Goal: Information Seeking & Learning: Find contact information

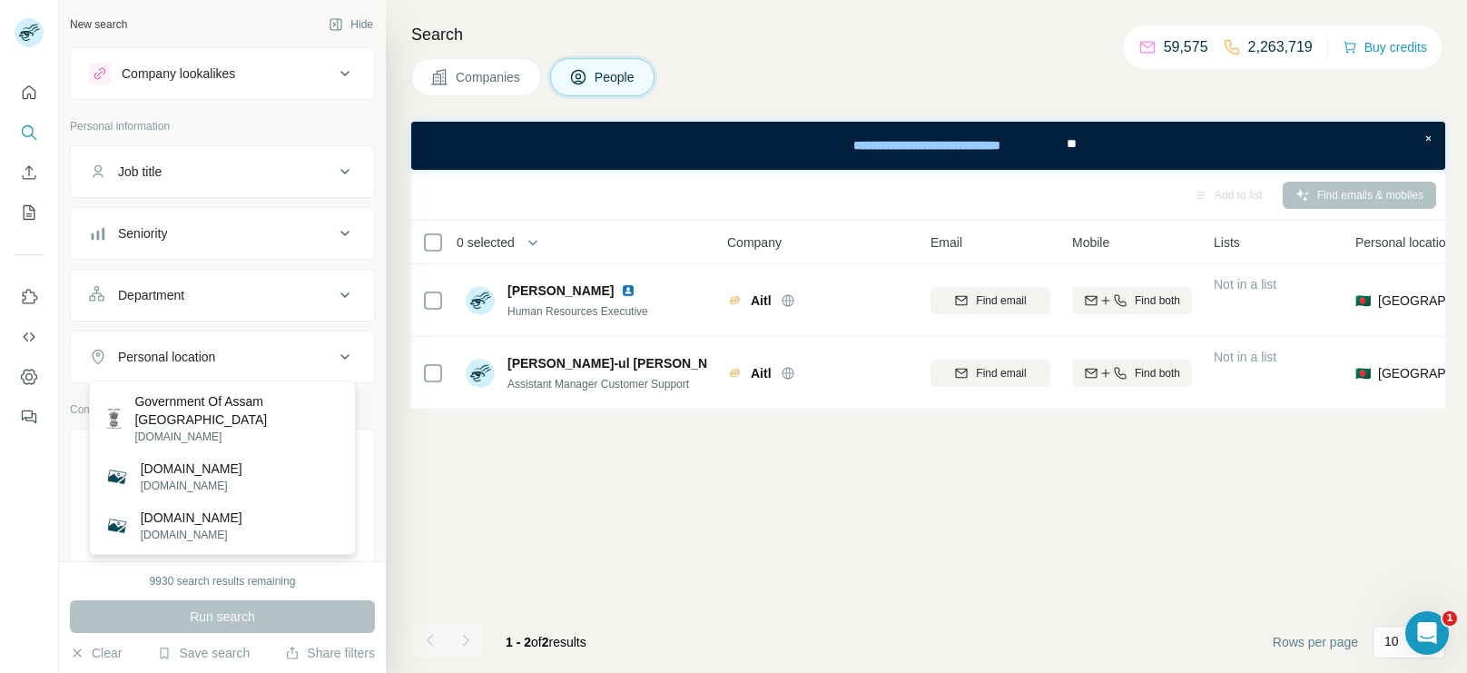
scroll to position [173, 0]
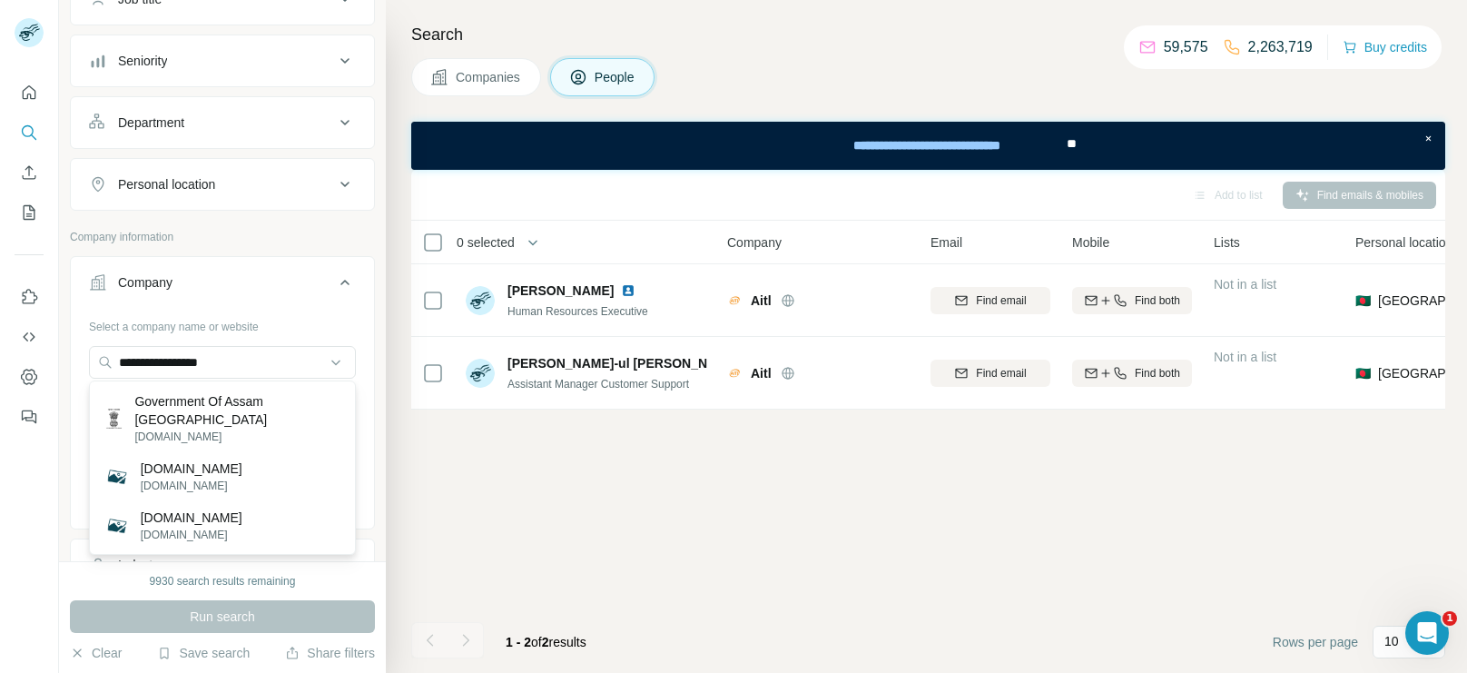
click at [245, 377] on div "**********" at bounding box center [222, 364] width 267 height 36
drag, startPoint x: 237, startPoint y: 365, endPoint x: 118, endPoint y: 362, distance: 119.0
click at [118, 362] on input "**********" at bounding box center [222, 362] width 267 height 33
paste input "**********"
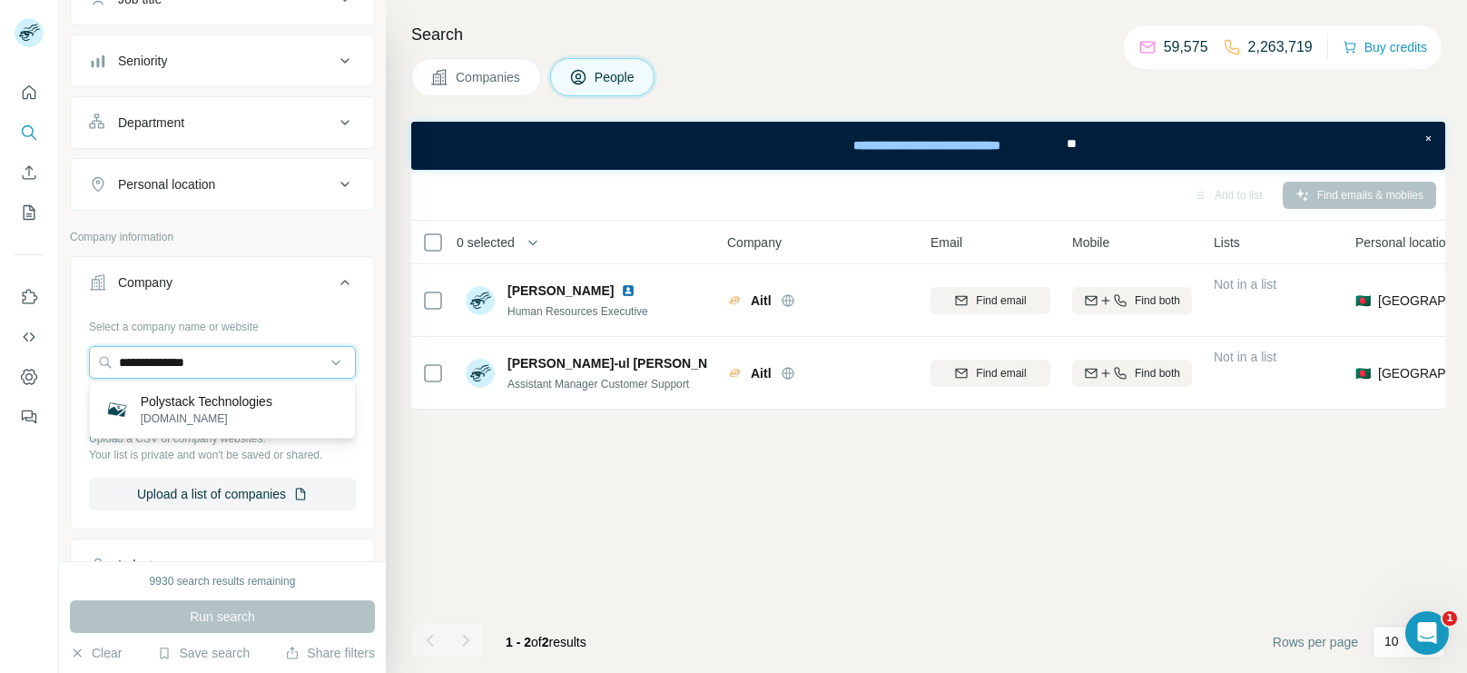
type input "**********"
click at [223, 419] on p "[DOMAIN_NAME]" at bounding box center [207, 418] width 132 height 16
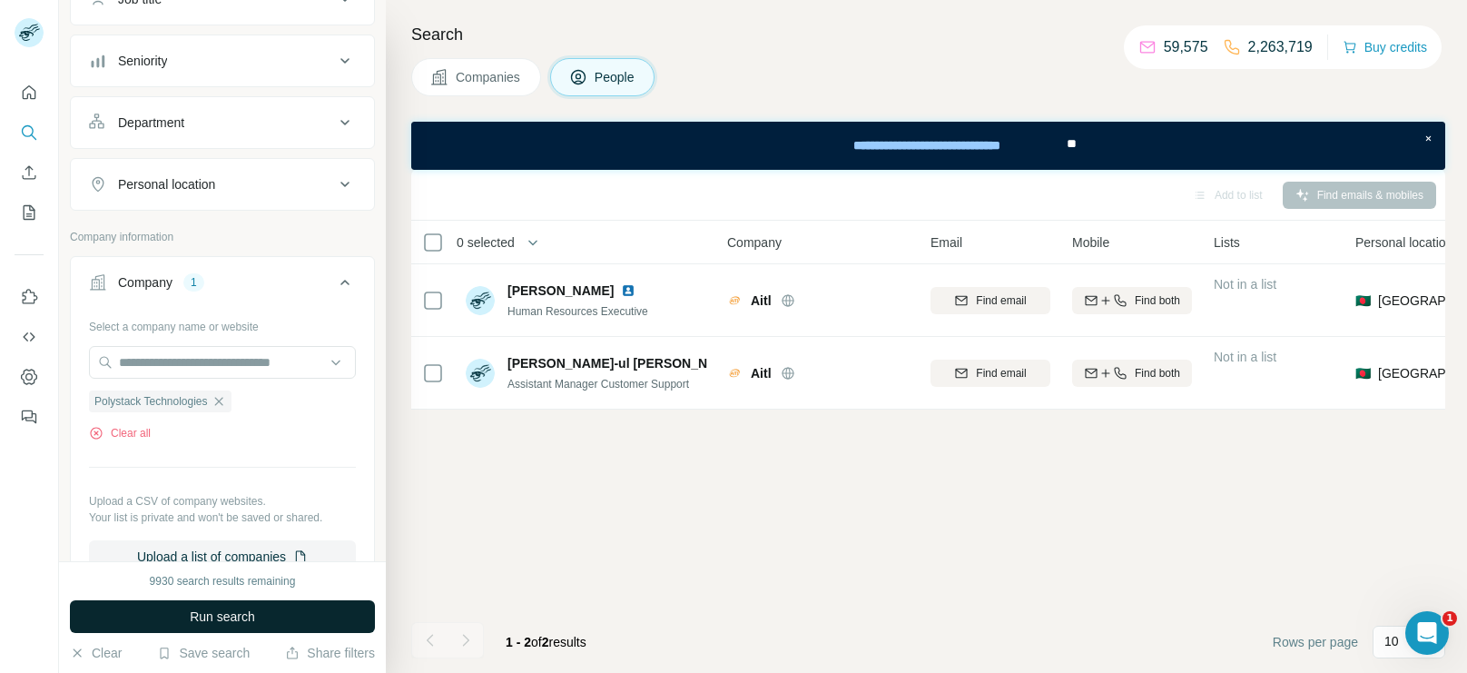
click at [258, 620] on button "Run search" at bounding box center [222, 616] width 305 height 33
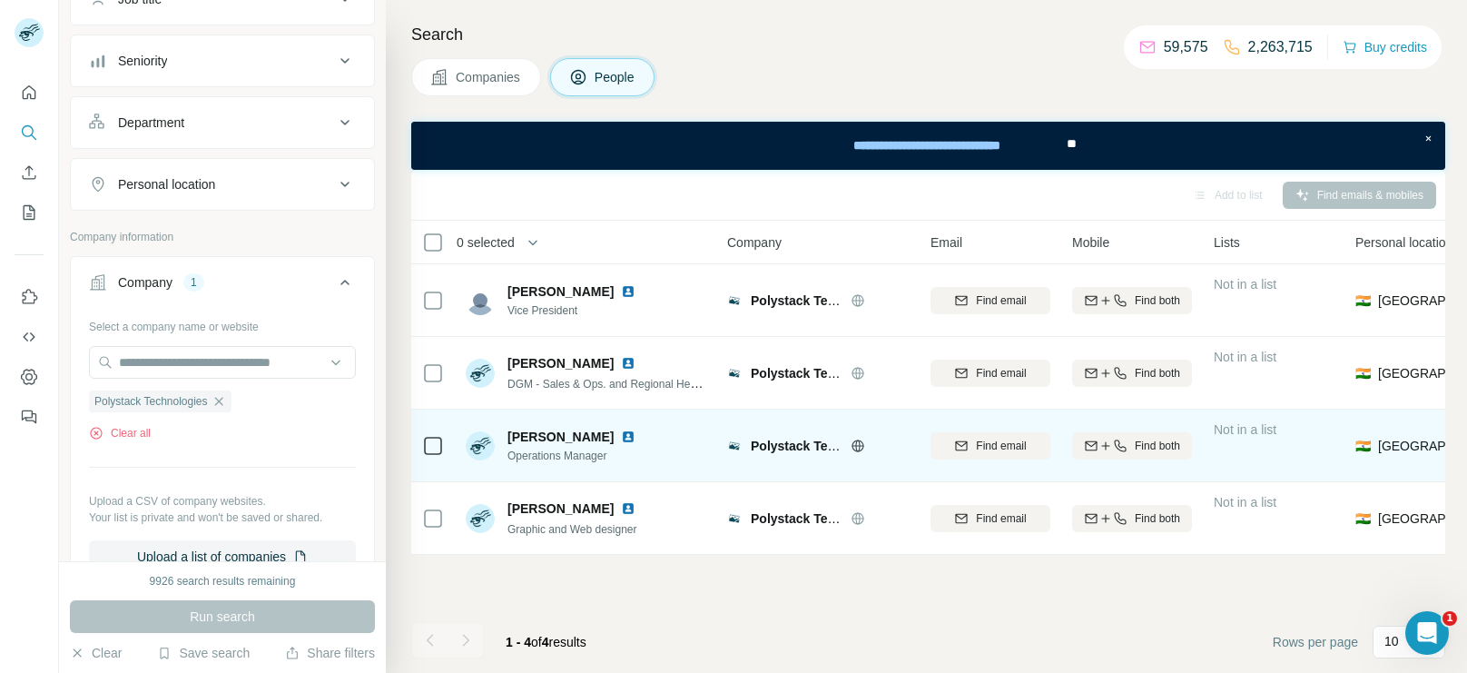
click at [420, 443] on td at bounding box center [433, 446] width 44 height 73
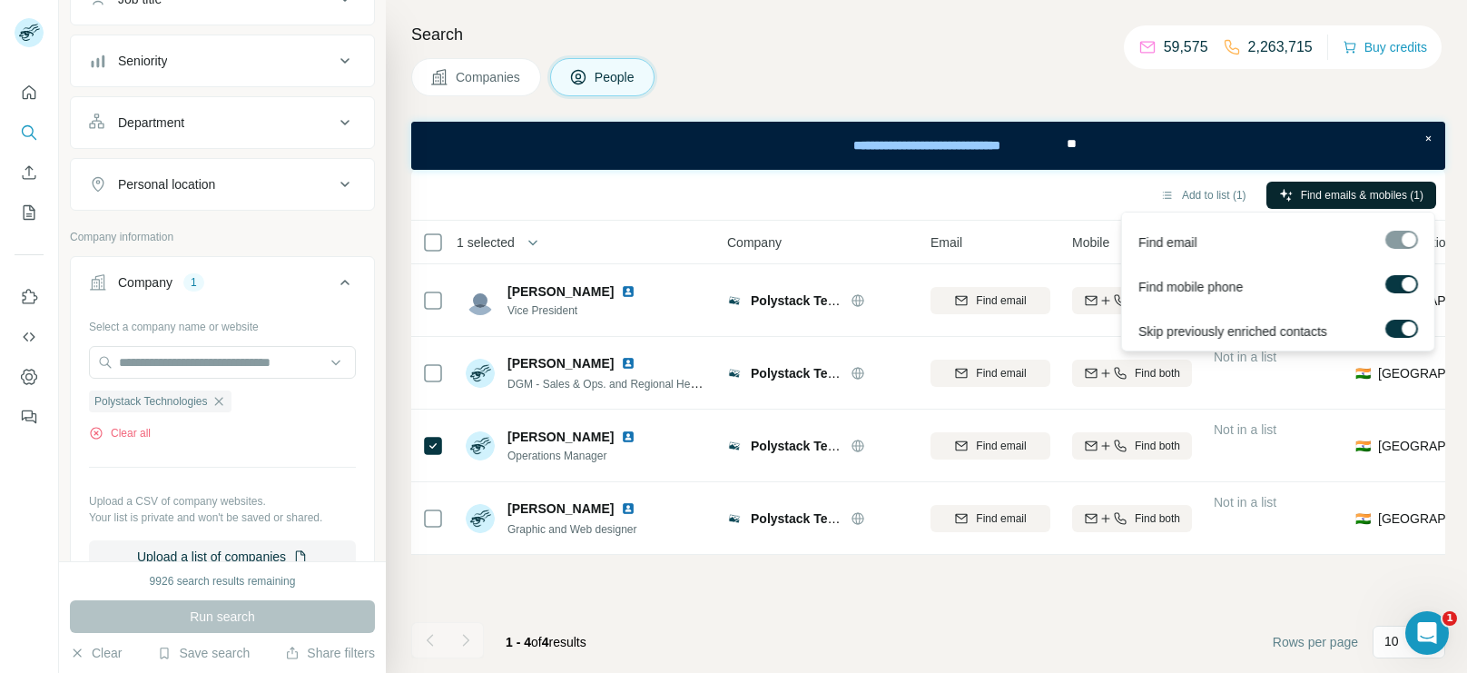
click at [1362, 199] on span "Find emails & mobiles (1)" at bounding box center [1362, 195] width 123 height 16
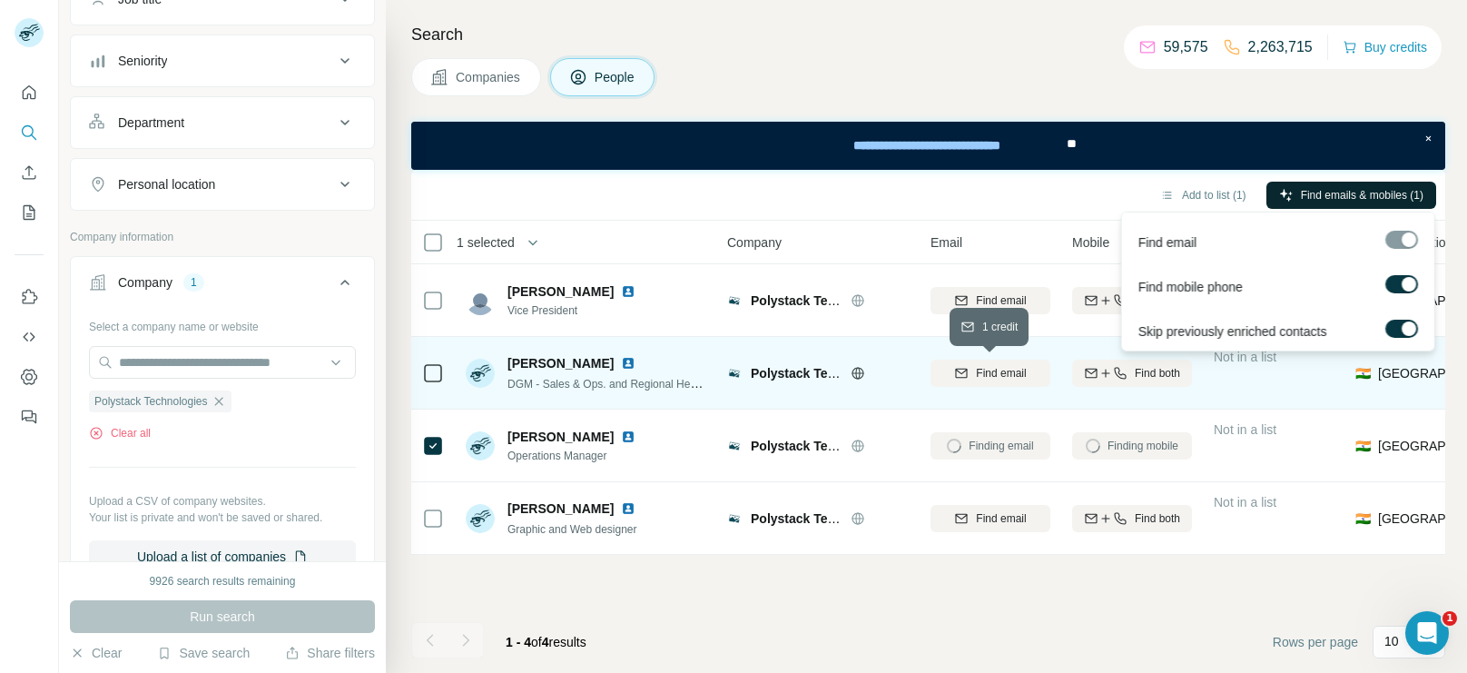
click at [1031, 361] on button "Find email" at bounding box center [991, 373] width 120 height 27
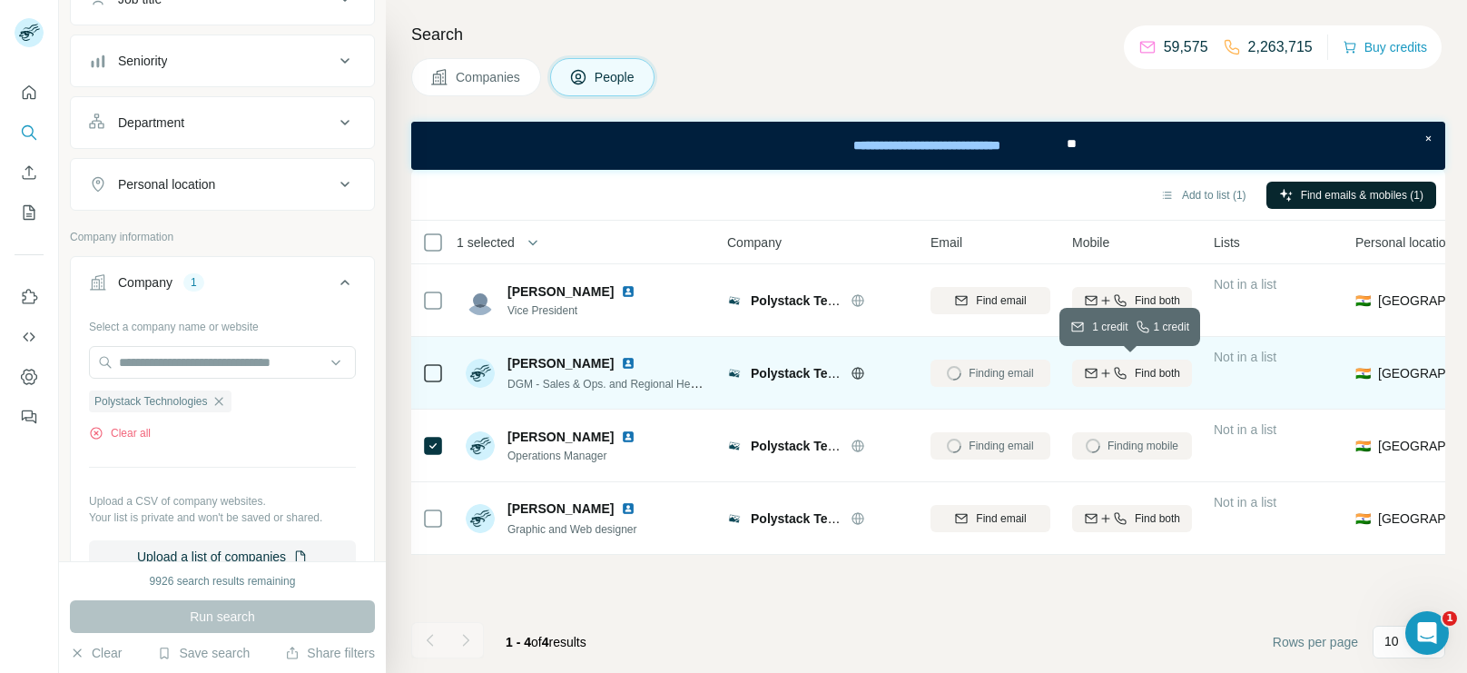
click at [1136, 362] on button "Find both" at bounding box center [1132, 373] width 120 height 27
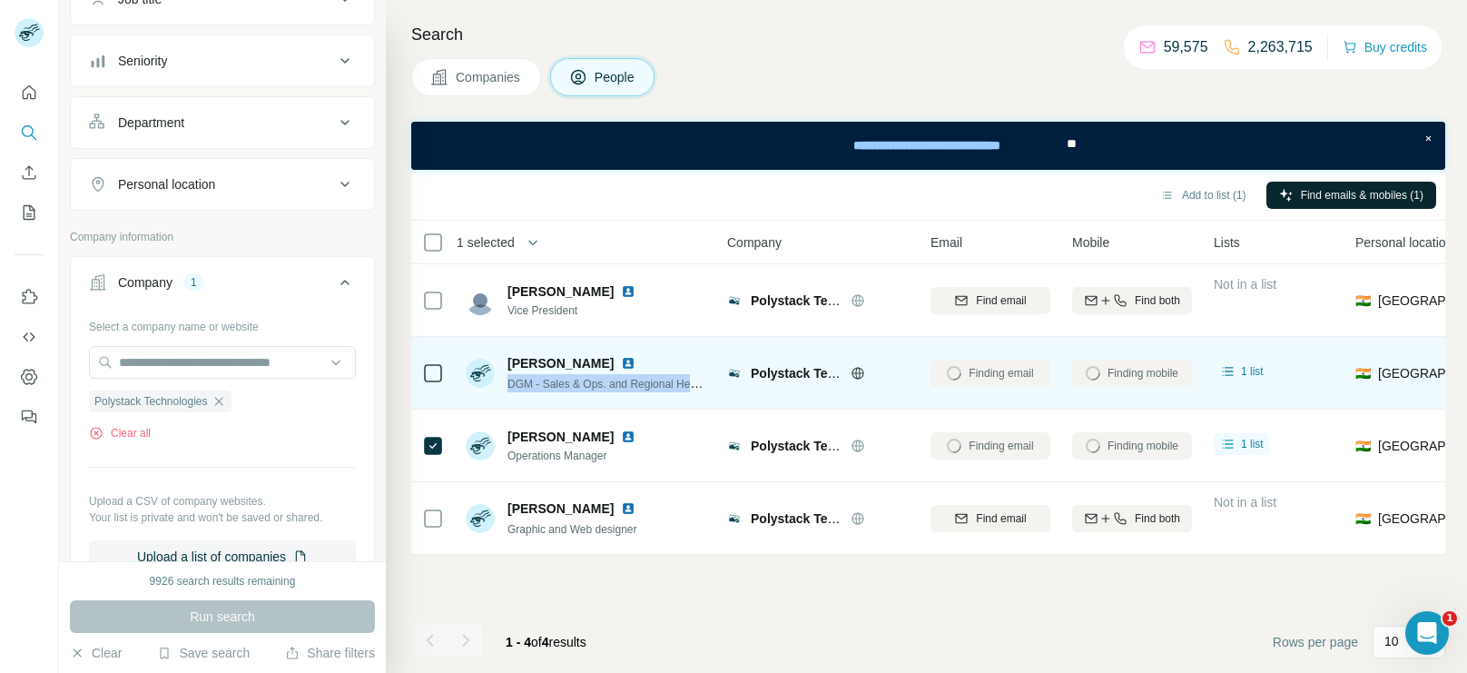
drag, startPoint x: 507, startPoint y: 379, endPoint x: 700, endPoint y: 388, distance: 193.6
click at [700, 388] on span "DGM - Sales & Ops. and Regional Head - North" at bounding box center [624, 383] width 232 height 15
copy span "DGM - Sales & Ops. and Regional Hea"
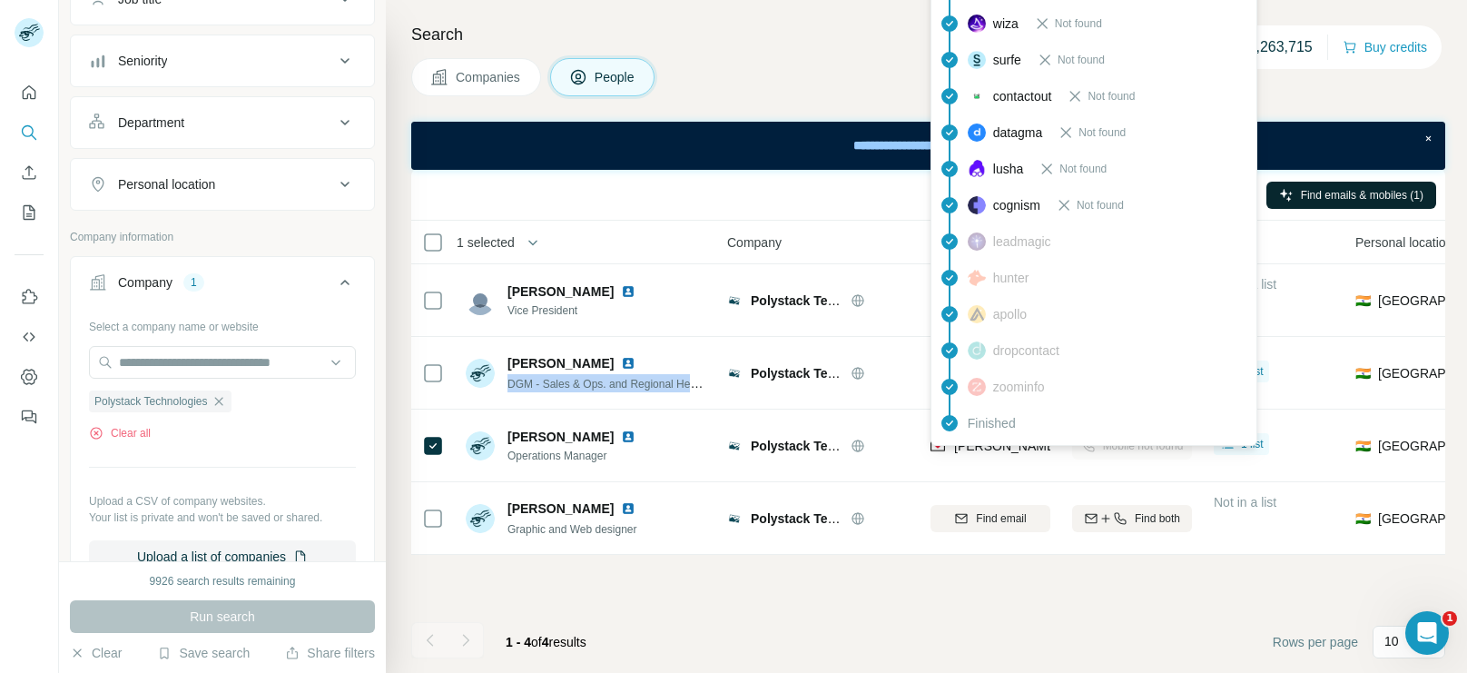
click at [1007, 440] on div "Finished" at bounding box center [1094, 423] width 318 height 36
click at [1007, 440] on span "[PERSON_NAME][EMAIL_ADDRESS][DOMAIN_NAME]" at bounding box center [1114, 446] width 320 height 15
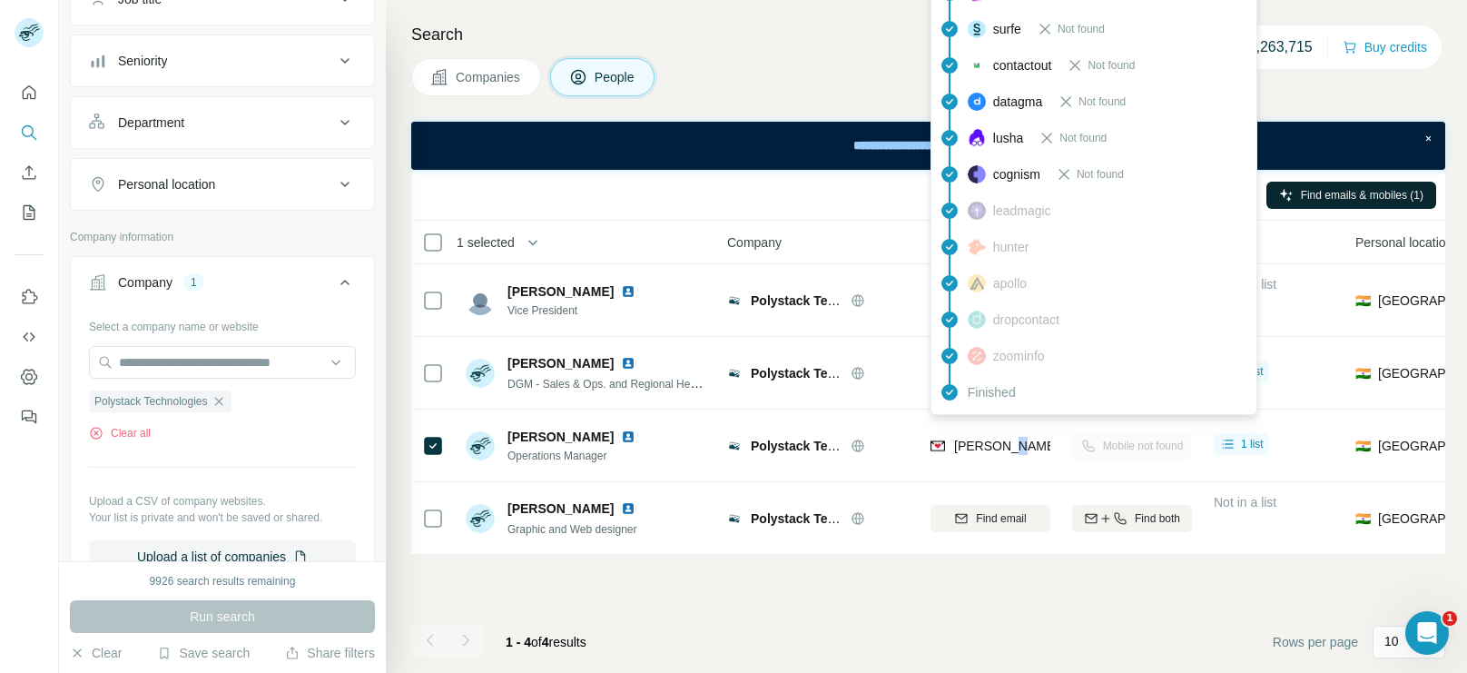
click at [1007, 440] on span "[PERSON_NAME][EMAIL_ADDRESS][DOMAIN_NAME]" at bounding box center [1114, 446] width 320 height 15
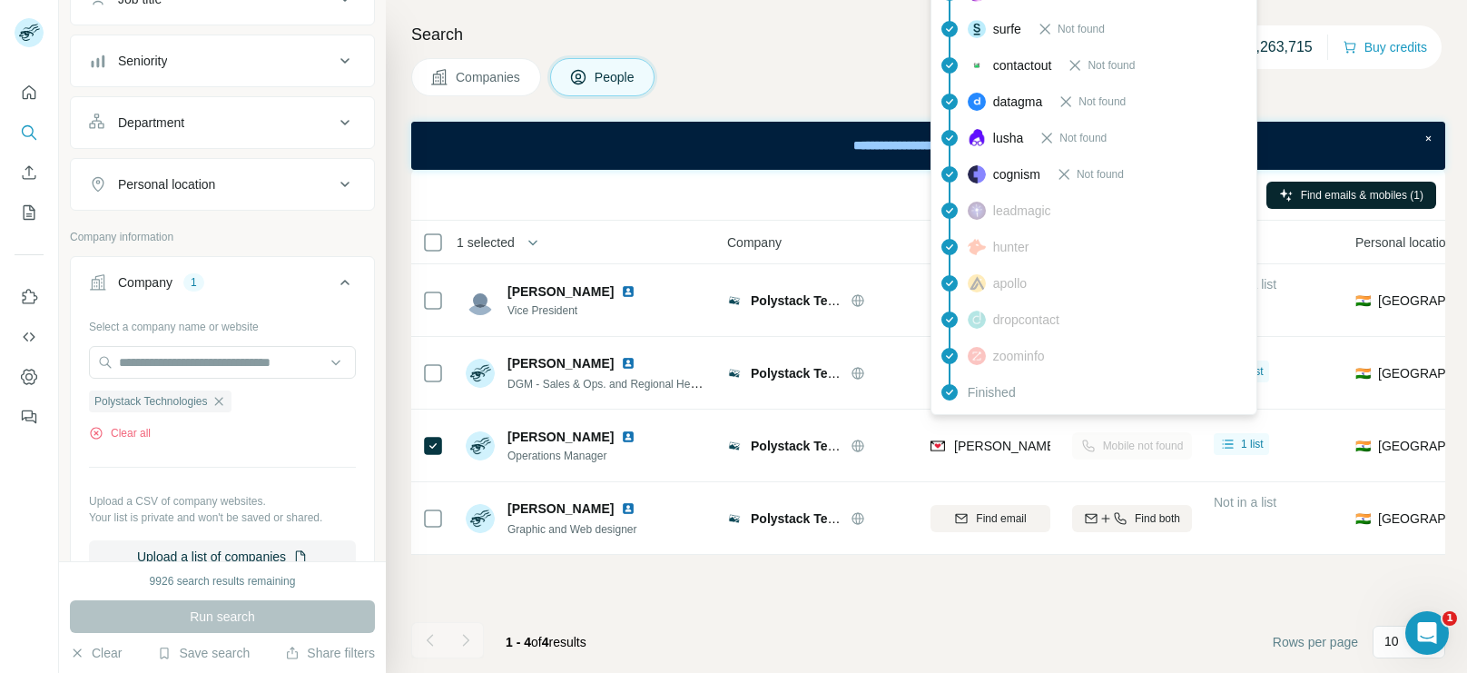
click at [1007, 440] on span "[PERSON_NAME][EMAIL_ADDRESS][DOMAIN_NAME]" at bounding box center [1114, 446] width 320 height 15
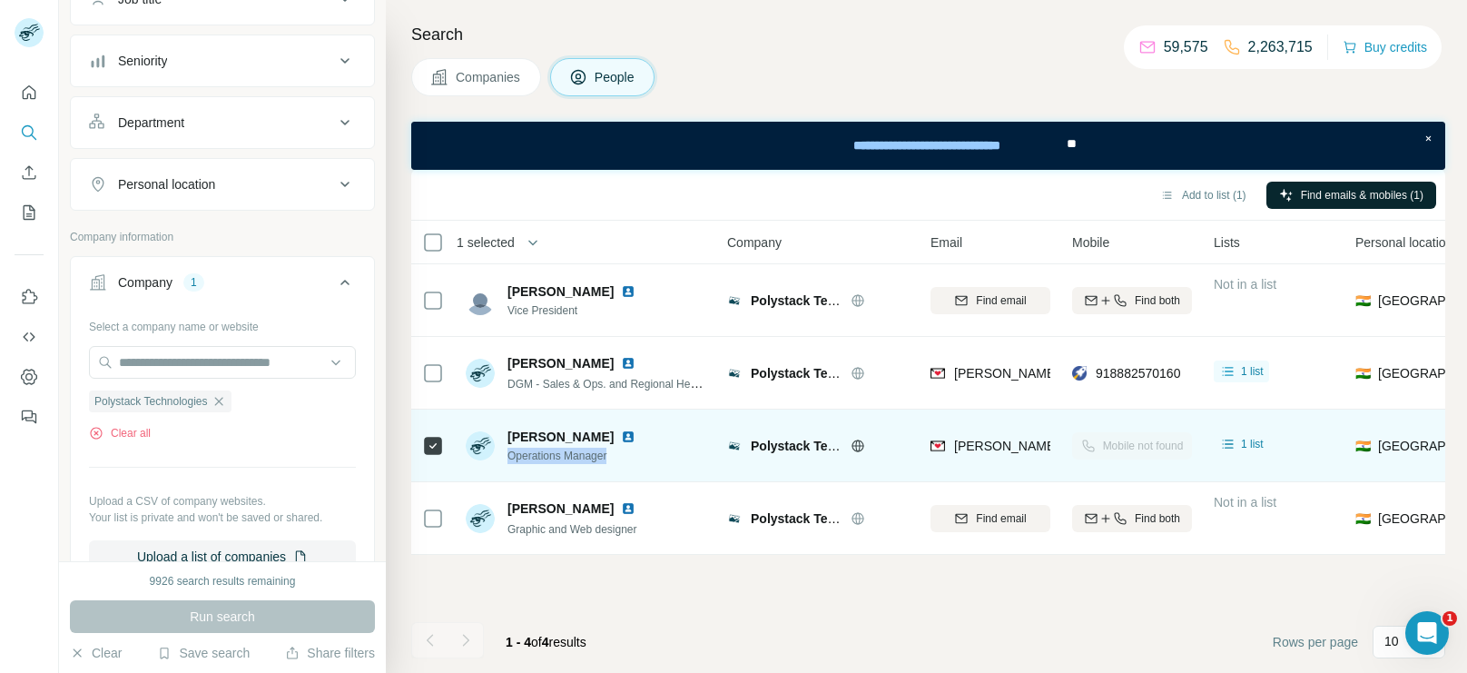
drag, startPoint x: 636, startPoint y: 455, endPoint x: 504, endPoint y: 459, distance: 131.7
click at [504, 459] on div "[PERSON_NAME] Operations Manager" at bounding box center [554, 446] width 177 height 36
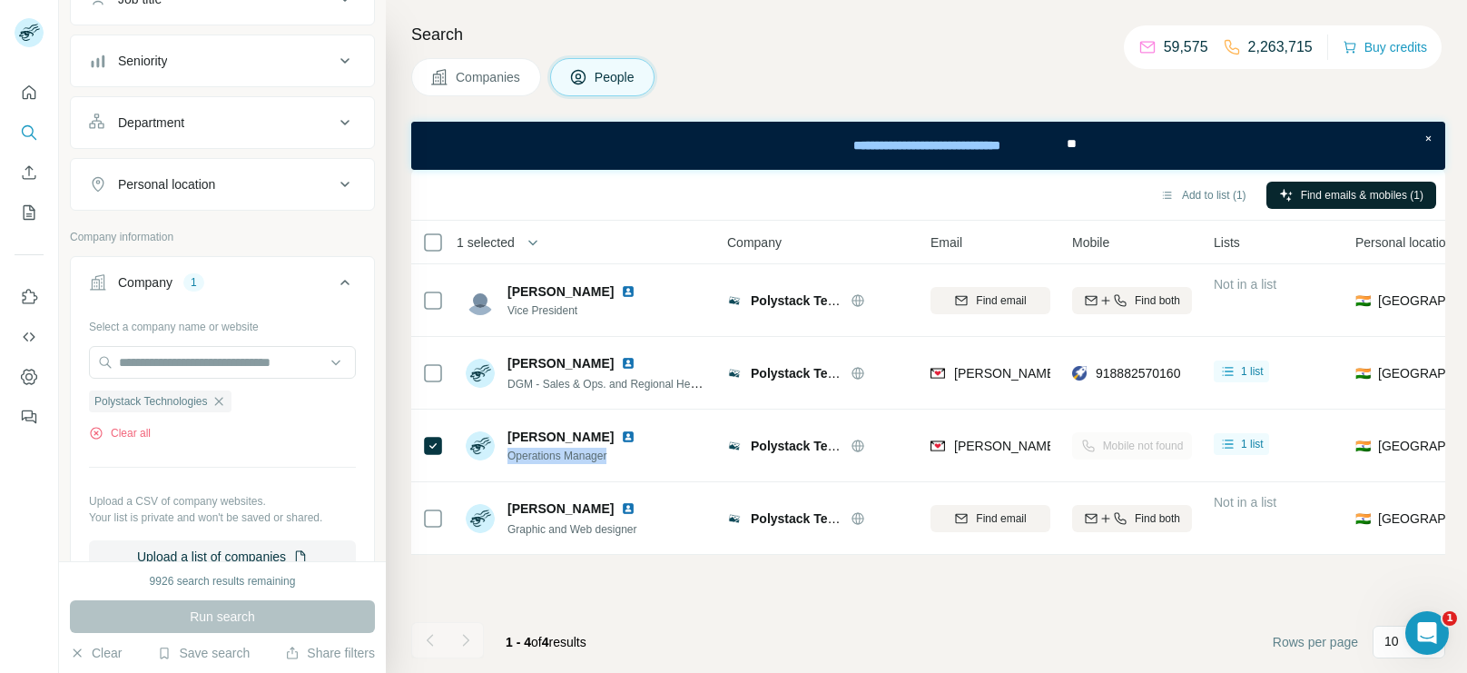
copy span "Operations Manager"
click at [134, 430] on button "Clear all" at bounding box center [120, 433] width 62 height 16
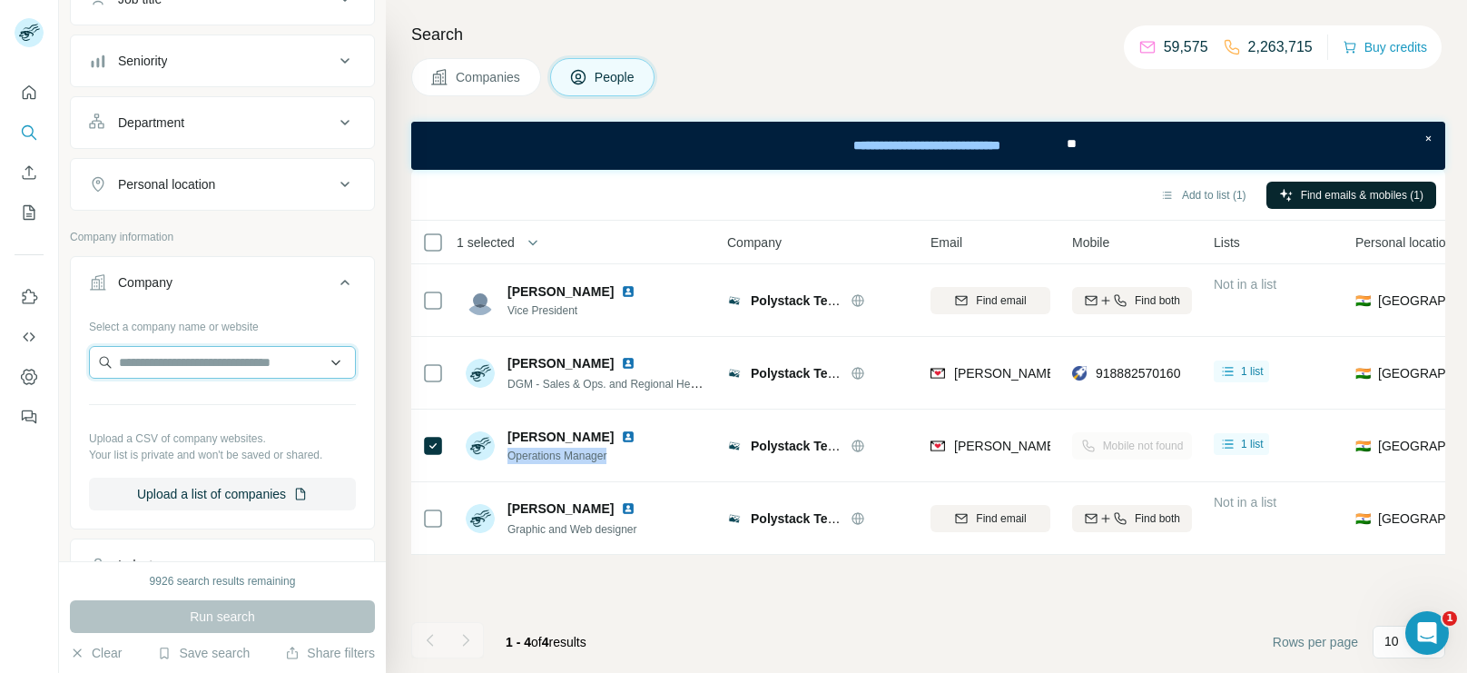
click at [154, 351] on input "text" at bounding box center [222, 362] width 267 height 33
paste input "**********"
type input "**********"
drag, startPoint x: 211, startPoint y: 361, endPoint x: 0, endPoint y: 403, distance: 214.8
click at [0, 403] on div "**********" at bounding box center [733, 336] width 1467 height 673
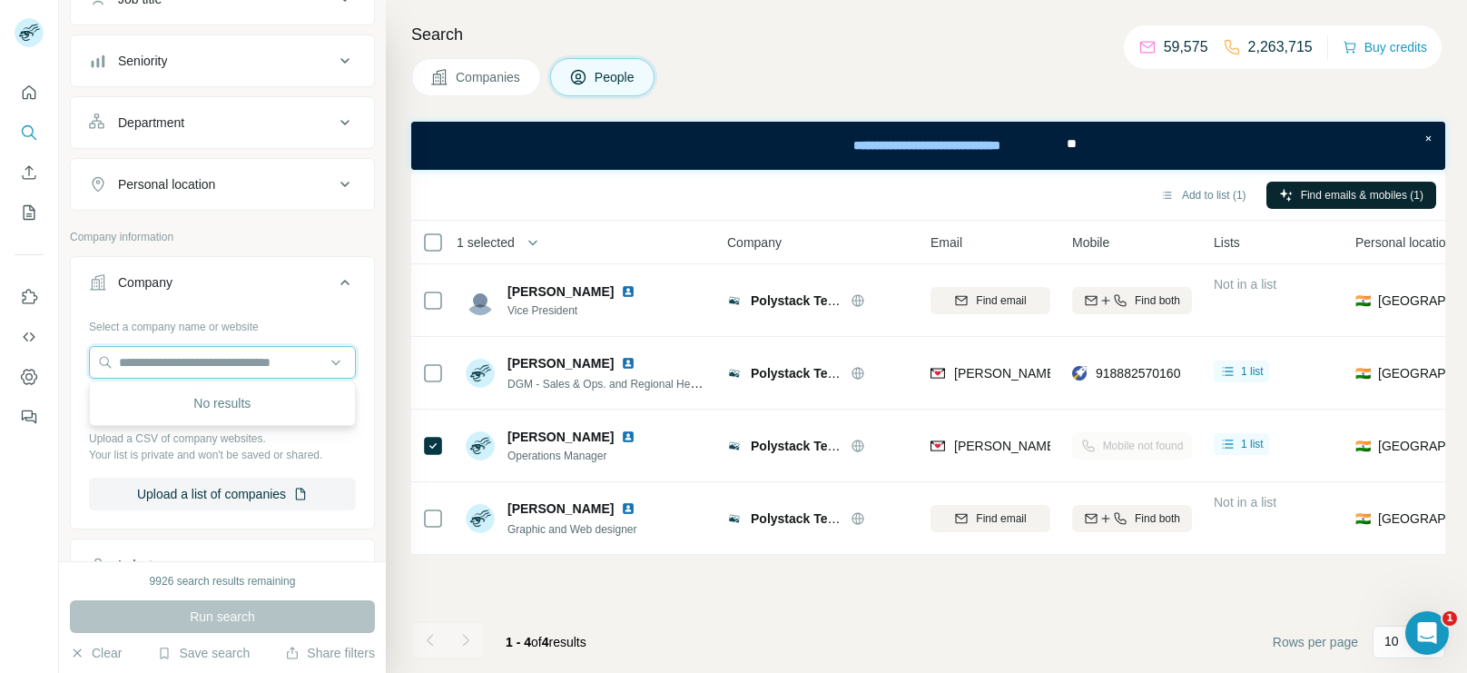
paste input "**********"
type input "**********"
drag, startPoint x: 265, startPoint y: 374, endPoint x: 15, endPoint y: 368, distance: 249.8
click at [15, 368] on div "**********" at bounding box center [733, 336] width 1467 height 673
paste input "**********"
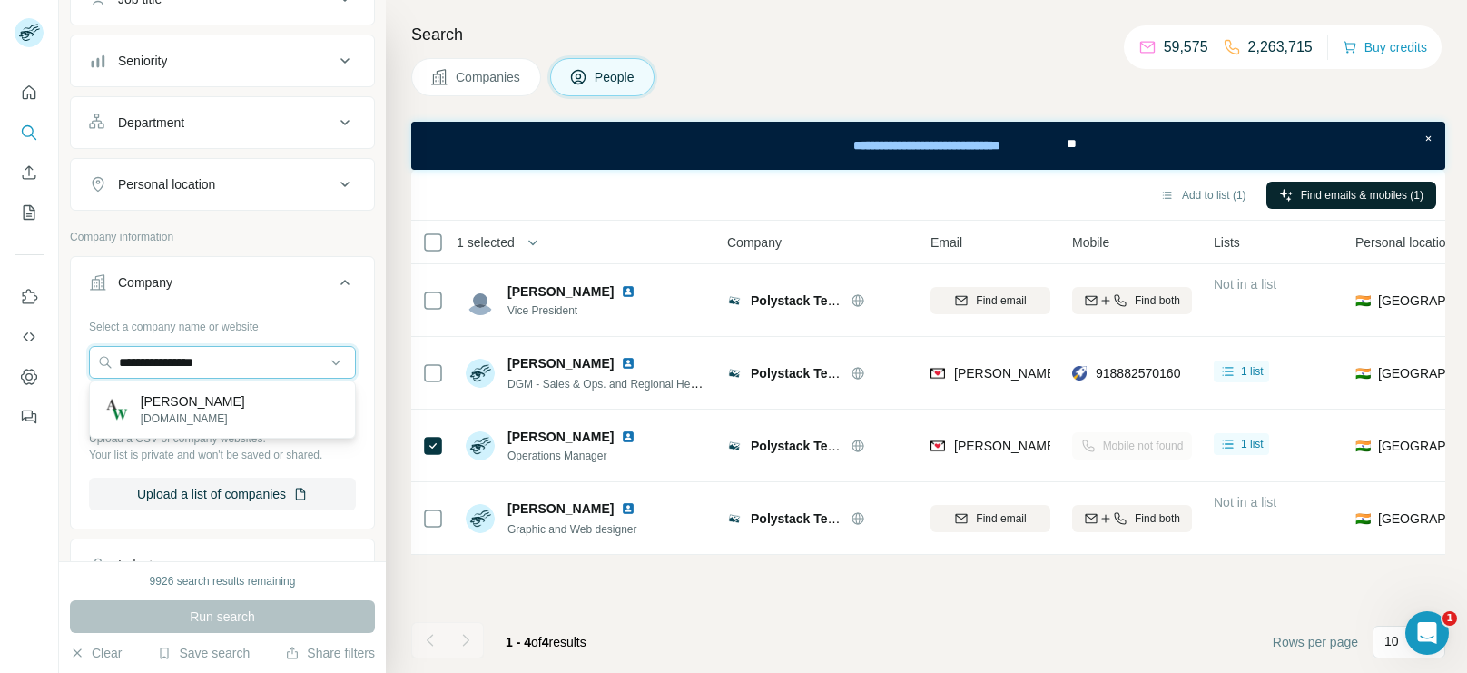
type input "**********"
click at [205, 397] on p "[PERSON_NAME]" at bounding box center [193, 401] width 104 height 18
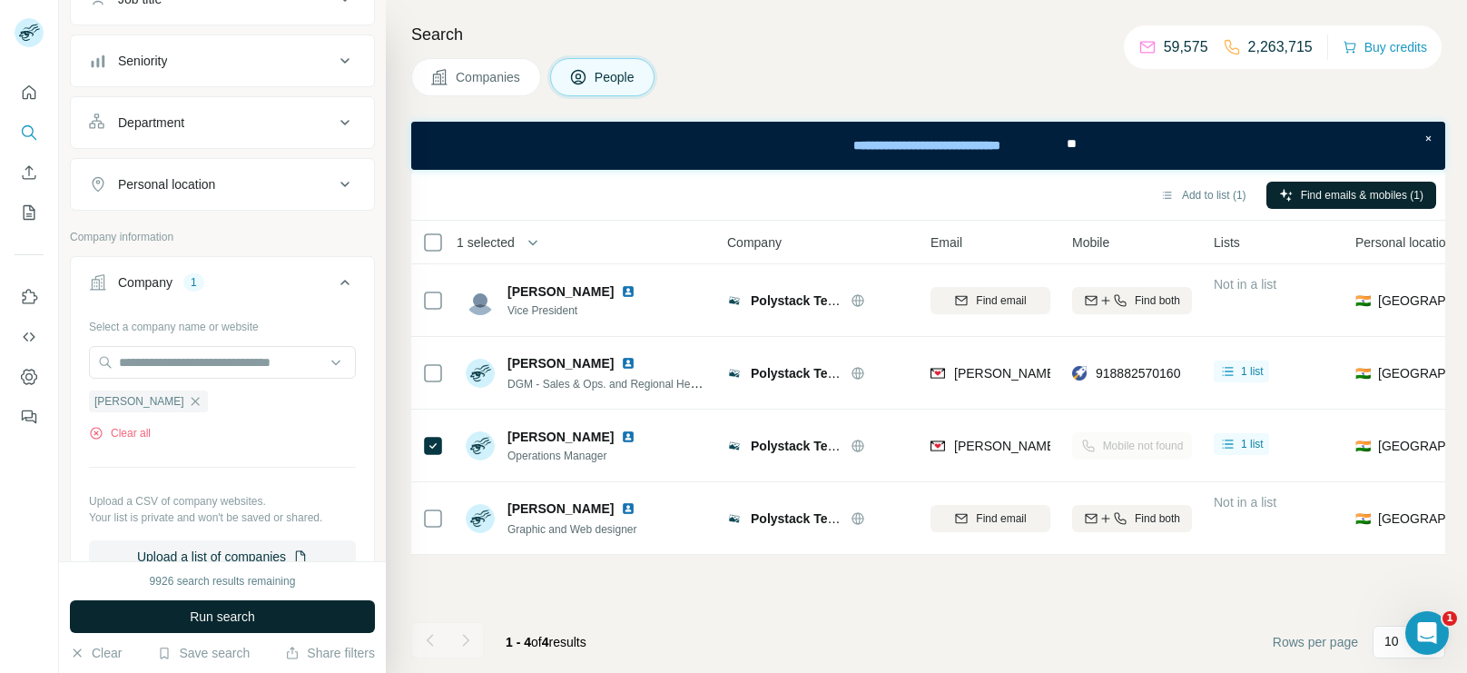
click at [212, 607] on span "Run search" at bounding box center [222, 616] width 65 height 18
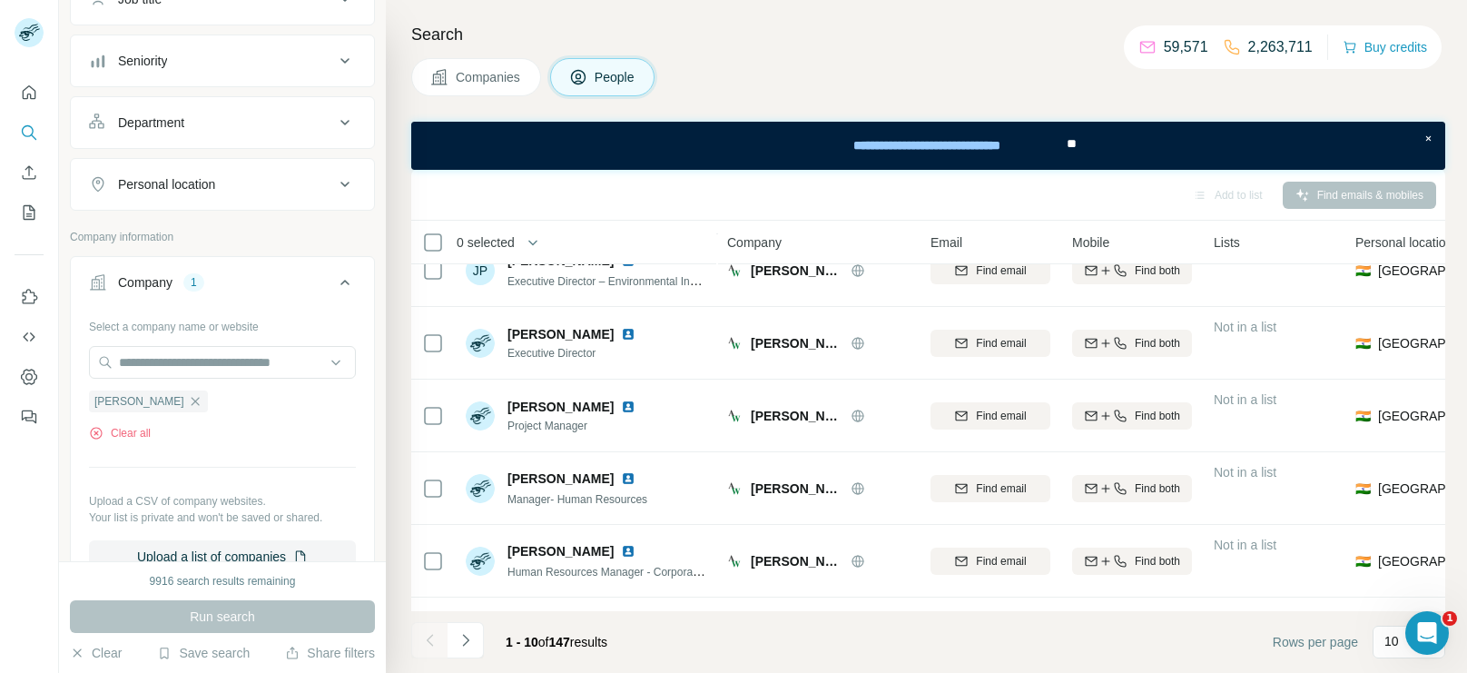
scroll to position [380, 0]
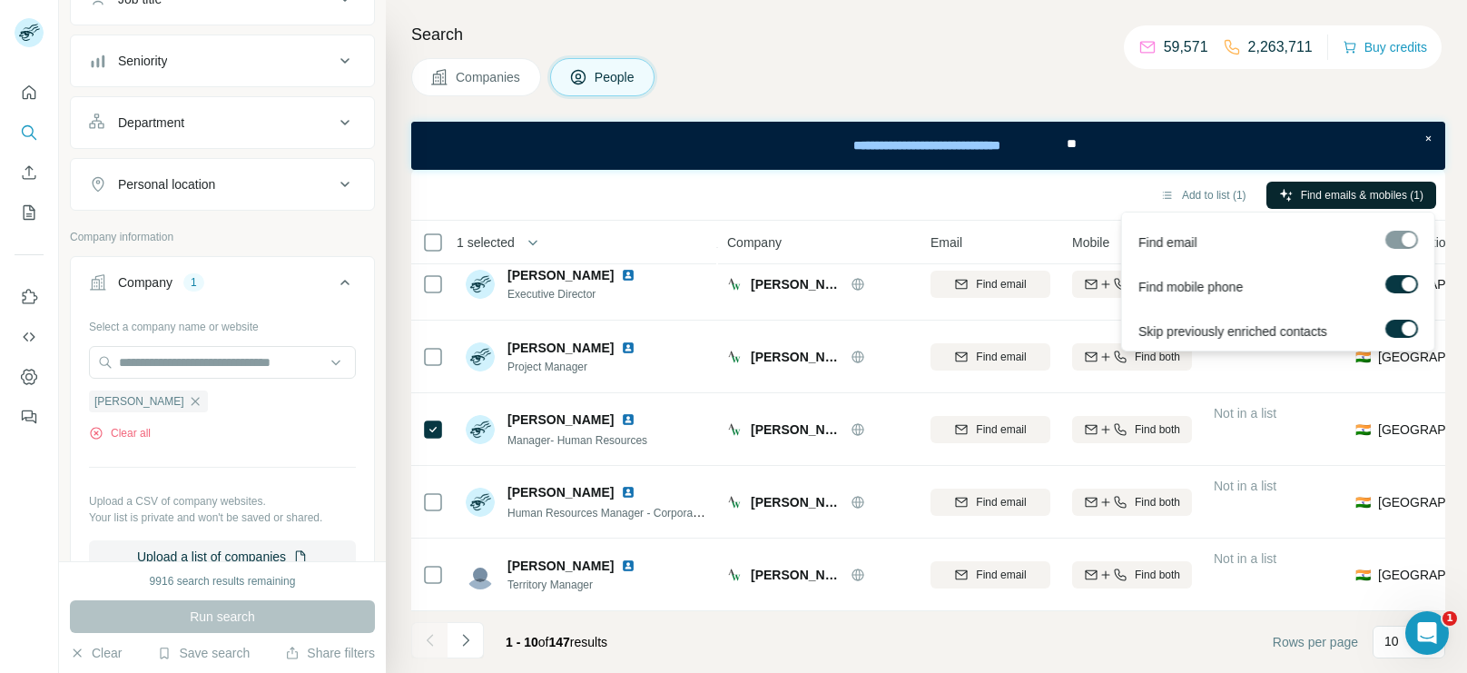
click at [1308, 193] on span "Find emails & mobiles (1)" at bounding box center [1362, 195] width 123 height 16
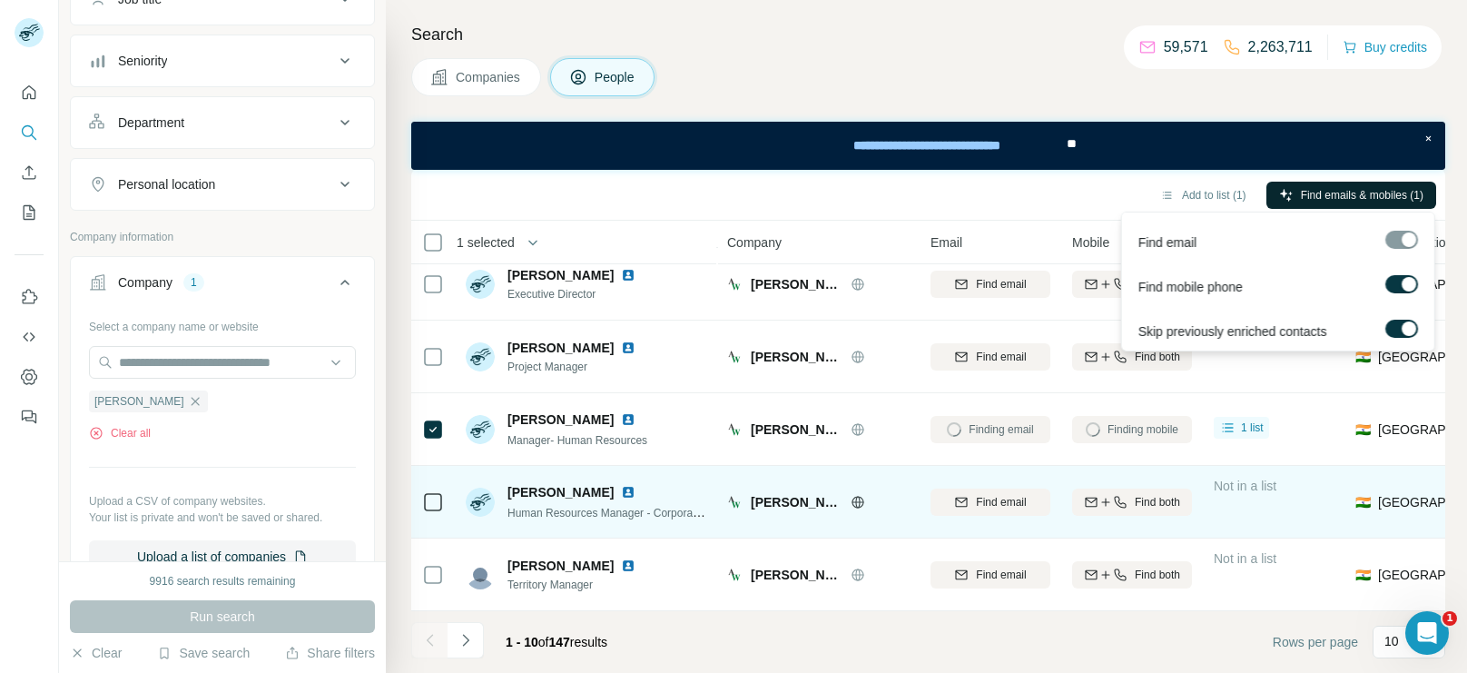
click at [441, 499] on icon at bounding box center [433, 502] width 22 height 22
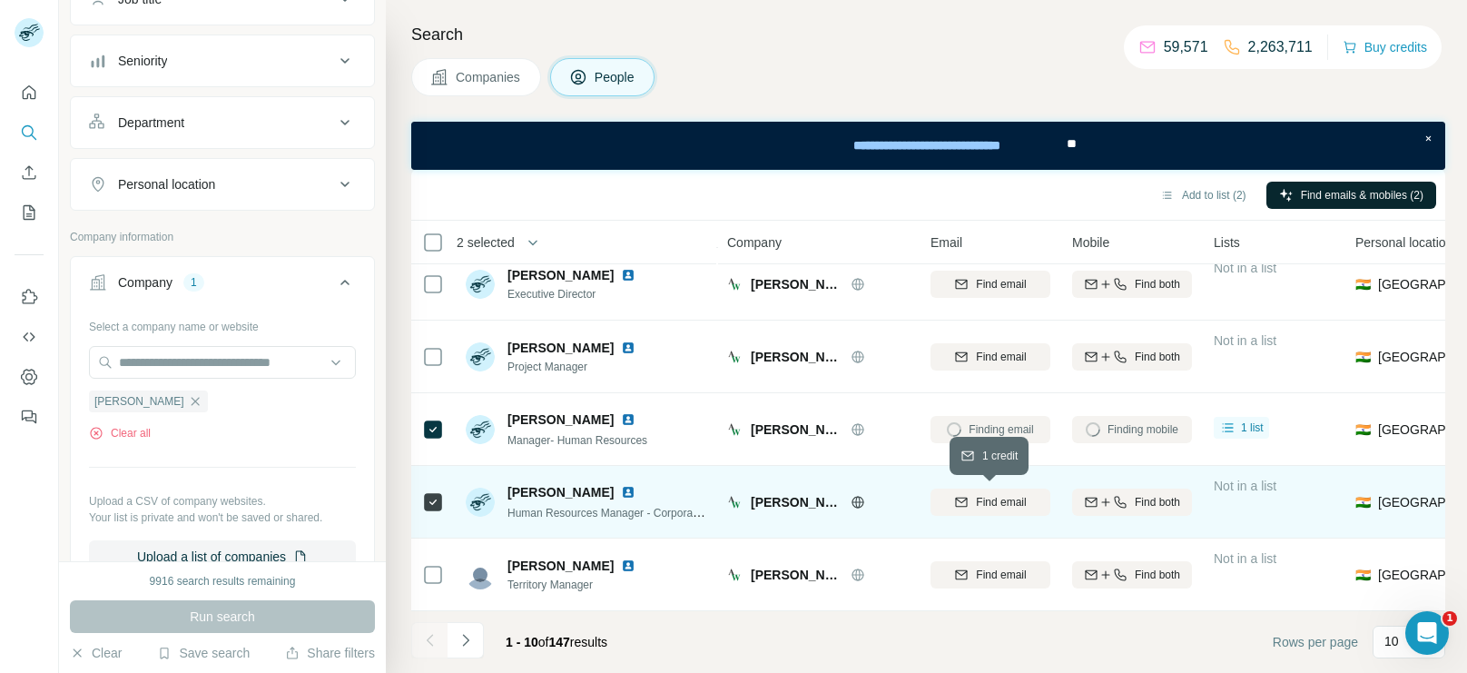
click at [998, 518] on div "Find email" at bounding box center [991, 502] width 120 height 50
click at [1007, 512] on button "Find email" at bounding box center [991, 502] width 120 height 27
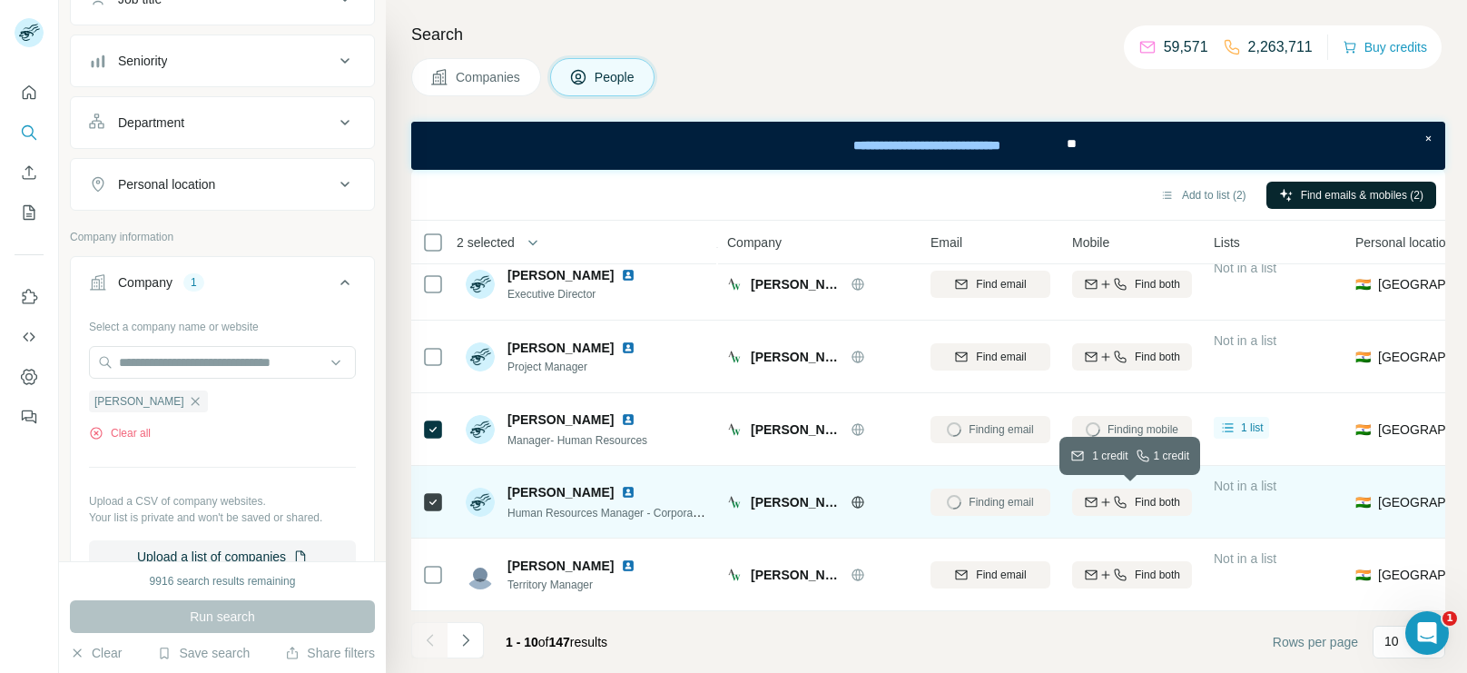
click at [1141, 495] on span "Find both" at bounding box center [1157, 502] width 45 height 16
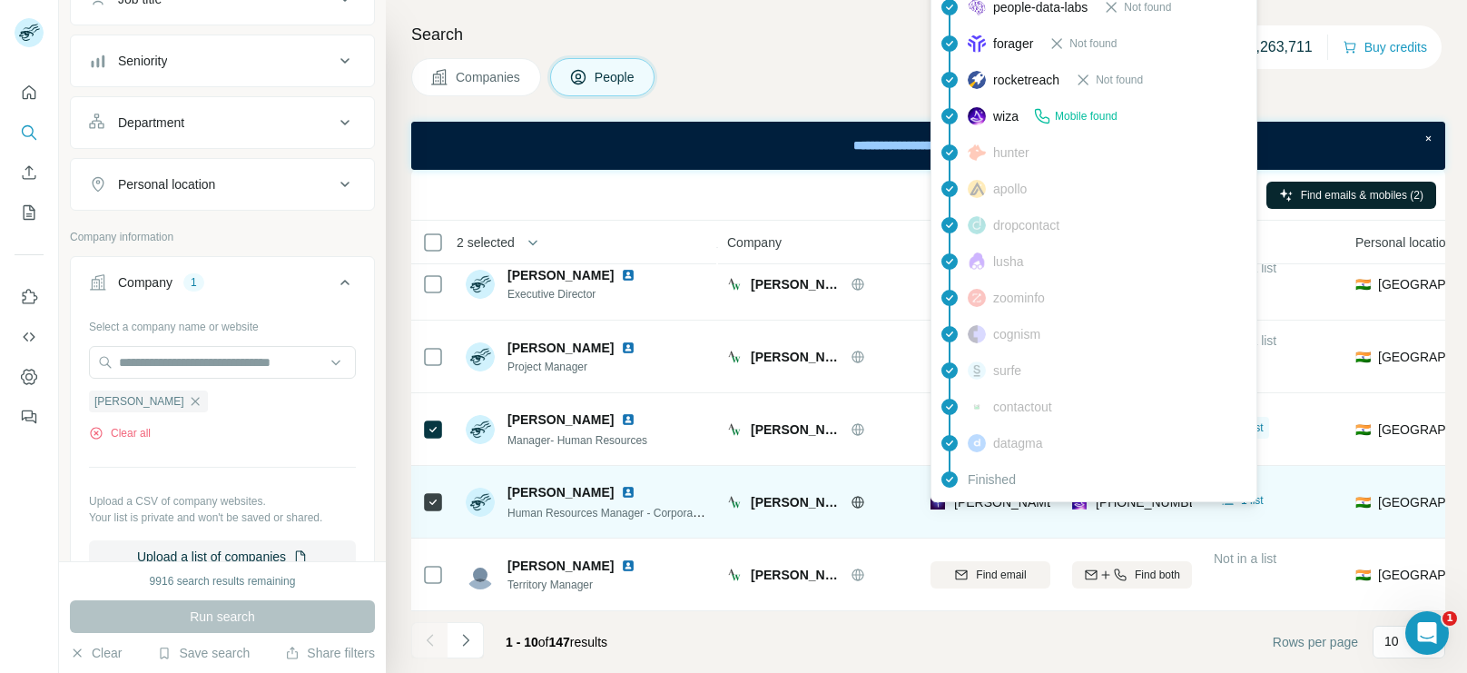
click at [1018, 497] on div "Finished" at bounding box center [1094, 479] width 318 height 36
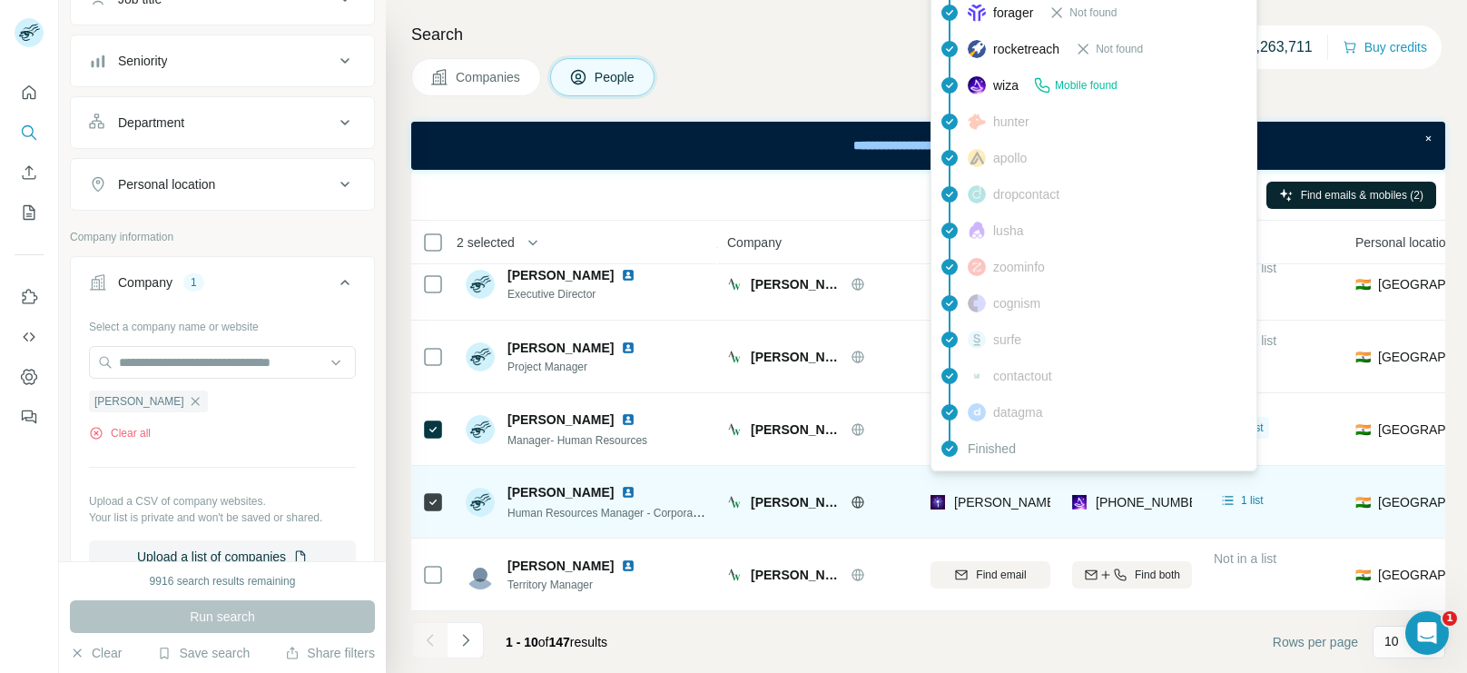
click at [1018, 497] on span "[PERSON_NAME][EMAIL_ADDRESS][PERSON_NAME][DOMAIN_NAME]" at bounding box center [1166, 502] width 425 height 15
click at [976, 489] on div "[PERSON_NAME][EMAIL_ADDRESS][PERSON_NAME][DOMAIN_NAME]" at bounding box center [991, 502] width 120 height 50
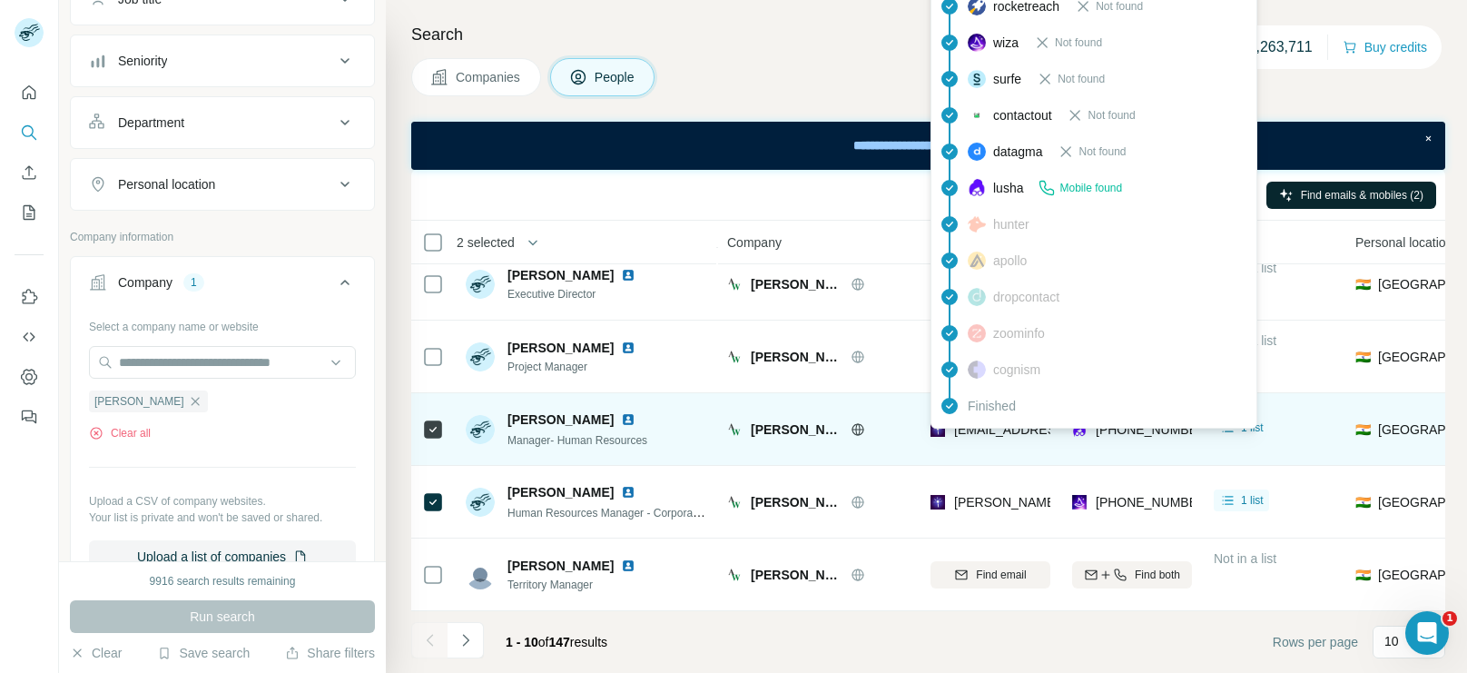
click at [1006, 430] on span "[EMAIL_ADDRESS][DOMAIN_NAME]" at bounding box center [1061, 429] width 215 height 15
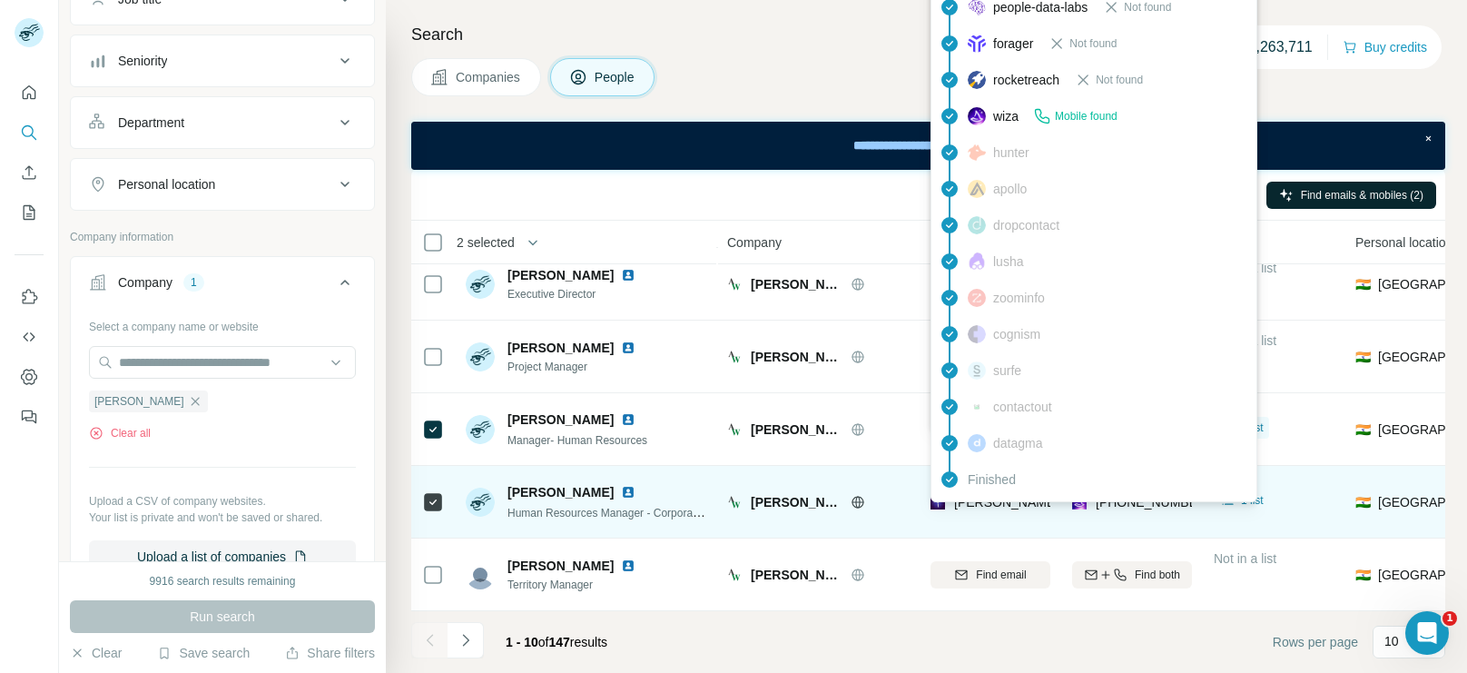
click at [982, 505] on span "[PERSON_NAME][EMAIL_ADDRESS][PERSON_NAME][DOMAIN_NAME]" at bounding box center [1166, 502] width 425 height 15
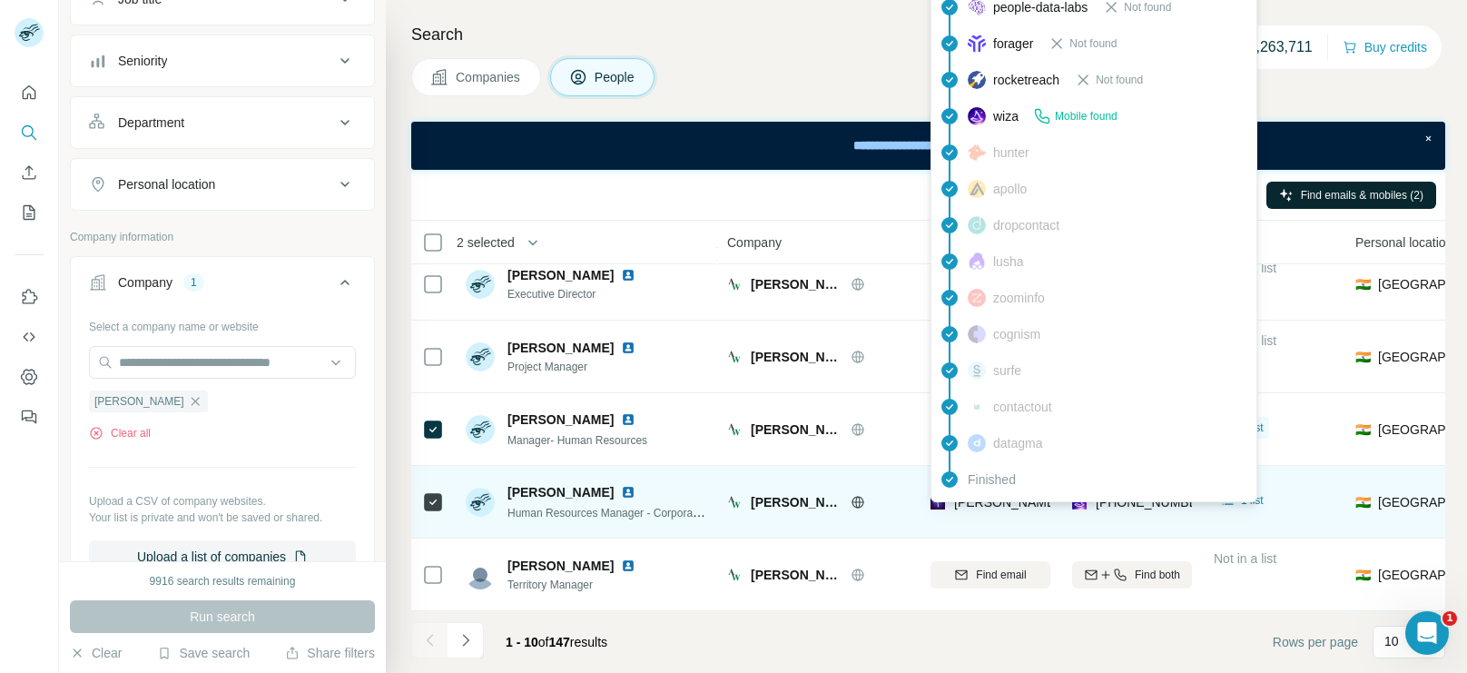
click at [982, 505] on span "[PERSON_NAME][EMAIL_ADDRESS][PERSON_NAME][DOMAIN_NAME]" at bounding box center [1166, 502] width 425 height 15
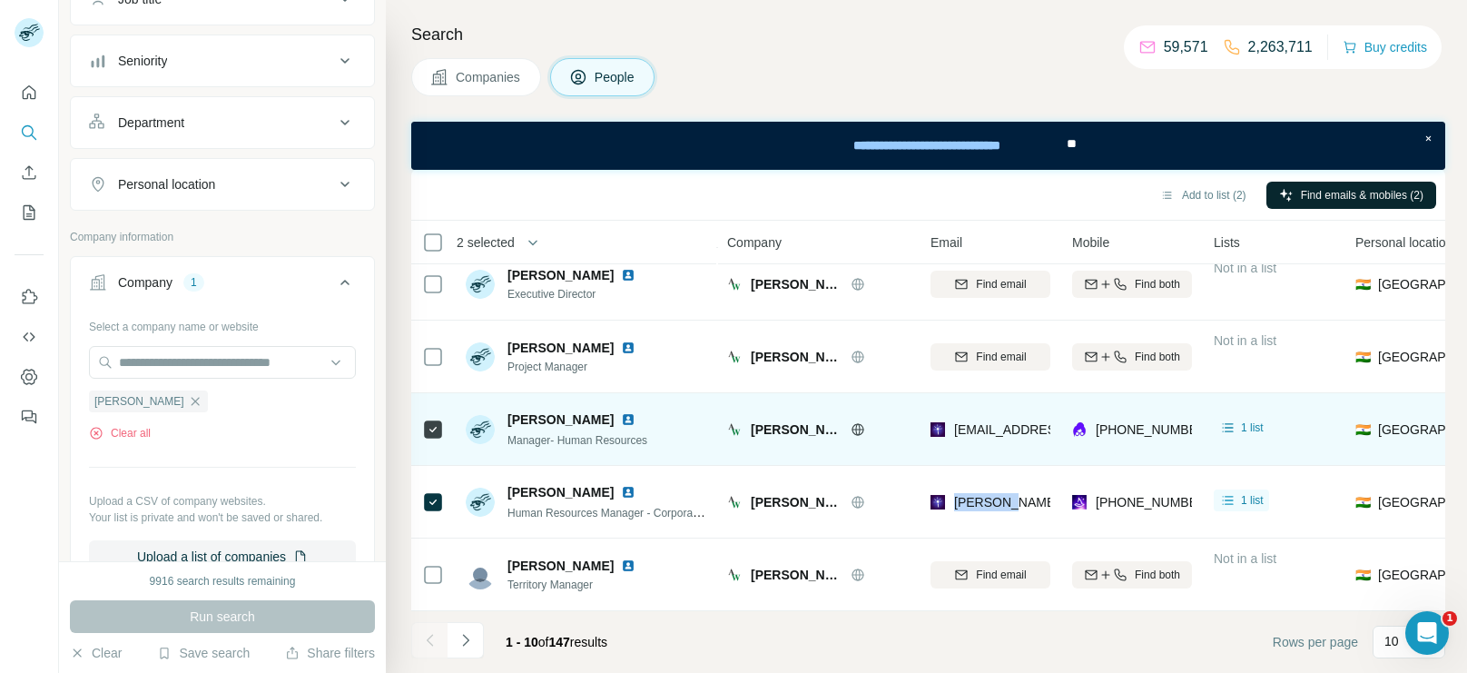
drag, startPoint x: 506, startPoint y: 418, endPoint x: 591, endPoint y: 425, distance: 85.7
click at [591, 425] on div "[PERSON_NAME] Manager- Human Resources" at bounding box center [557, 429] width 182 height 38
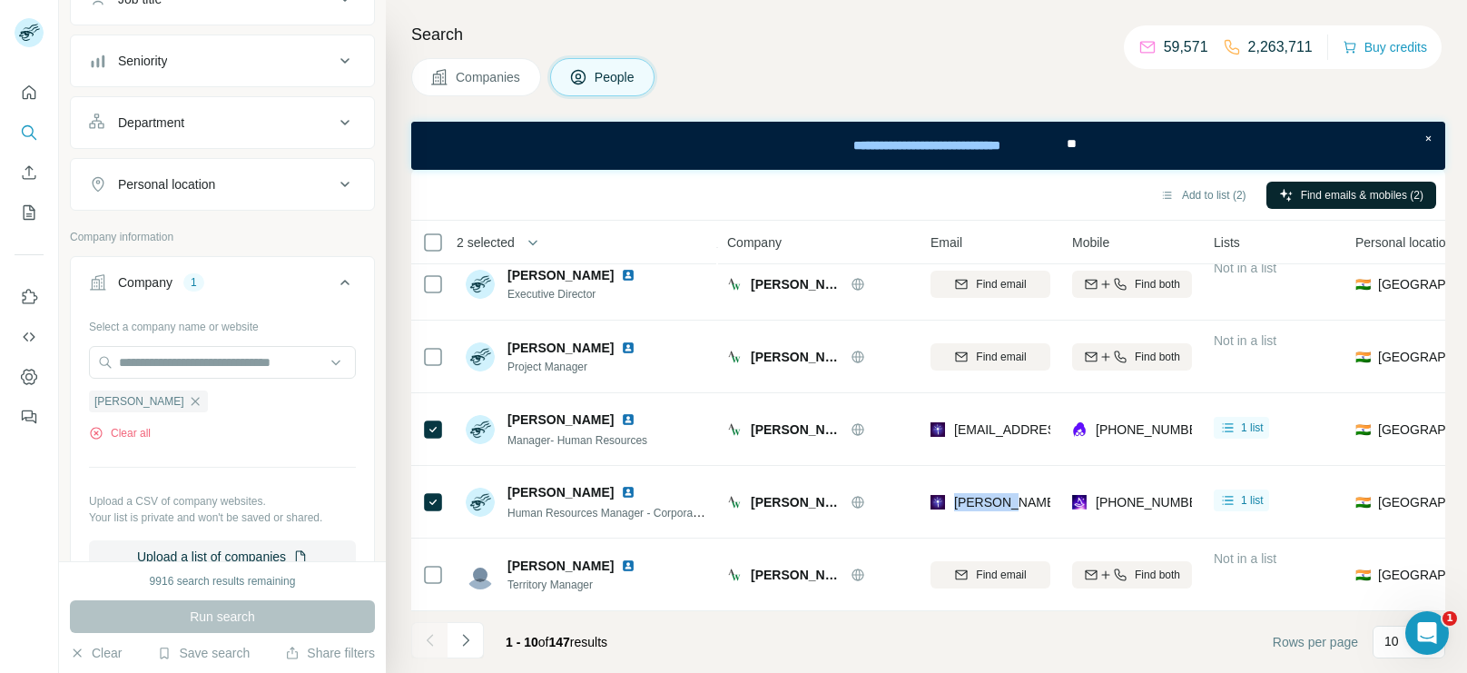
copy span "[PERSON_NAME]"
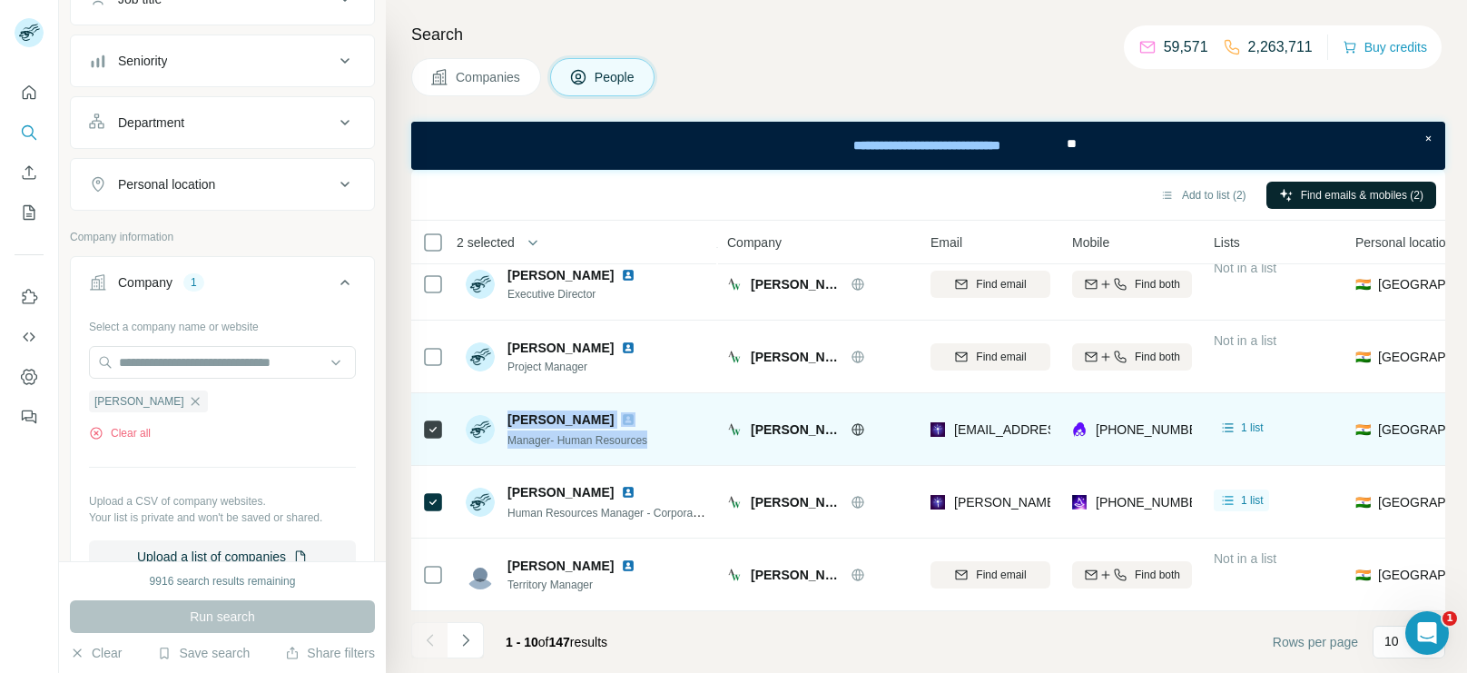
drag, startPoint x: 667, startPoint y: 438, endPoint x: 506, endPoint y: 420, distance: 161.7
click at [506, 420] on div "[PERSON_NAME] Manager- Human Resources" at bounding box center [587, 429] width 242 height 50
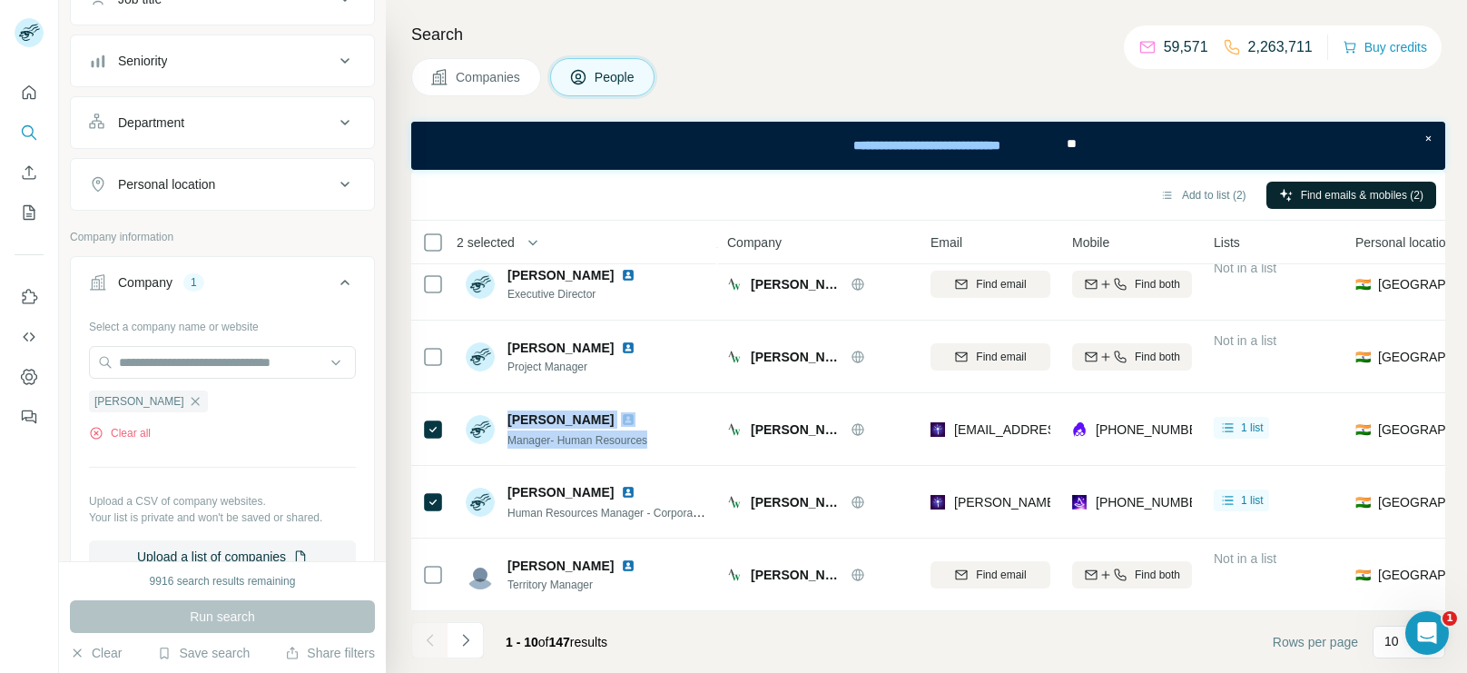
copy div "[PERSON_NAME] Manager- Human Resources"
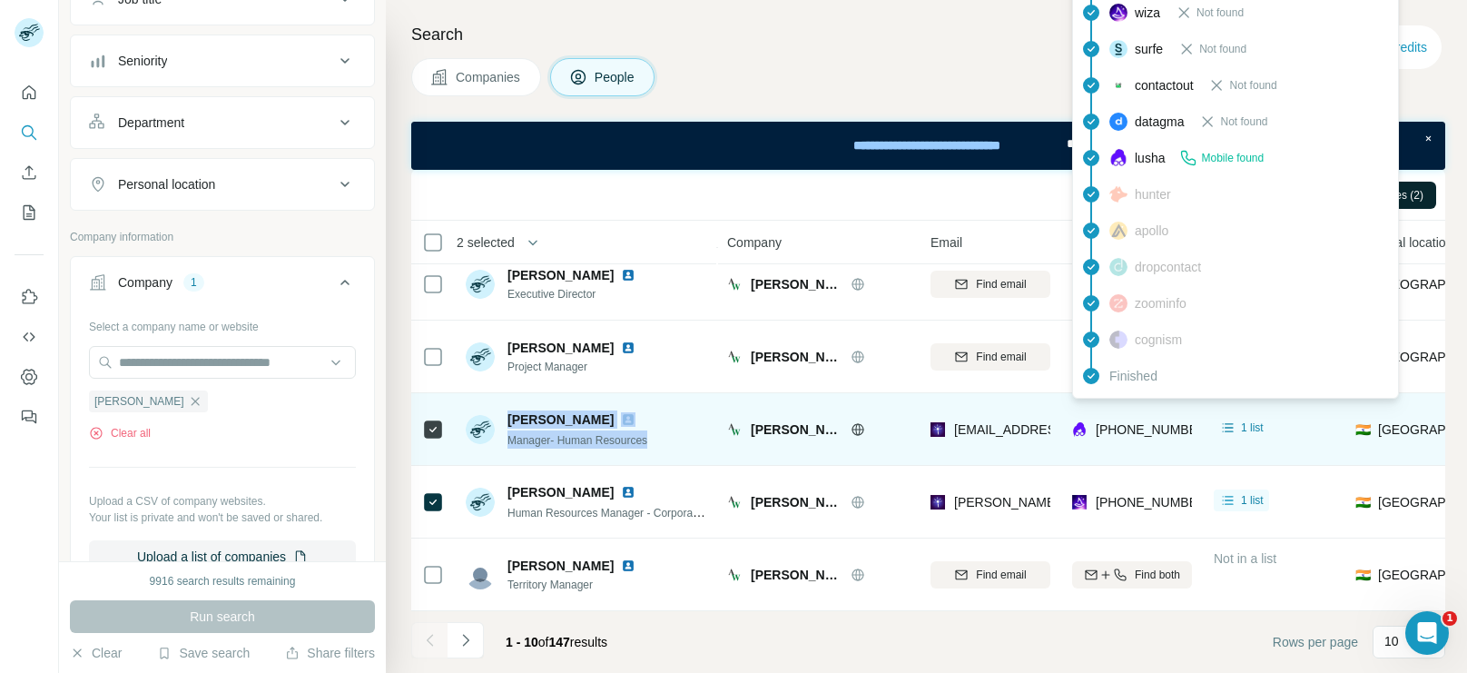
click at [1129, 427] on span "[PHONE_NUMBER]" at bounding box center [1153, 429] width 114 height 15
copy span "917028013043"
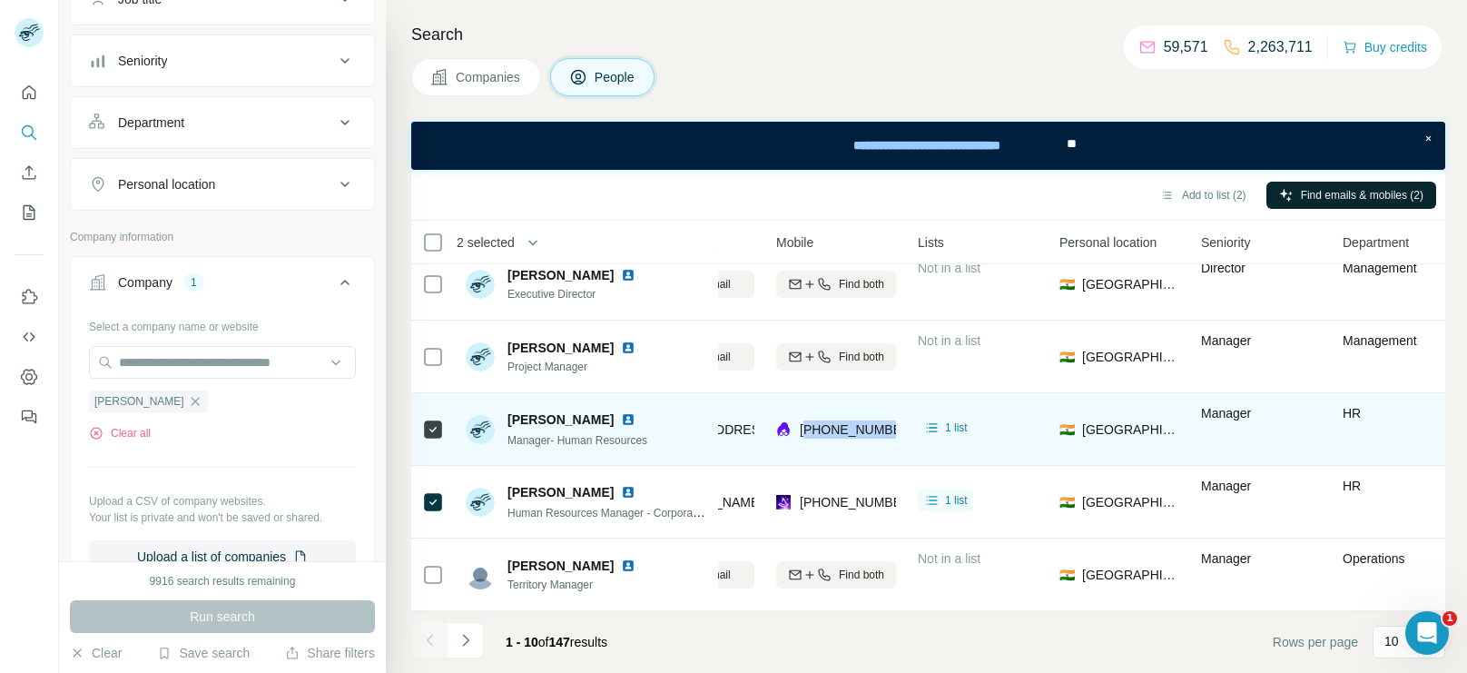
scroll to position [380, 344]
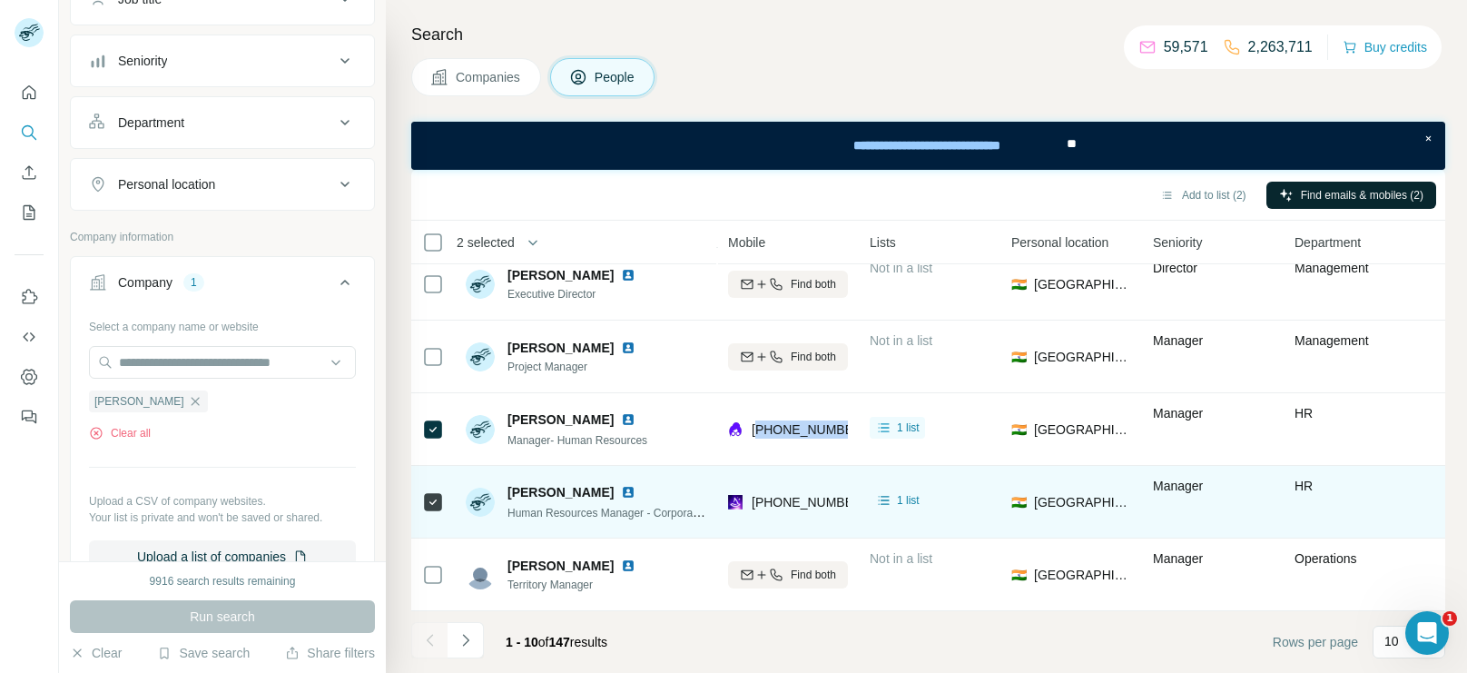
drag, startPoint x: 509, startPoint y: 485, endPoint x: 601, endPoint y: 488, distance: 91.8
click at [601, 488] on div "[PERSON_NAME]" at bounding box center [608, 492] width 200 height 18
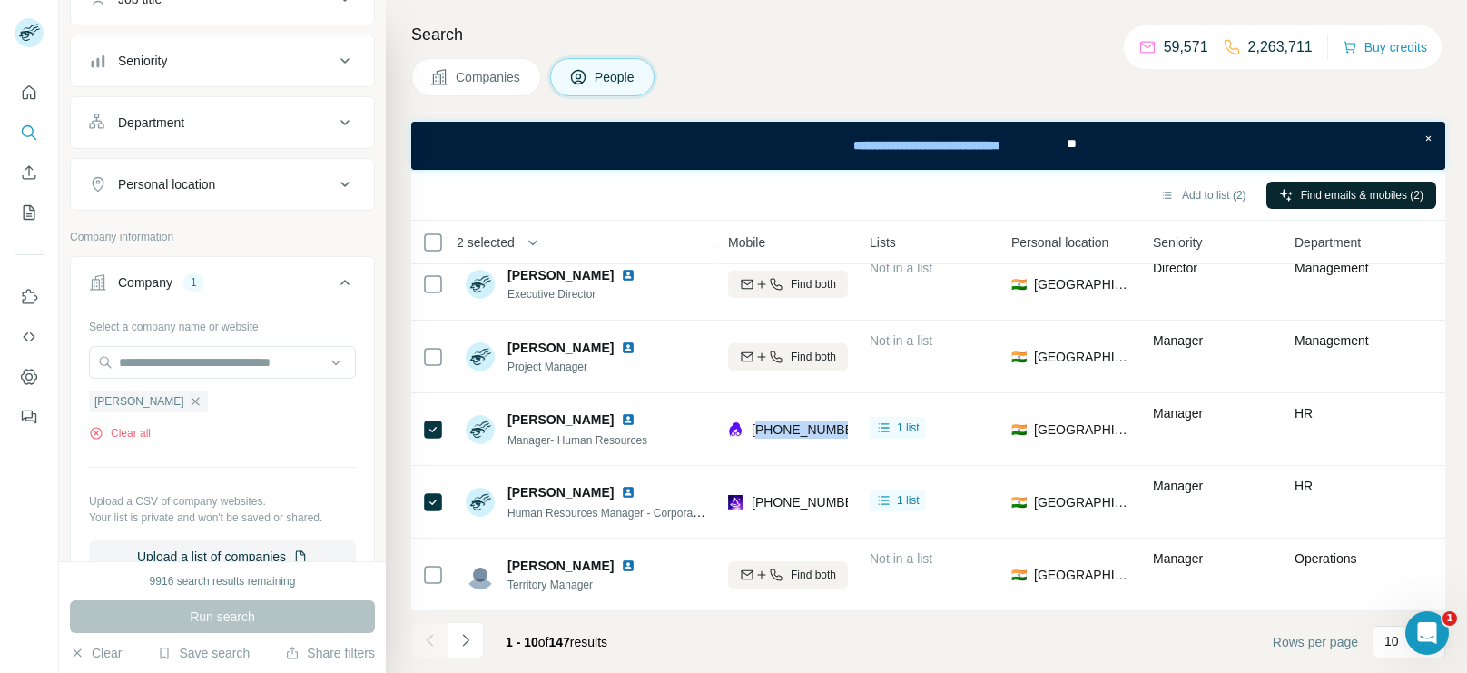
copy span "[PERSON_NAME]"
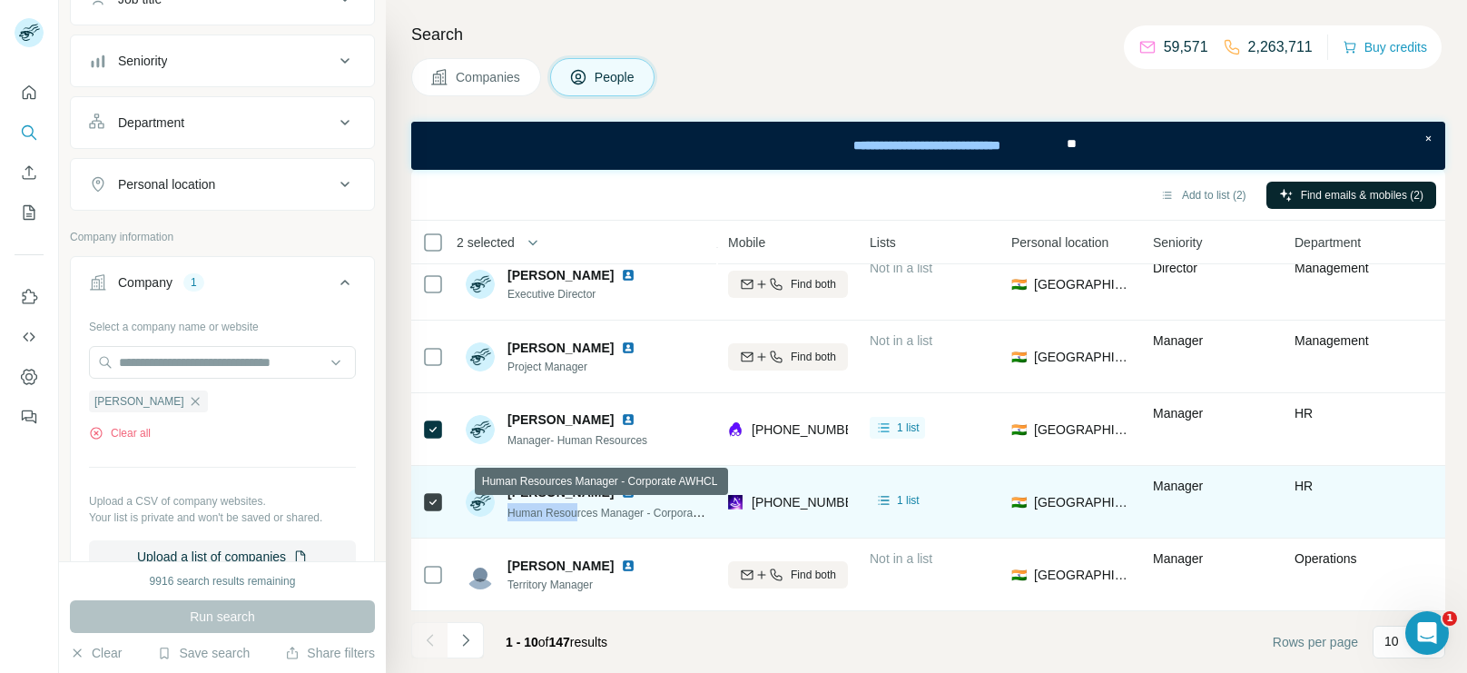
drag, startPoint x: 508, startPoint y: 510, endPoint x: 580, endPoint y: 510, distance: 72.6
click at [580, 510] on span "Human Resources Manager - Corporate AWHCL" at bounding box center [626, 512] width 236 height 15
copy span "Human Resou"
click at [650, 510] on span "Human Resources Manager - Corporate AWHCL" at bounding box center [626, 512] width 236 height 15
drag, startPoint x: 648, startPoint y: 510, endPoint x: 502, endPoint y: 519, distance: 146.5
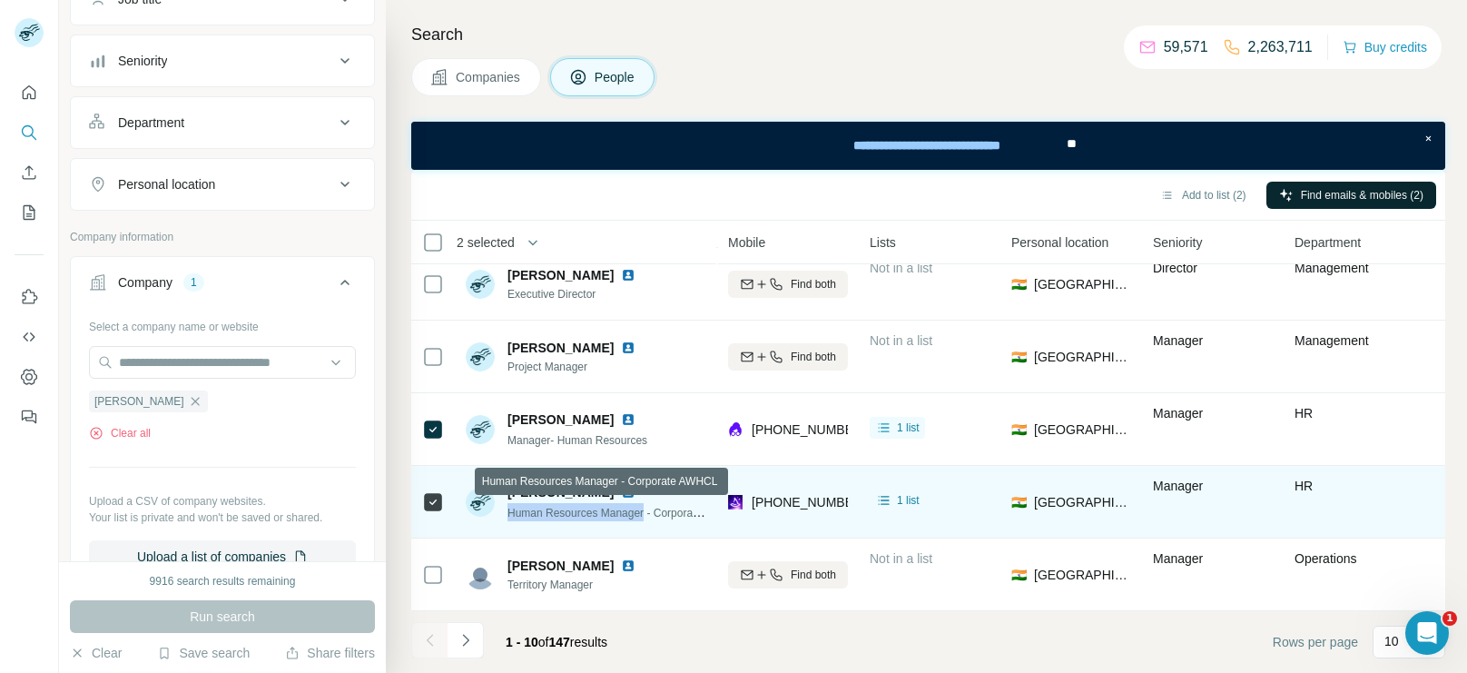
click at [502, 519] on div "[PERSON_NAME] Human Resources Manager - Corporate AWHCL" at bounding box center [587, 502] width 242 height 38
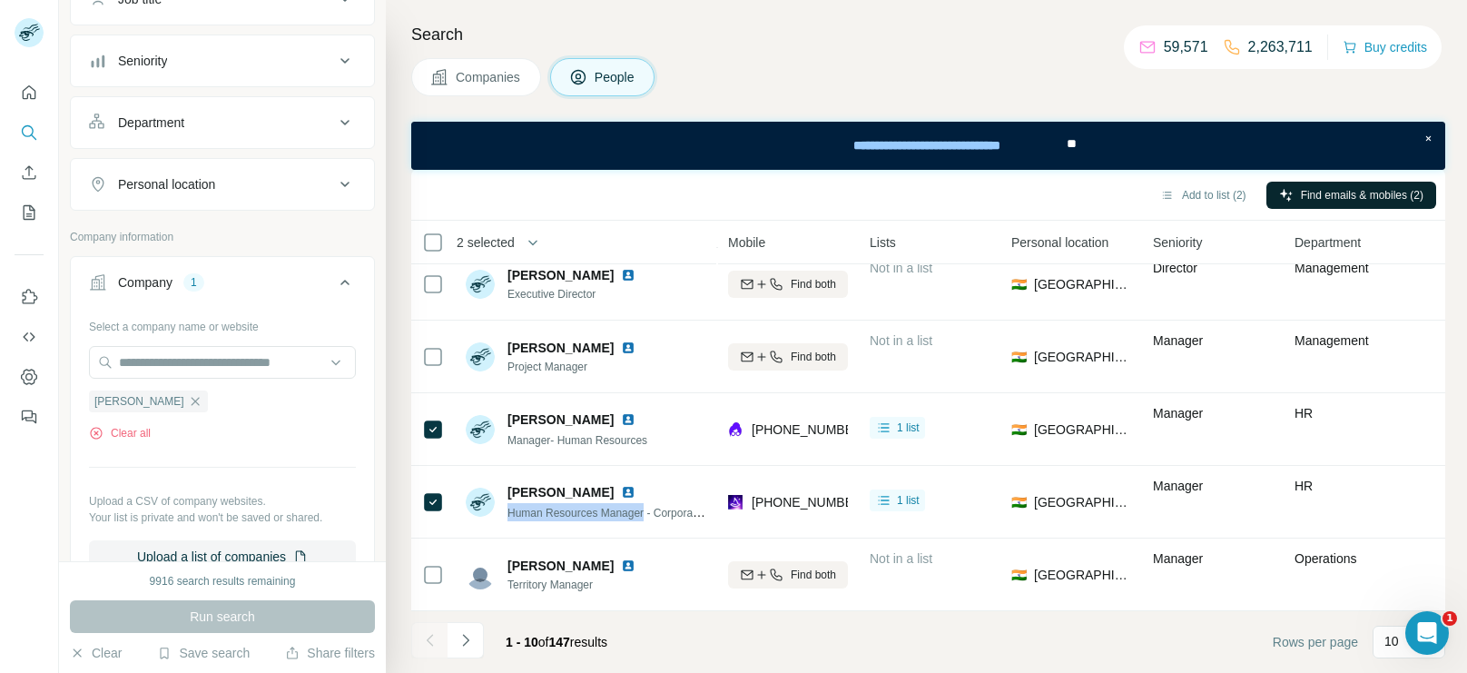
copy span "Human Resources Manager"
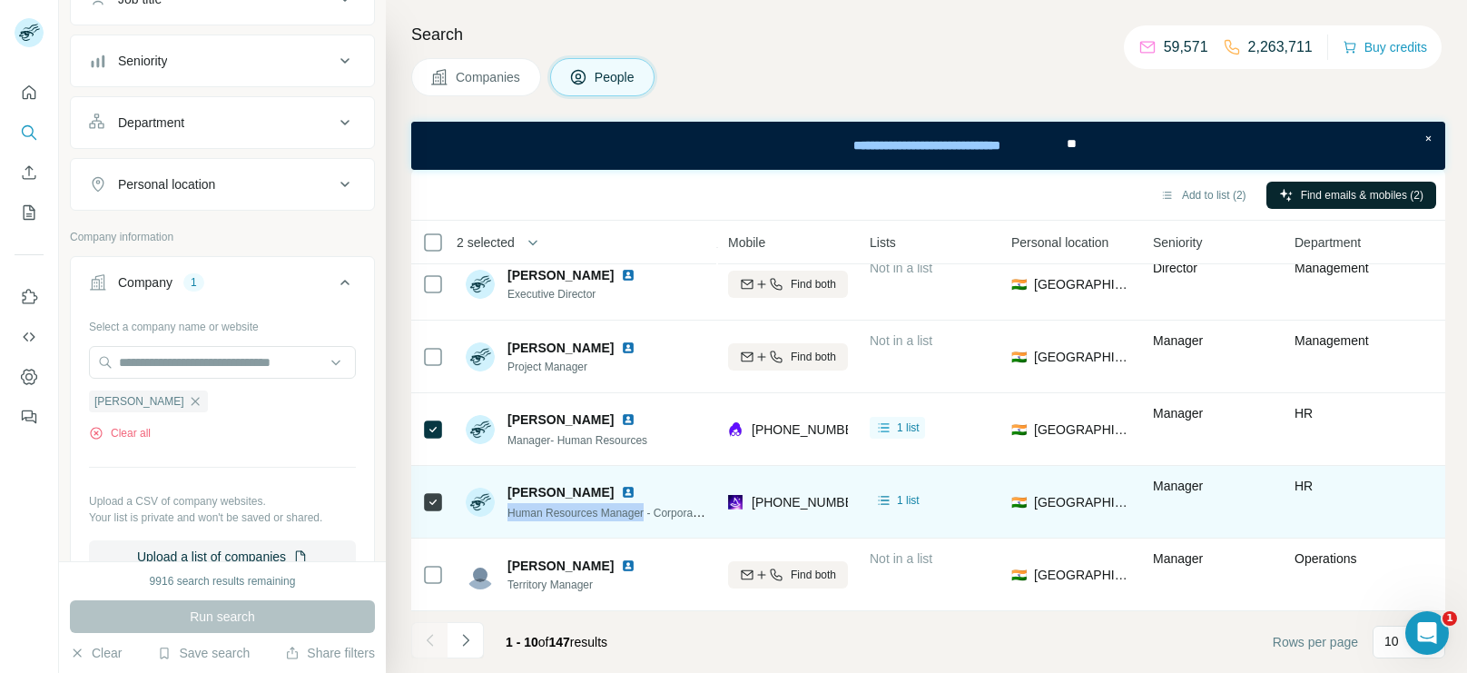
drag, startPoint x: 508, startPoint y: 489, endPoint x: 599, endPoint y: 495, distance: 91.9
click at [599, 495] on div "[PERSON_NAME]" at bounding box center [608, 492] width 200 height 18
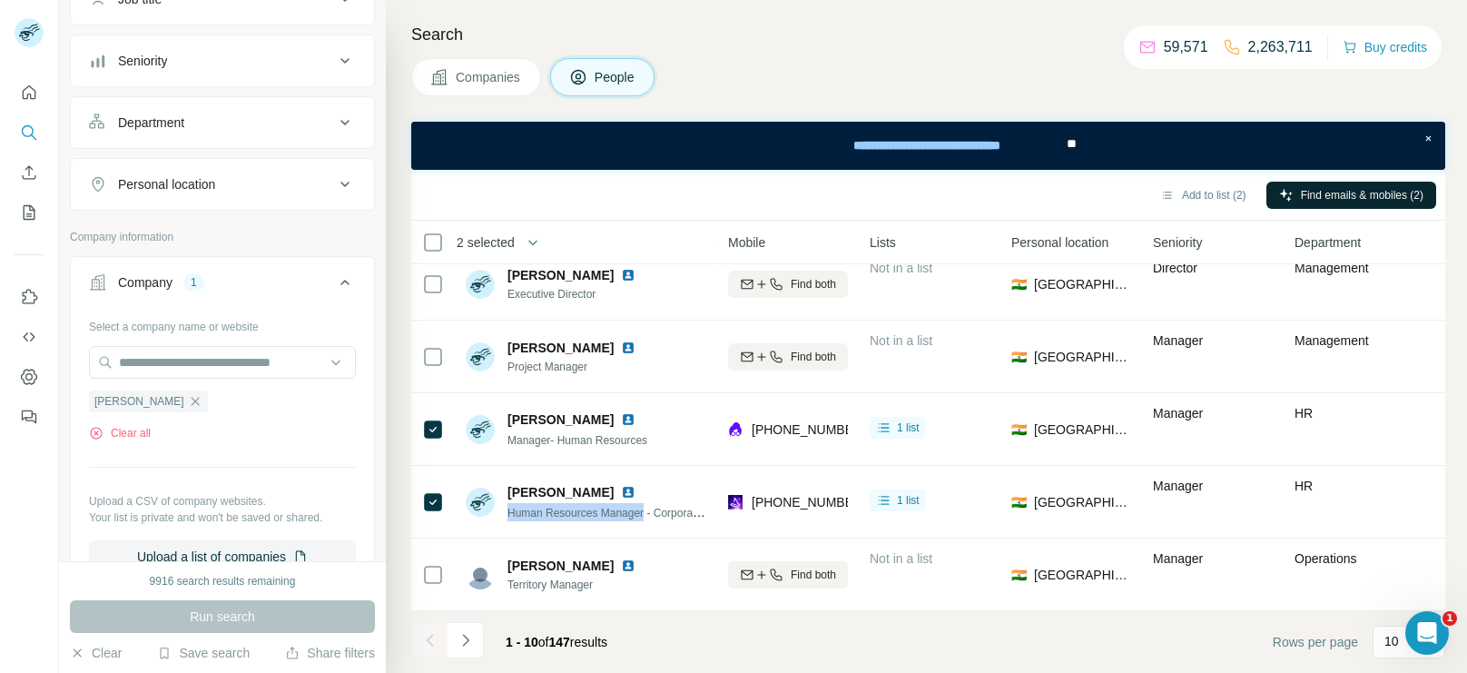
copy span "[PERSON_NAME]"
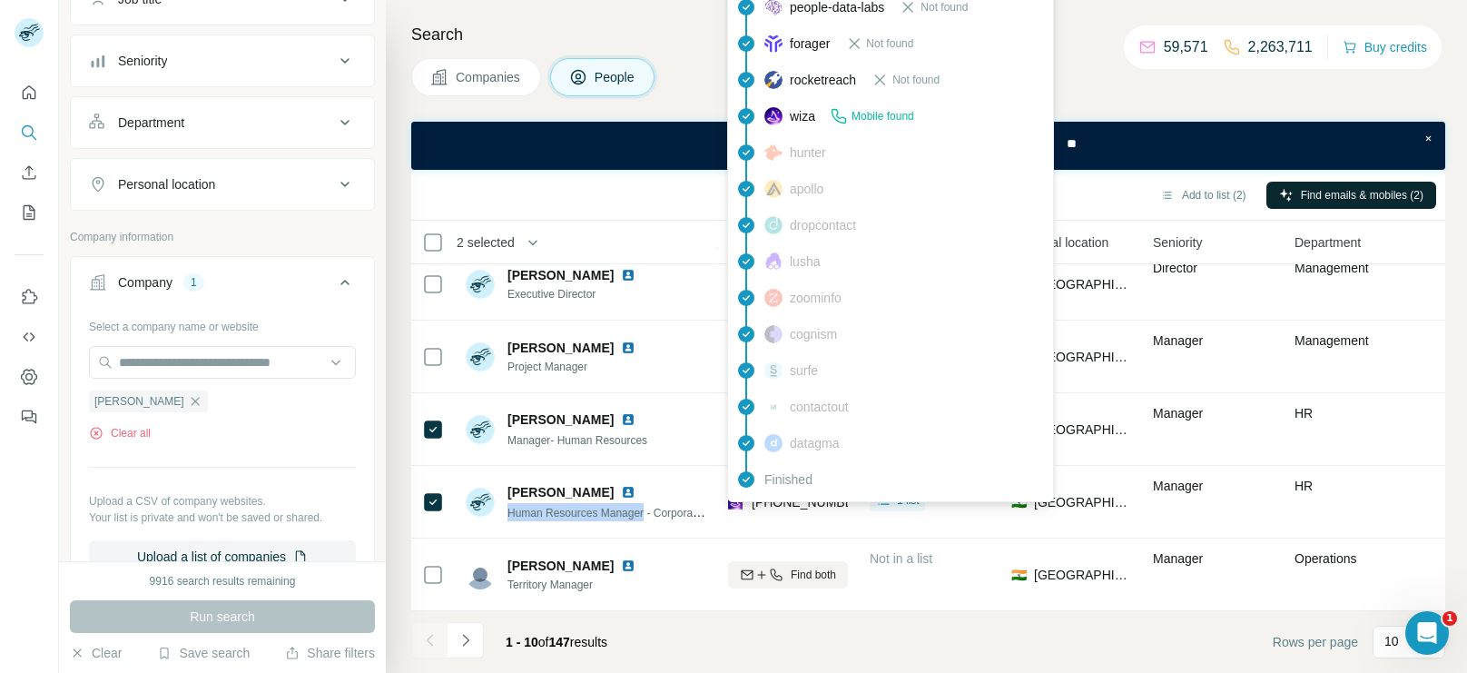
click at [810, 499] on div "findymail Not found leadmagic Email found prospeo Not found people-data-labs No…" at bounding box center [890, 189] width 327 height 627
click at [810, 499] on span "[PHONE_NUMBER]" at bounding box center [809, 502] width 114 height 15
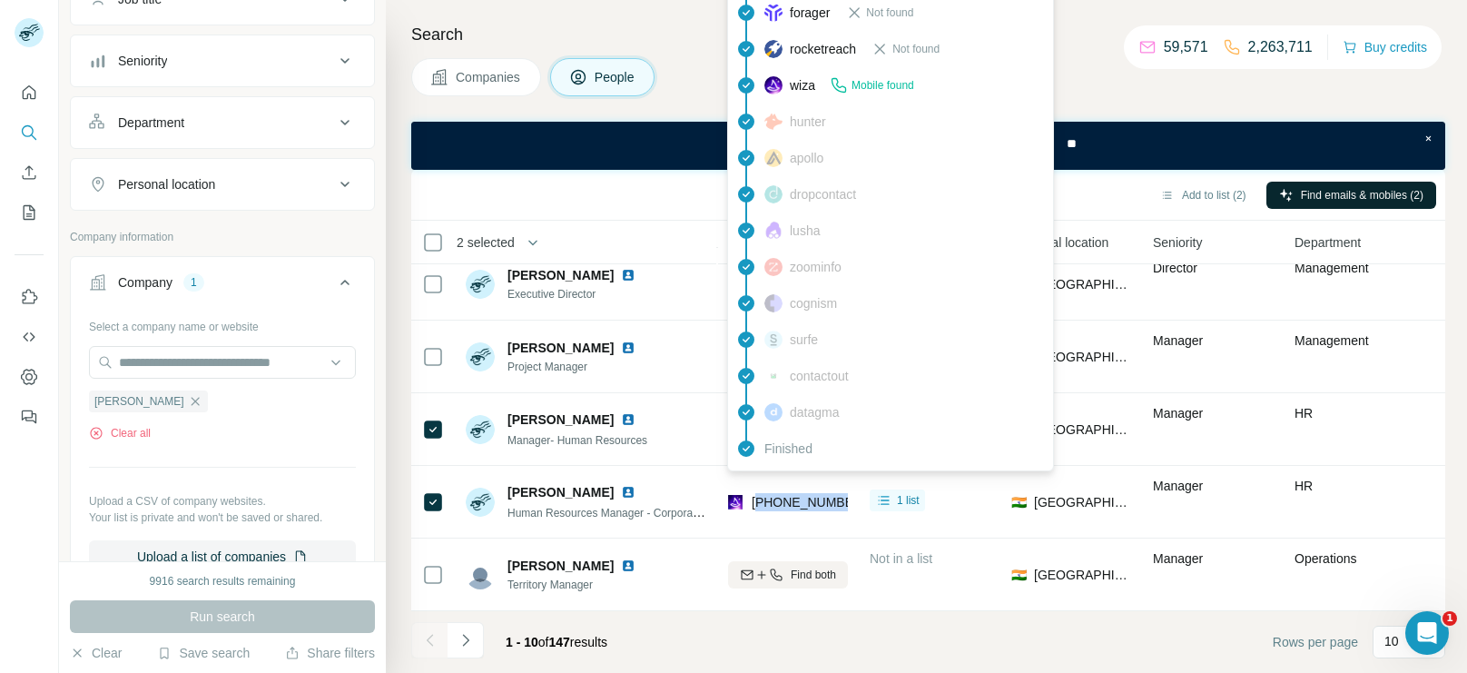
click at [810, 499] on span "[PHONE_NUMBER]" at bounding box center [809, 502] width 114 height 15
click at [460, 638] on icon "Navigate to next page" at bounding box center [466, 640] width 18 height 18
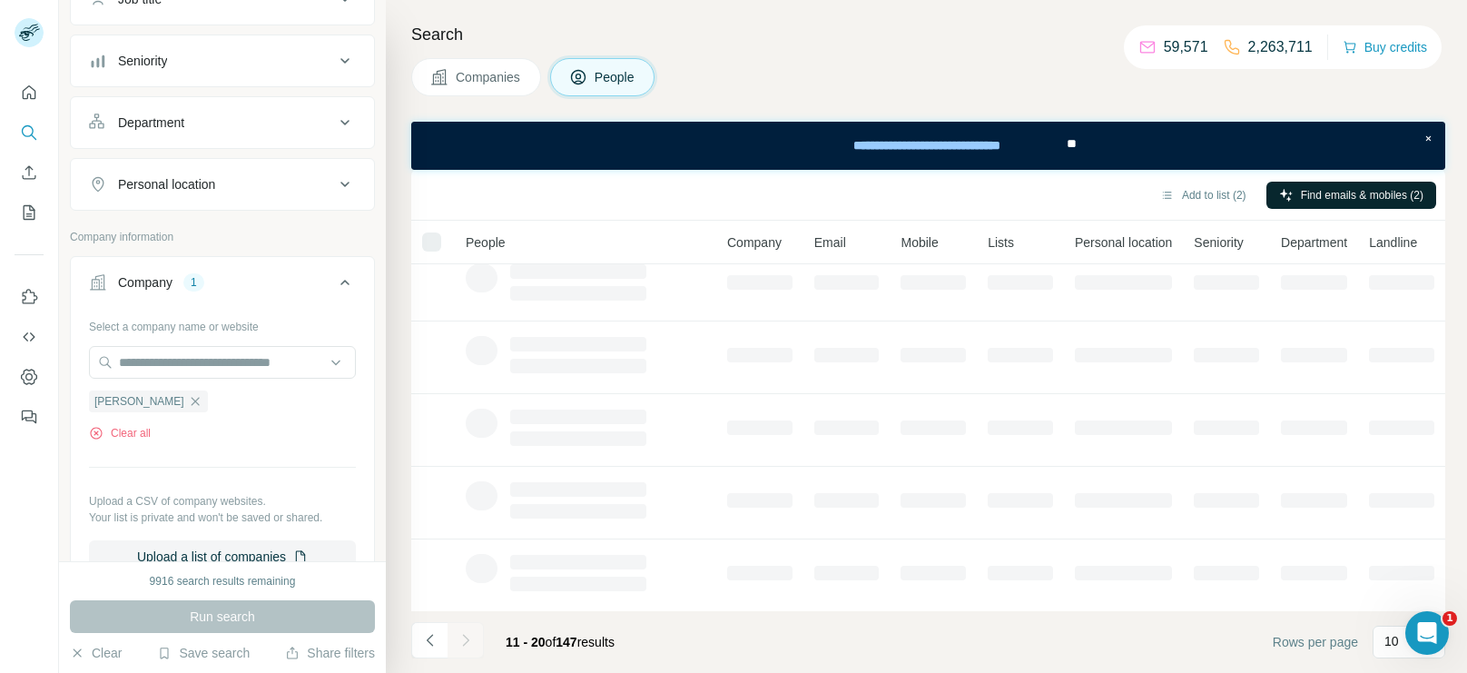
scroll to position [0, 0]
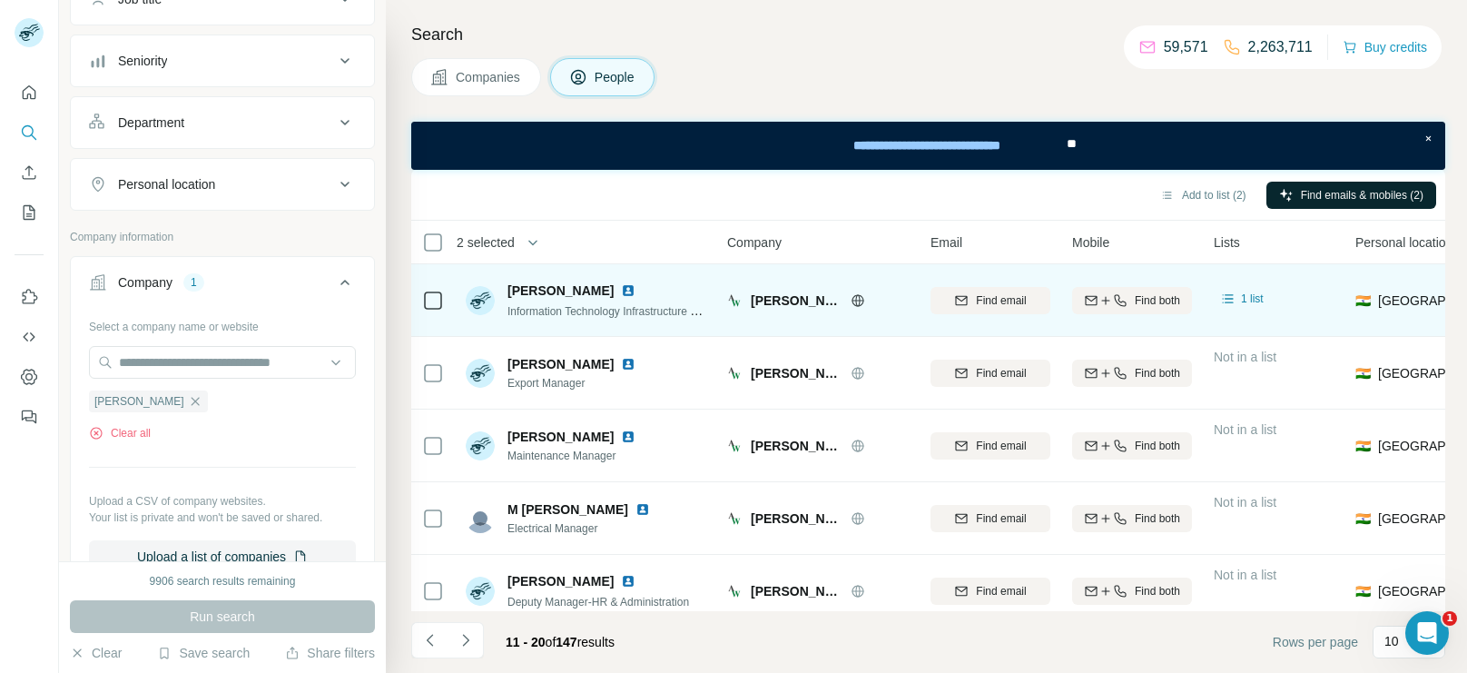
click at [590, 305] on span "Information Technology Infrastructure Manager" at bounding box center [621, 310] width 226 height 15
click at [538, 316] on div "Information Technology Infrastructure Manager" at bounding box center [608, 310] width 200 height 18
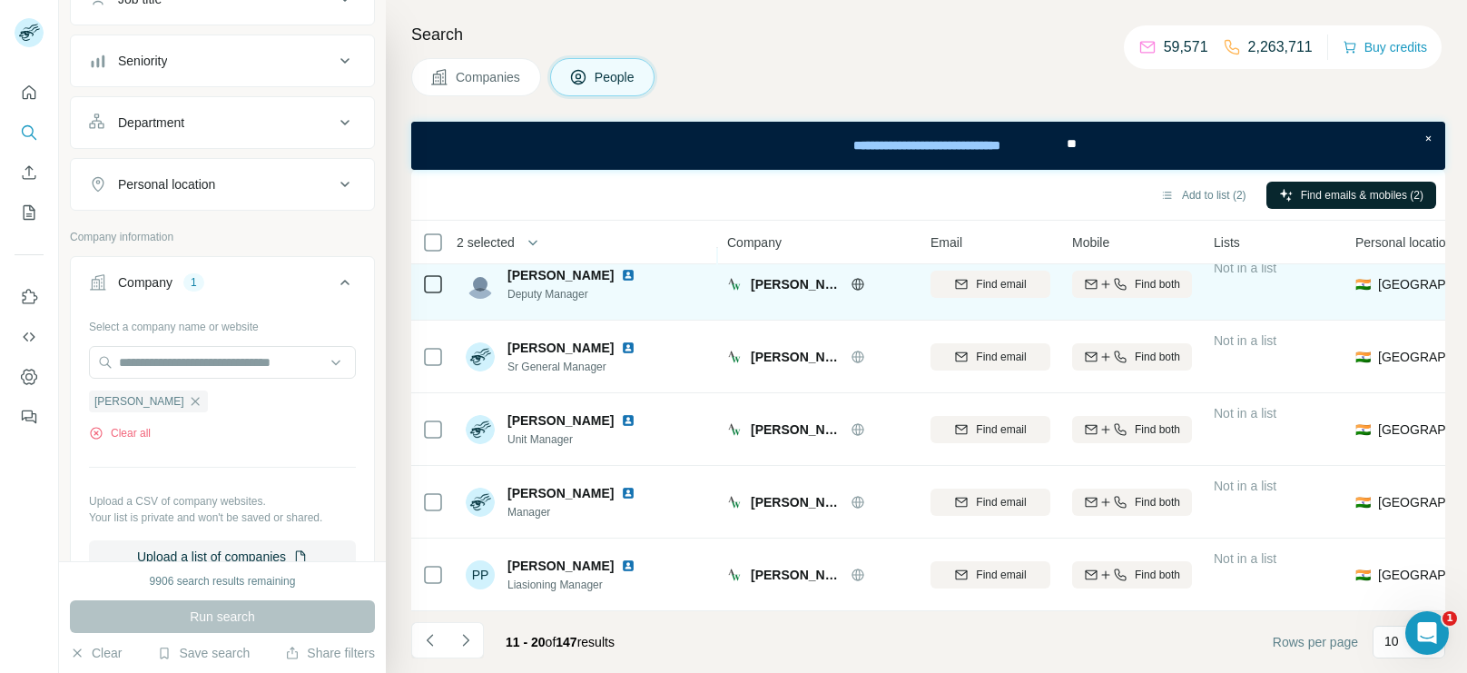
scroll to position [372, 0]
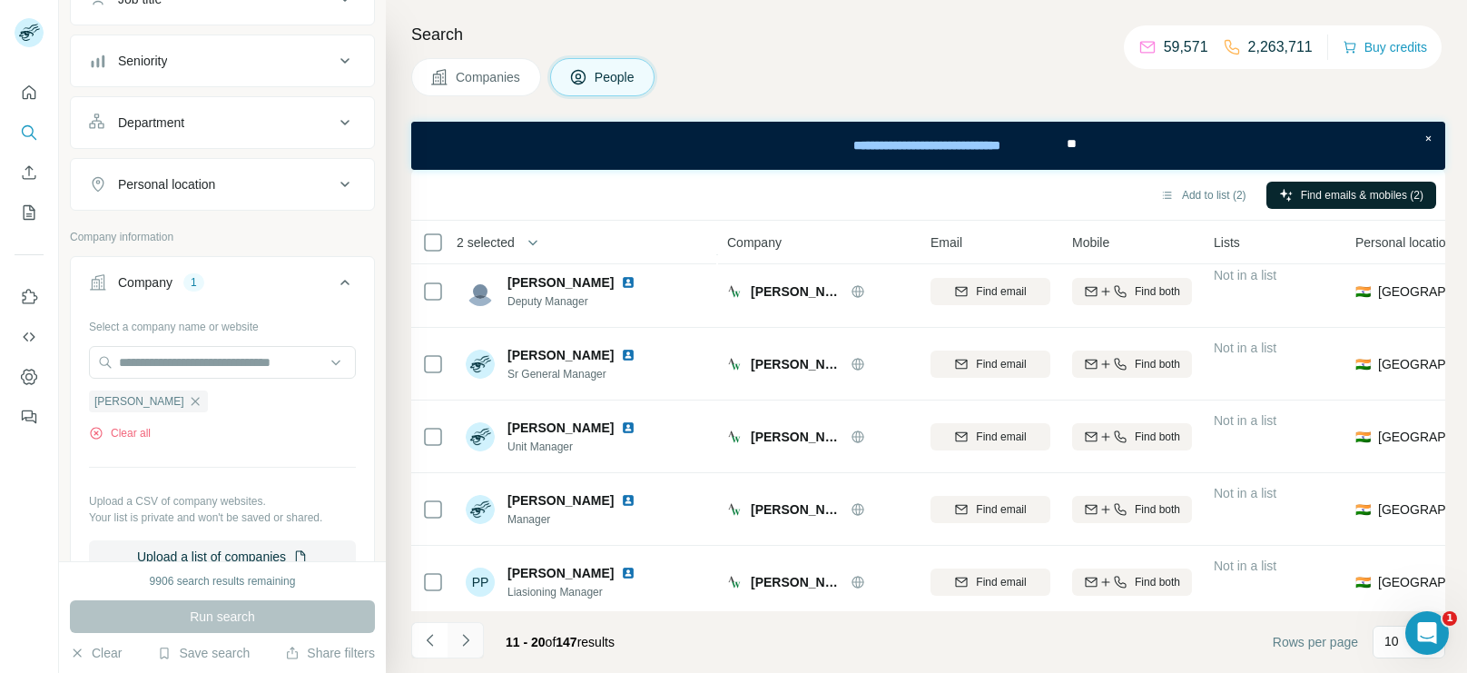
click at [475, 646] on button "Navigate to next page" at bounding box center [466, 640] width 36 height 36
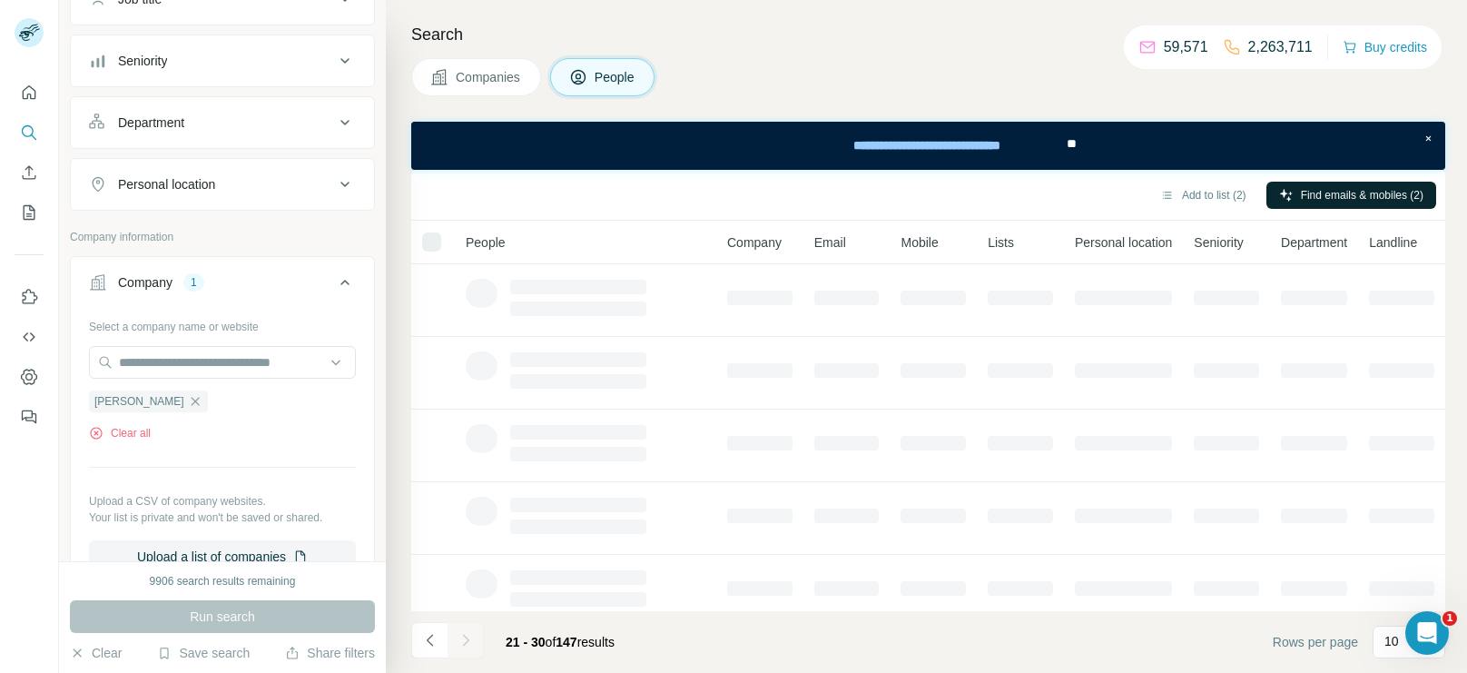
scroll to position [379, 0]
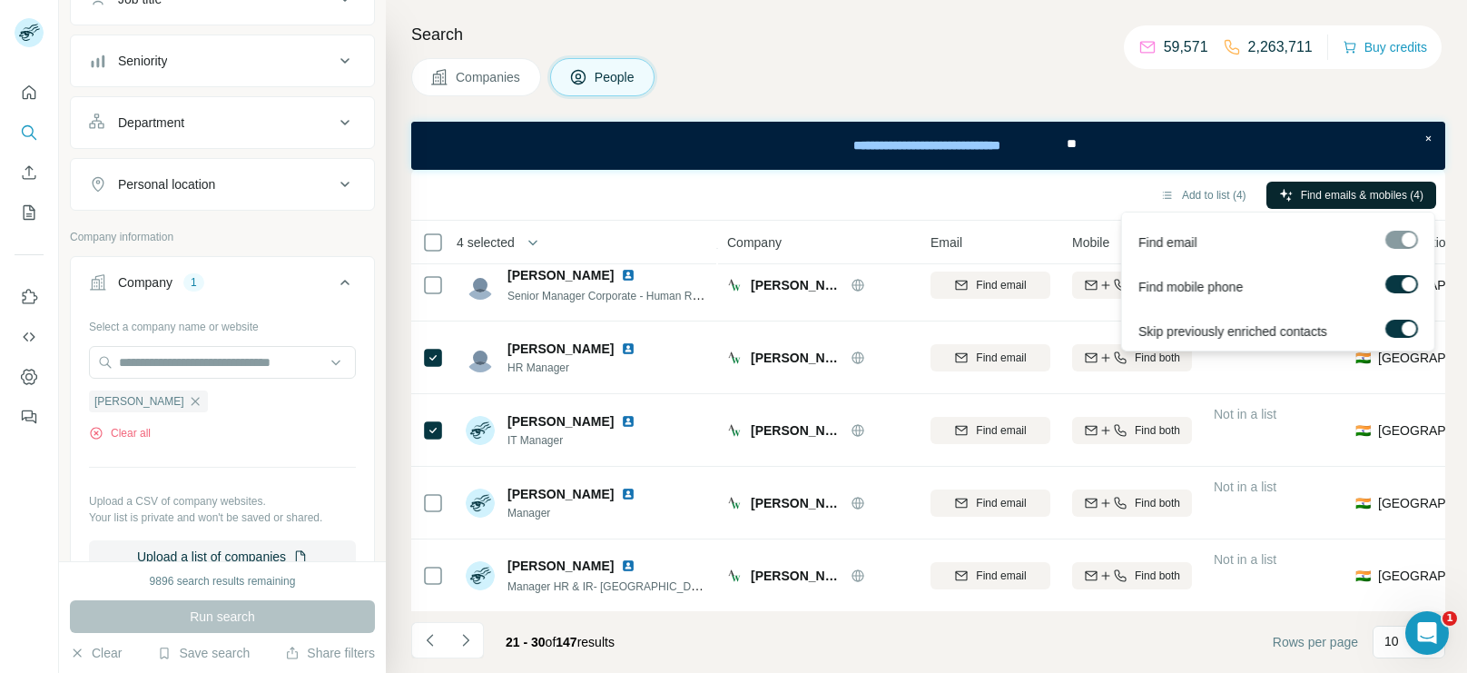
click at [1334, 183] on button "Find emails & mobiles (4)" at bounding box center [1352, 195] width 170 height 27
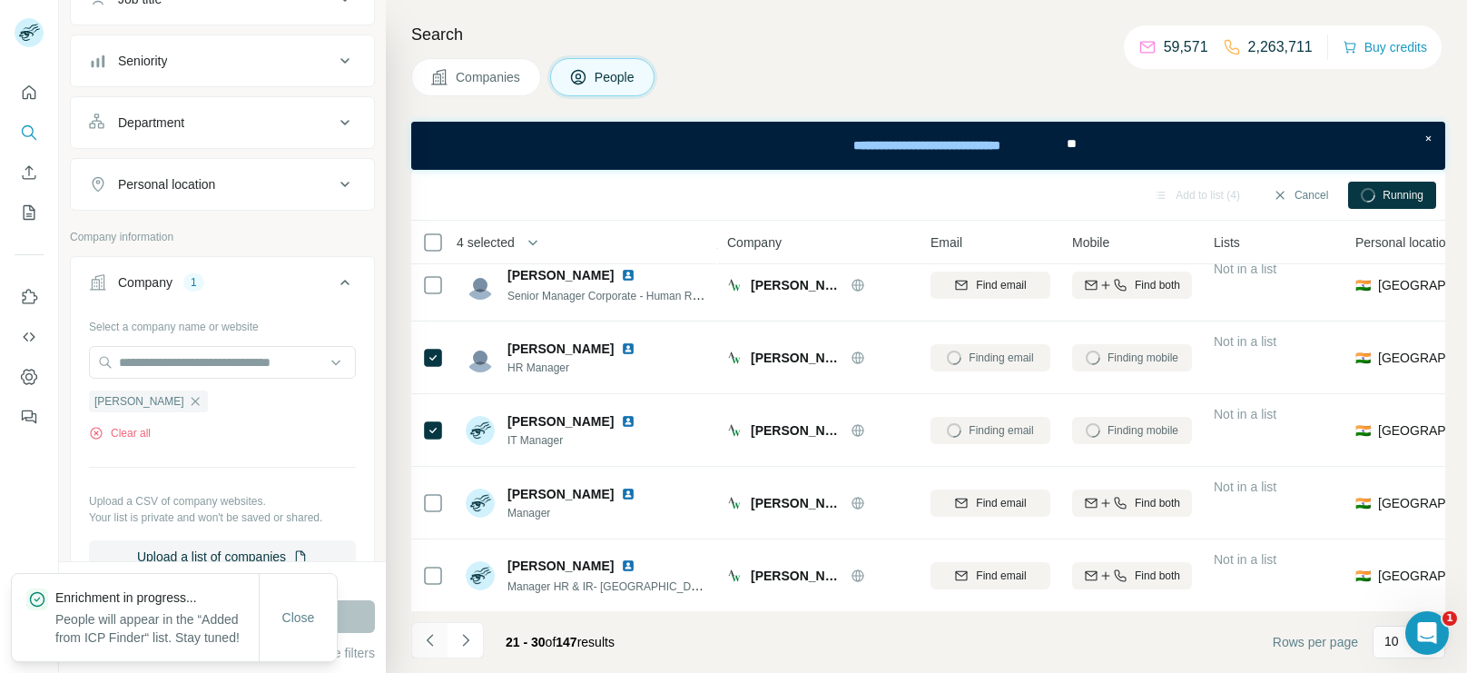
click at [440, 643] on button "Navigate to previous page" at bounding box center [429, 640] width 36 height 36
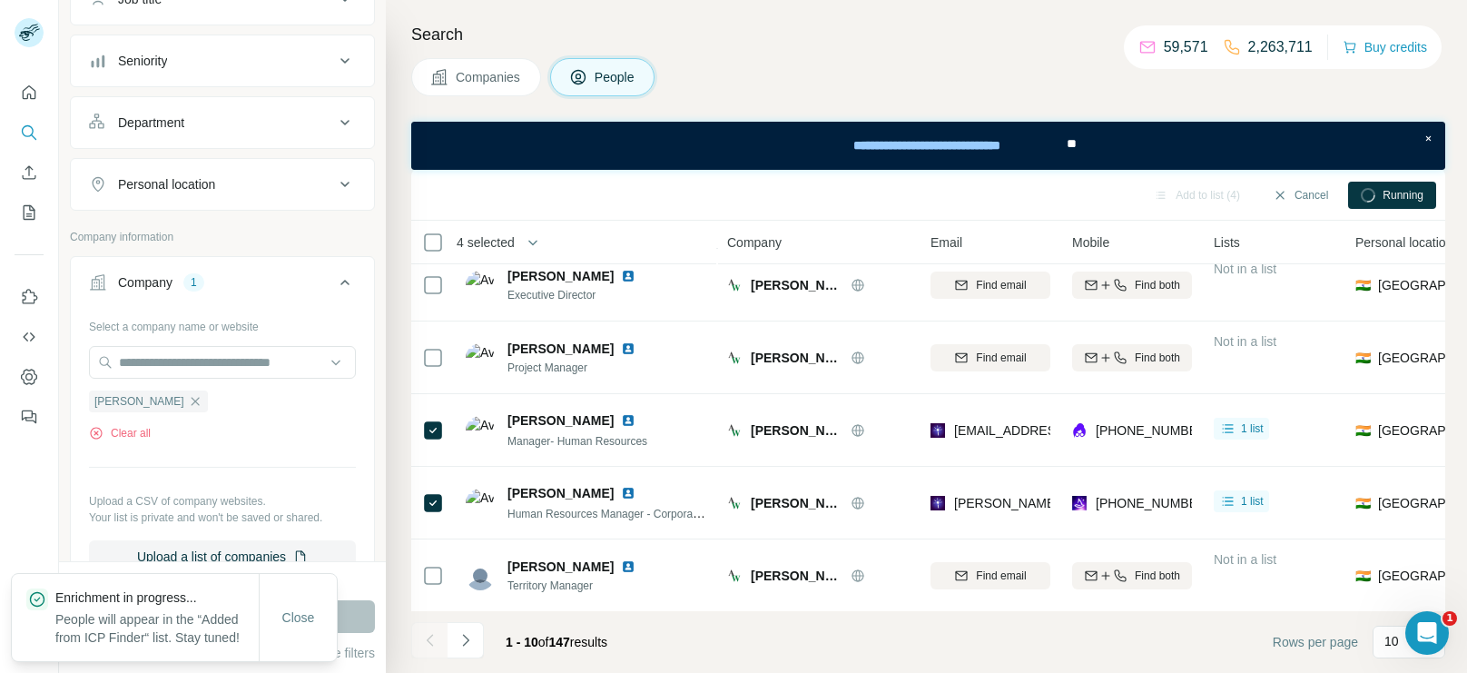
click at [440, 643] on div at bounding box center [429, 640] width 36 height 36
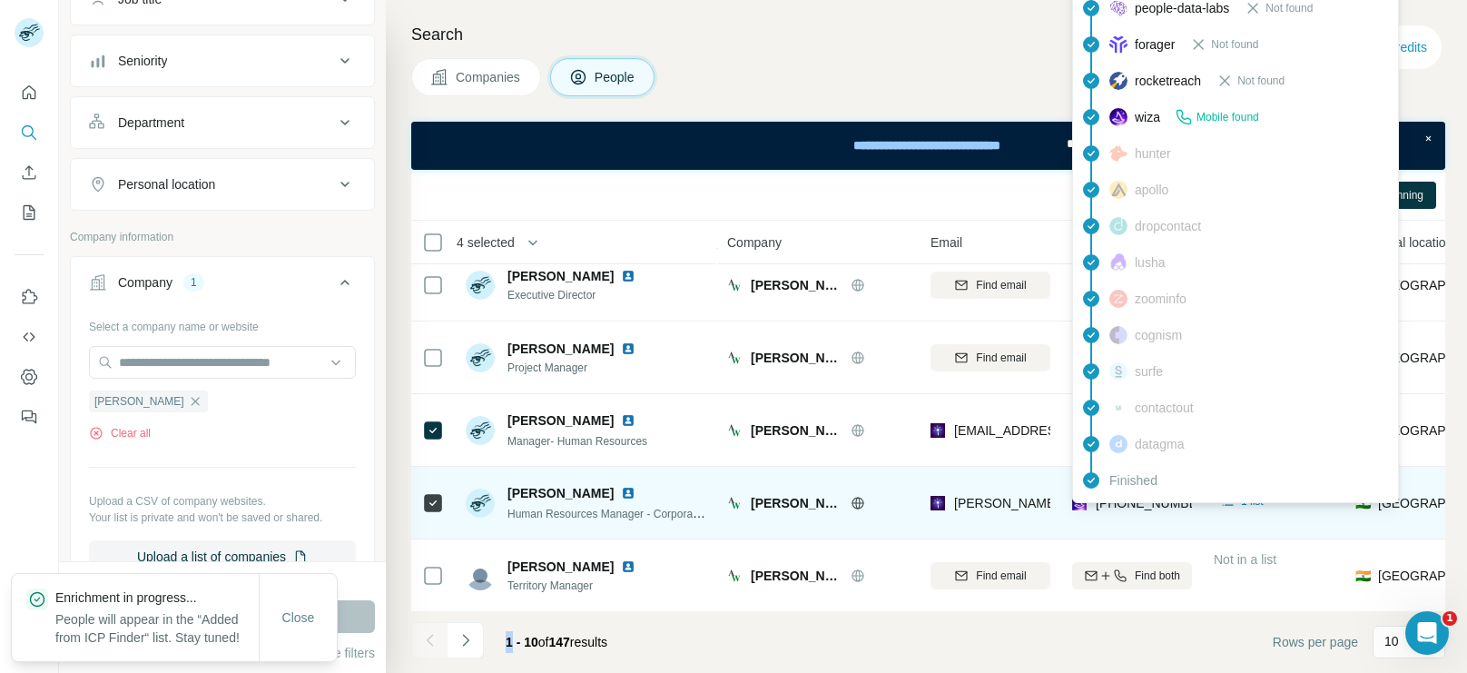
click at [1166, 495] on div "Finished" at bounding box center [1236, 480] width 318 height 36
click at [1166, 496] on span "[PHONE_NUMBER]" at bounding box center [1153, 503] width 114 height 15
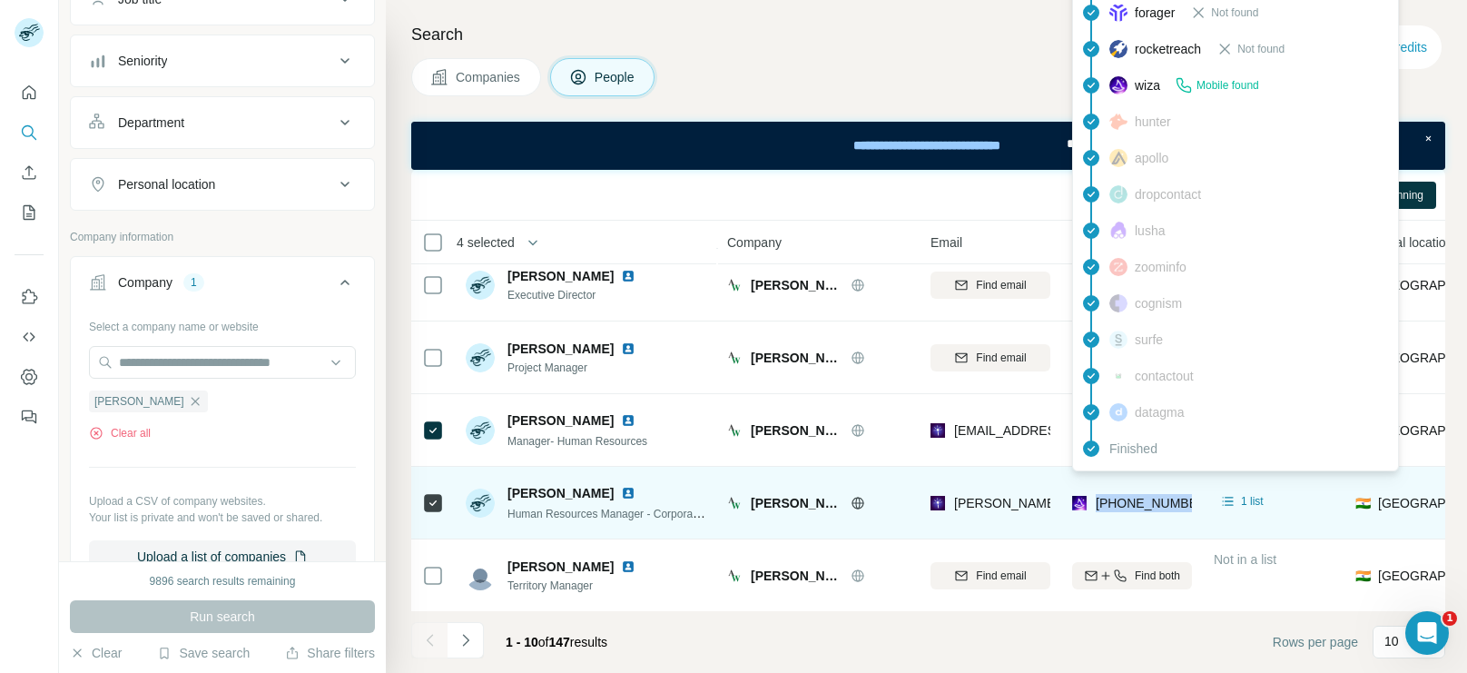
click at [1166, 496] on span "[PHONE_NUMBER]" at bounding box center [1153, 503] width 114 height 15
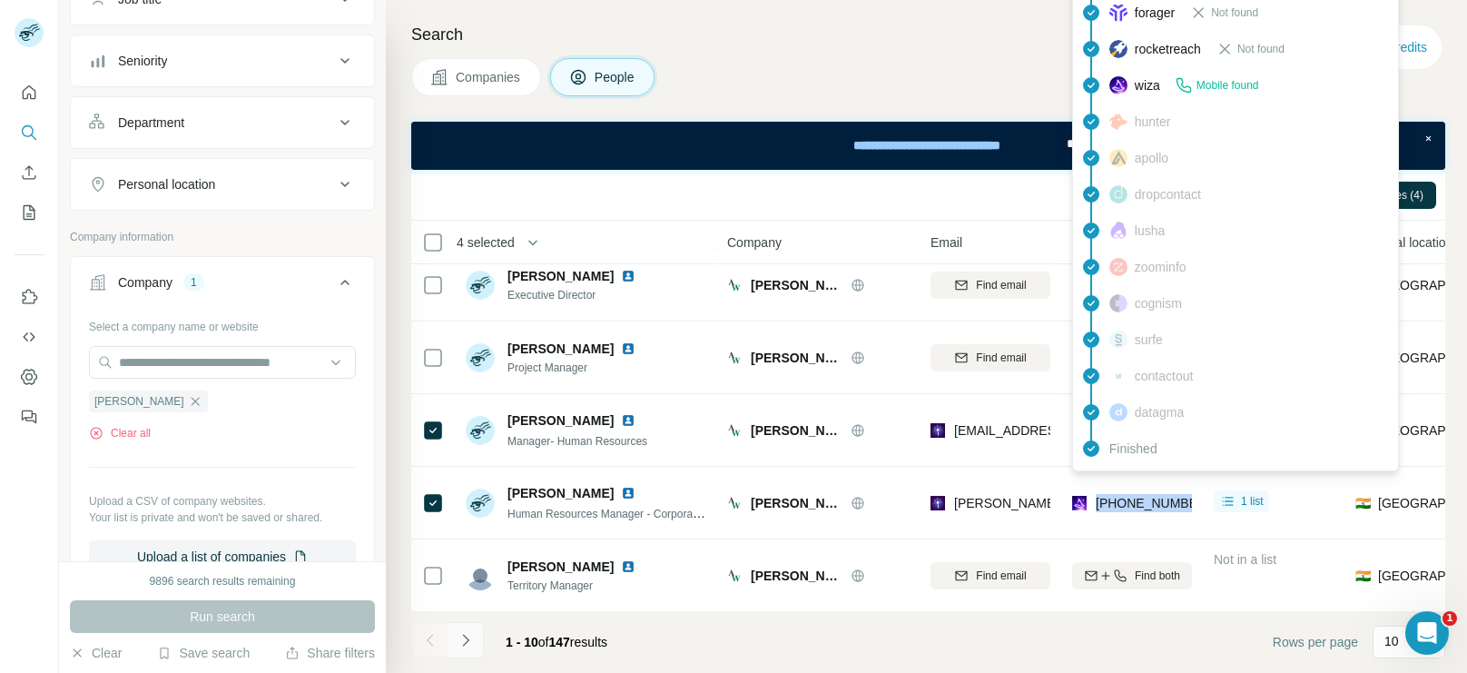
click at [464, 643] on icon "Navigate to next page" at bounding box center [465, 640] width 6 height 12
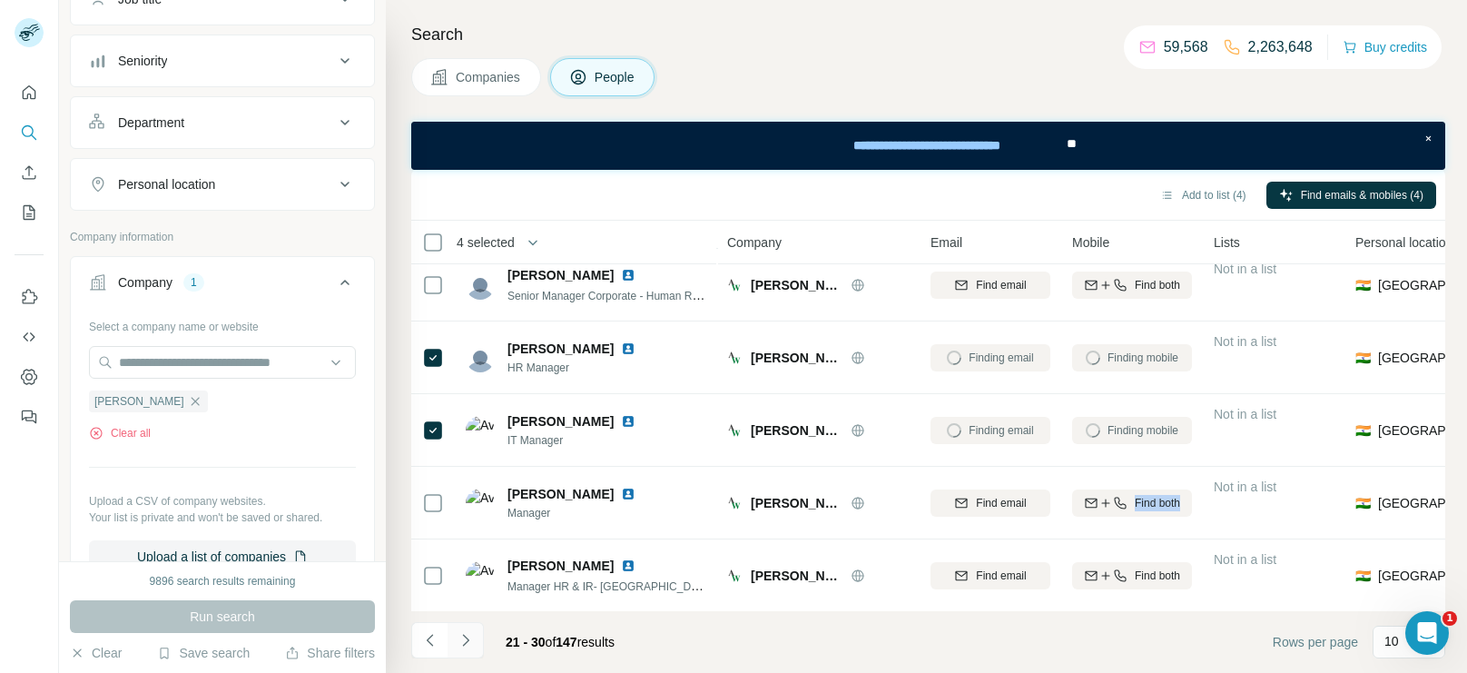
click at [464, 643] on icon "Navigate to next page" at bounding box center [465, 640] width 6 height 12
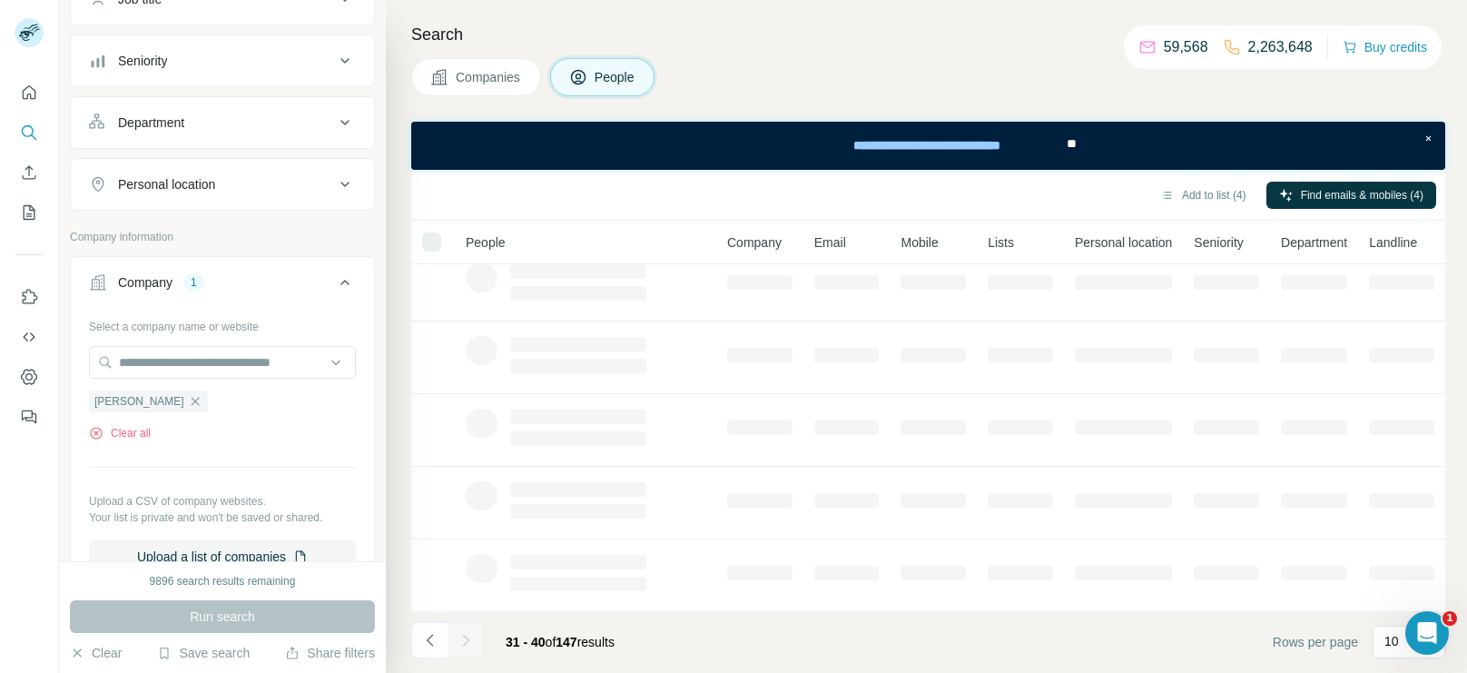
scroll to position [0, 0]
click at [421, 643] on icon "Navigate to previous page" at bounding box center [430, 640] width 18 height 18
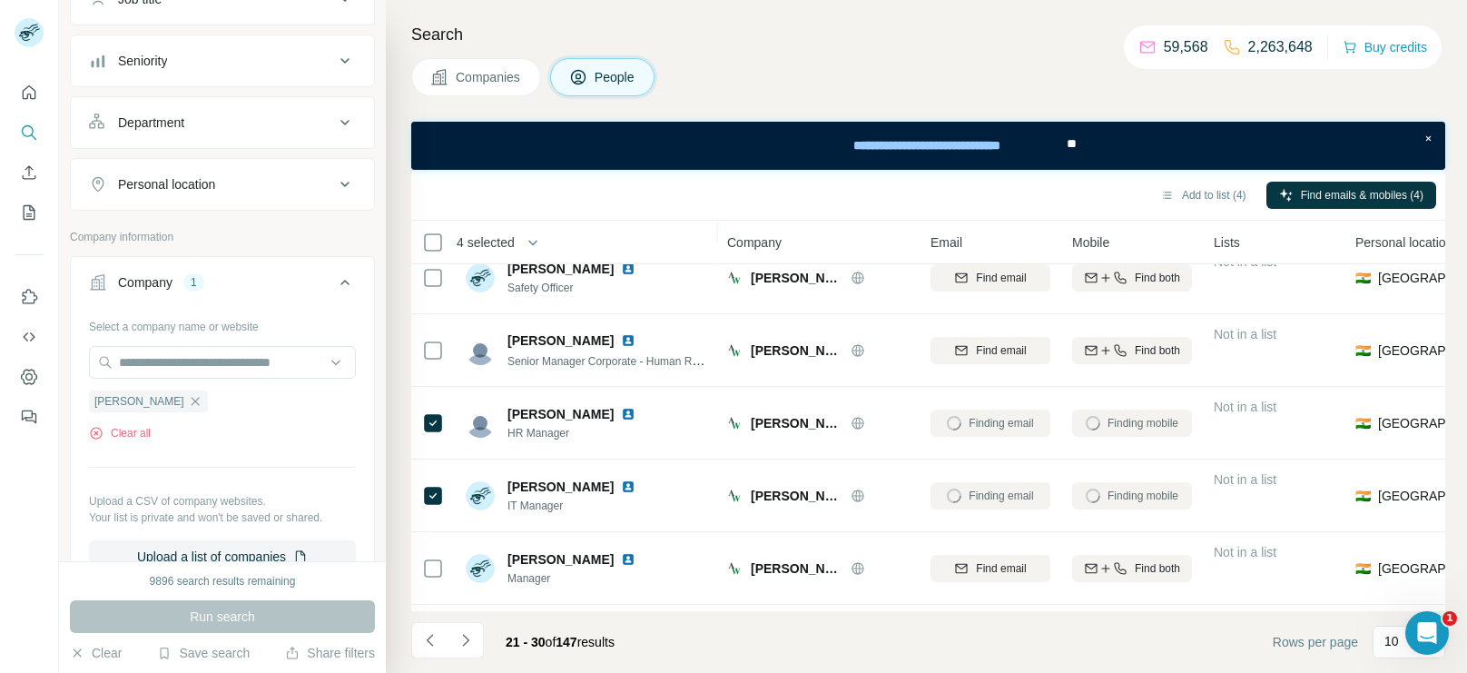
scroll to position [338, 0]
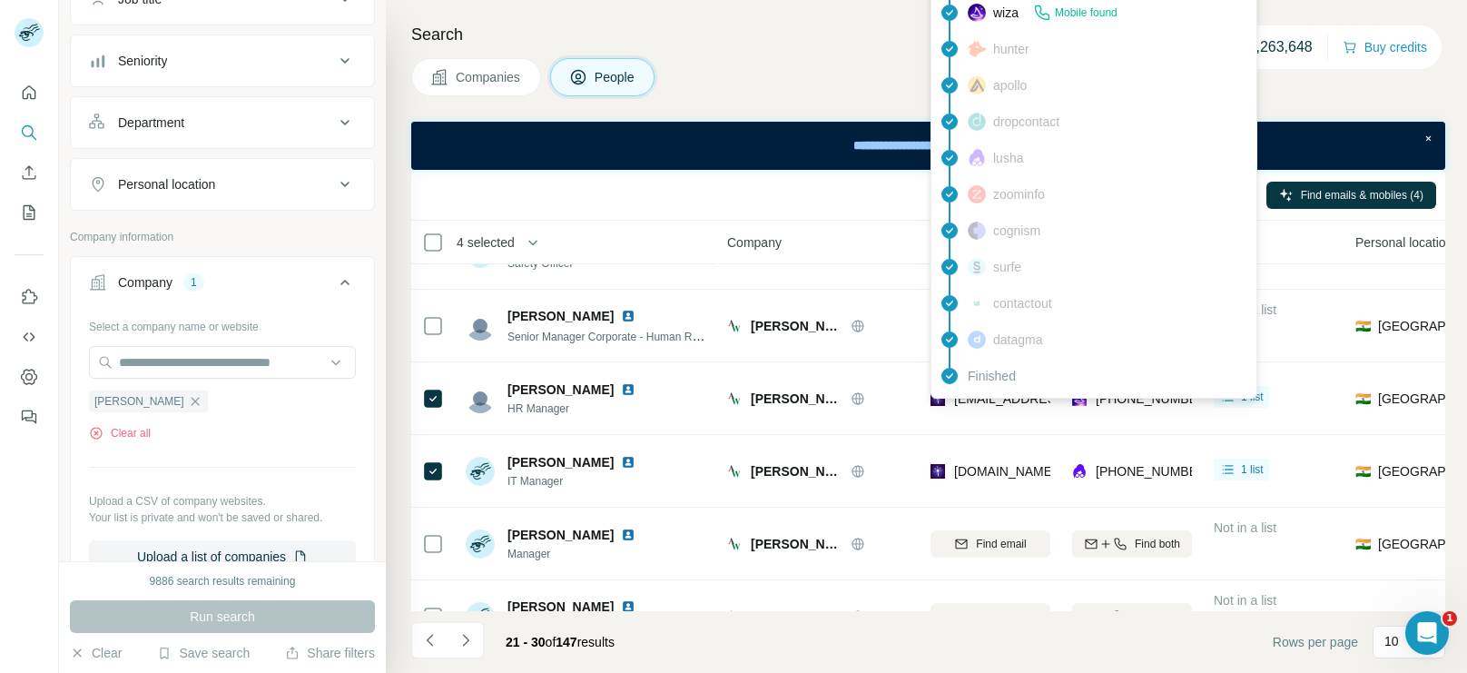
click at [1012, 391] on div "Finished" at bounding box center [1094, 376] width 318 height 36
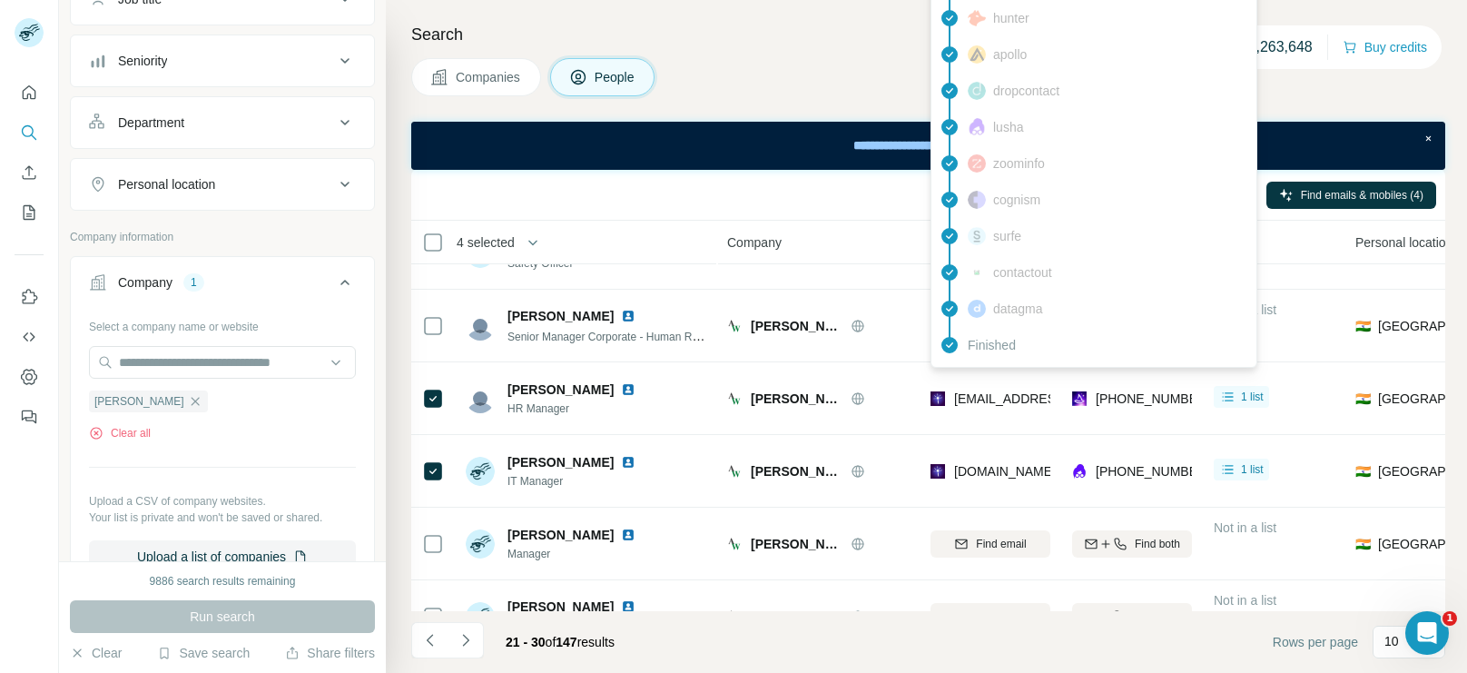
click at [1012, 391] on span "[EMAIL_ADDRESS][DOMAIN_NAME]" at bounding box center [1061, 398] width 215 height 15
copy span "[EMAIL_ADDRESS][DOMAIN_NAME]"
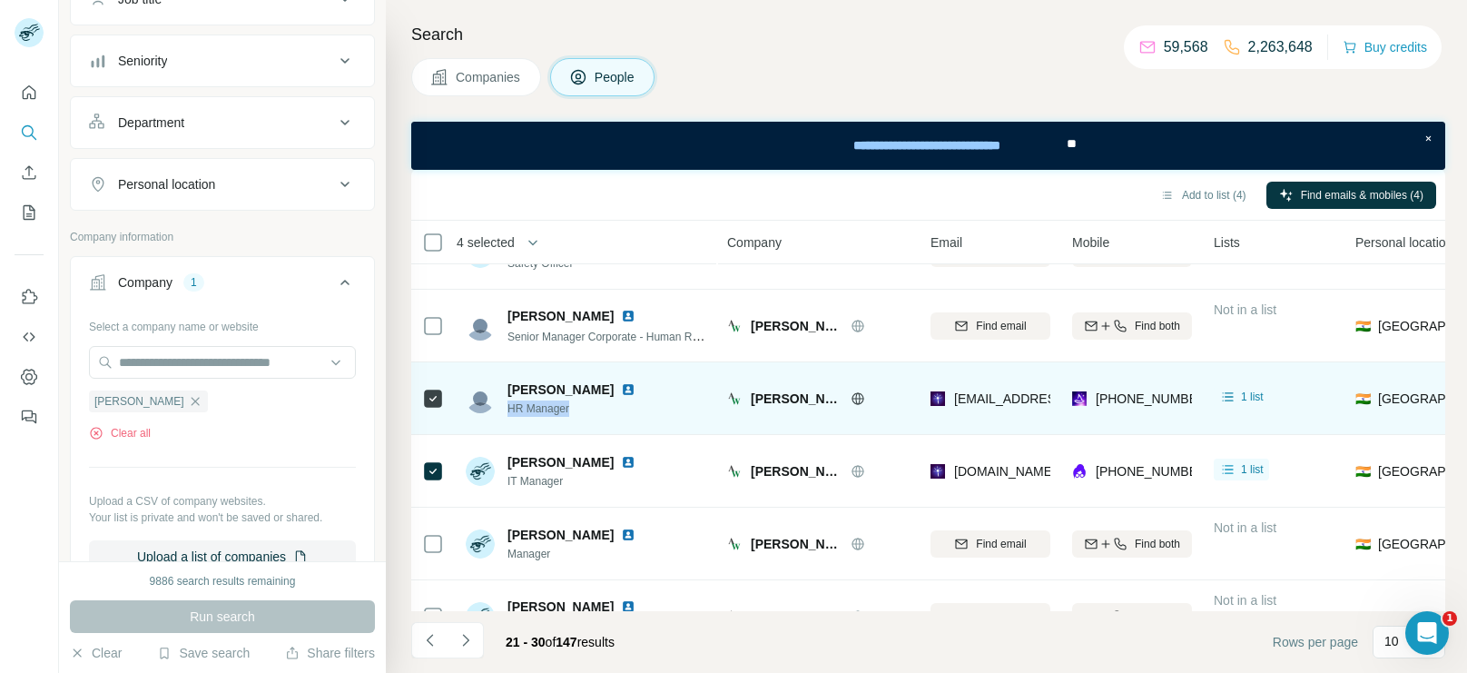
drag, startPoint x: 581, startPoint y: 407, endPoint x: 506, endPoint y: 410, distance: 75.5
click at [506, 410] on div "[PERSON_NAME] HR Manager" at bounding box center [554, 398] width 177 height 36
drag, startPoint x: 509, startPoint y: 387, endPoint x: 573, endPoint y: 394, distance: 64.0
click at [573, 394] on span "[PERSON_NAME]" at bounding box center [561, 389] width 106 height 18
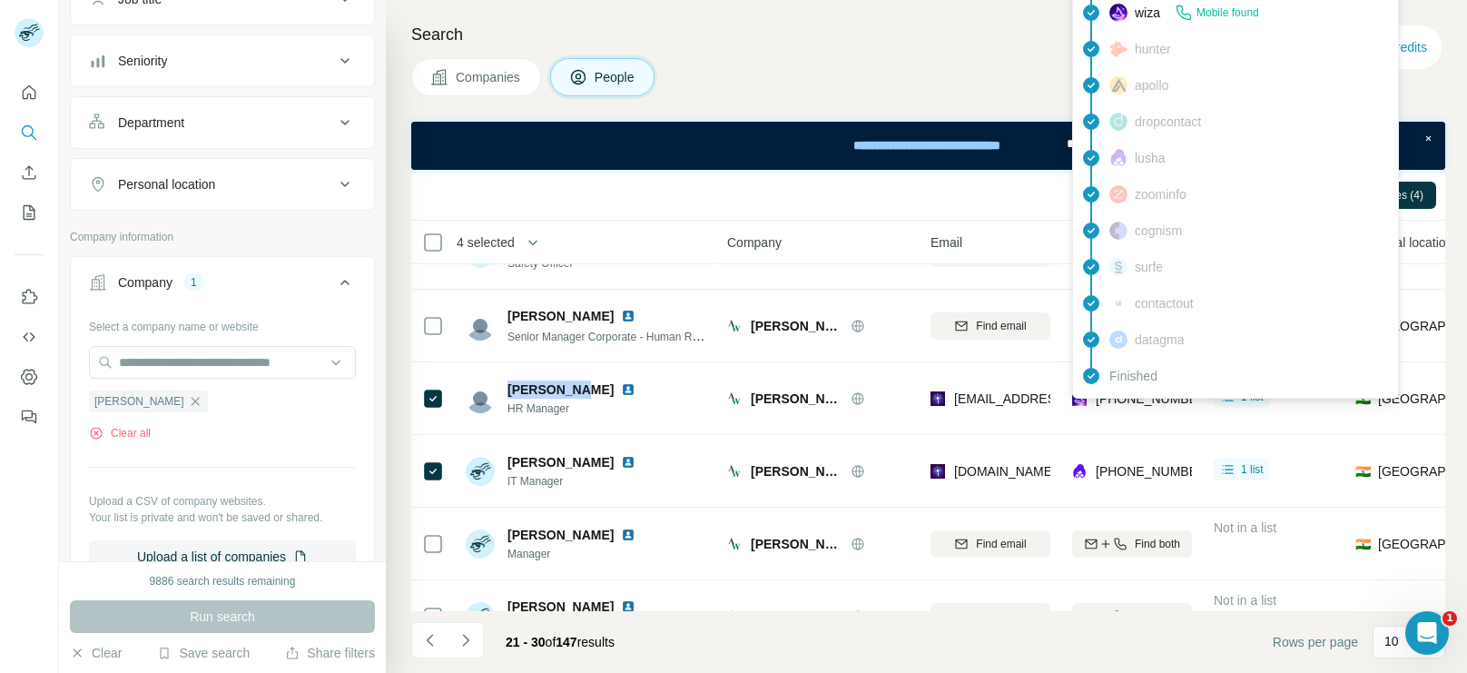
click at [1138, 394] on div "findymail Not found leadmagic Email found prospeo Not found people-data-labs No…" at bounding box center [1235, 85] width 327 height 627
click at [1138, 394] on span "[PHONE_NUMBER]" at bounding box center [1153, 398] width 114 height 15
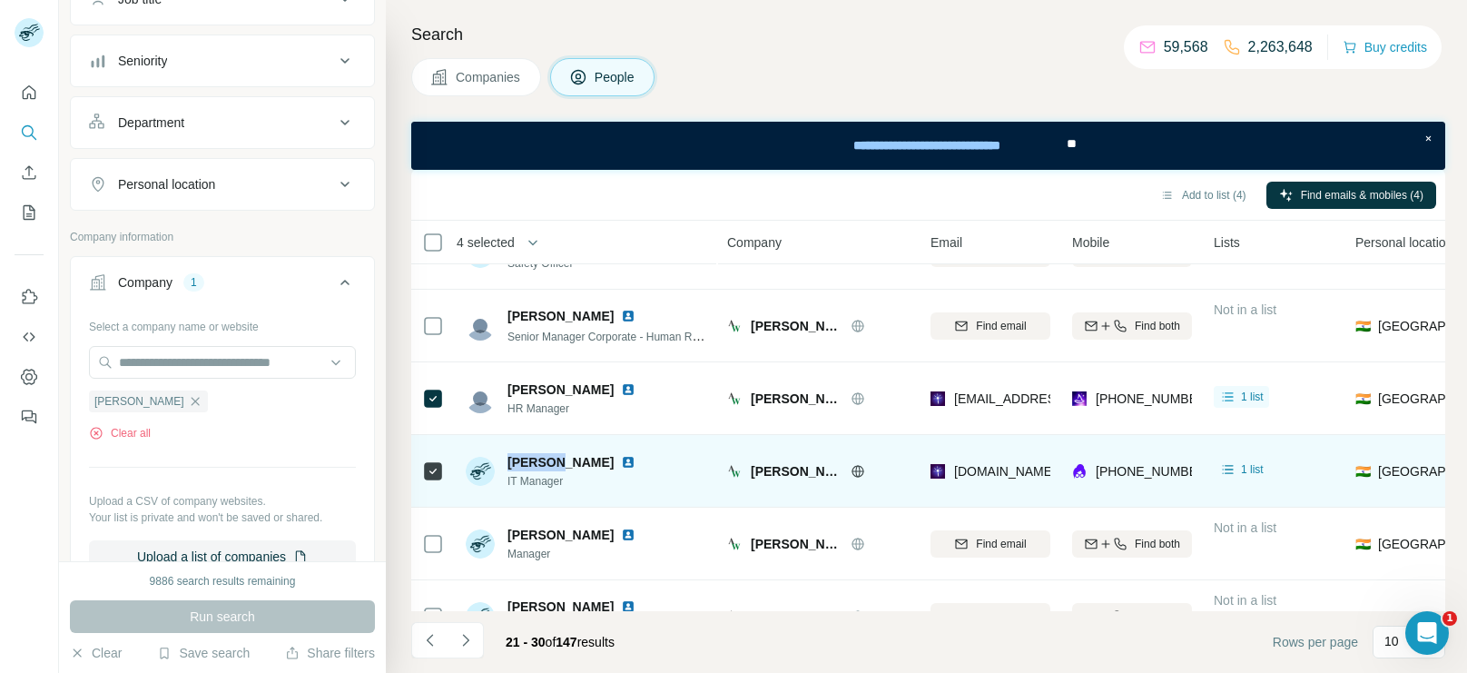
drag, startPoint x: 505, startPoint y: 457, endPoint x: 557, endPoint y: 460, distance: 51.9
click at [557, 460] on div "[PERSON_NAME] IT Manager" at bounding box center [554, 471] width 177 height 36
drag, startPoint x: 578, startPoint y: 486, endPoint x: 509, endPoint y: 462, distance: 73.8
click at [509, 462] on div "[PERSON_NAME] IT Manager" at bounding box center [575, 471] width 135 height 36
click at [1132, 458] on div "[PHONE_NUMBER]" at bounding box center [1132, 471] width 120 height 50
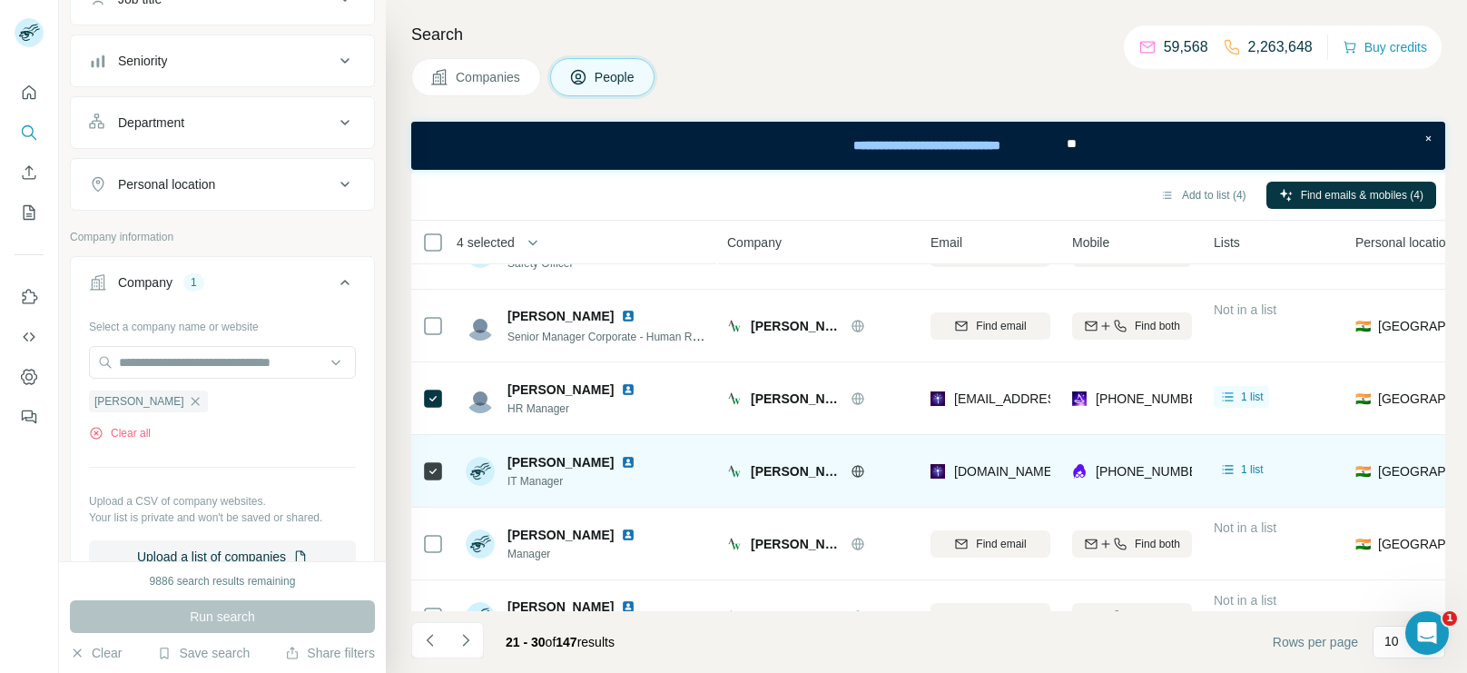
click at [1132, 458] on div "[PHONE_NUMBER]" at bounding box center [1132, 471] width 120 height 50
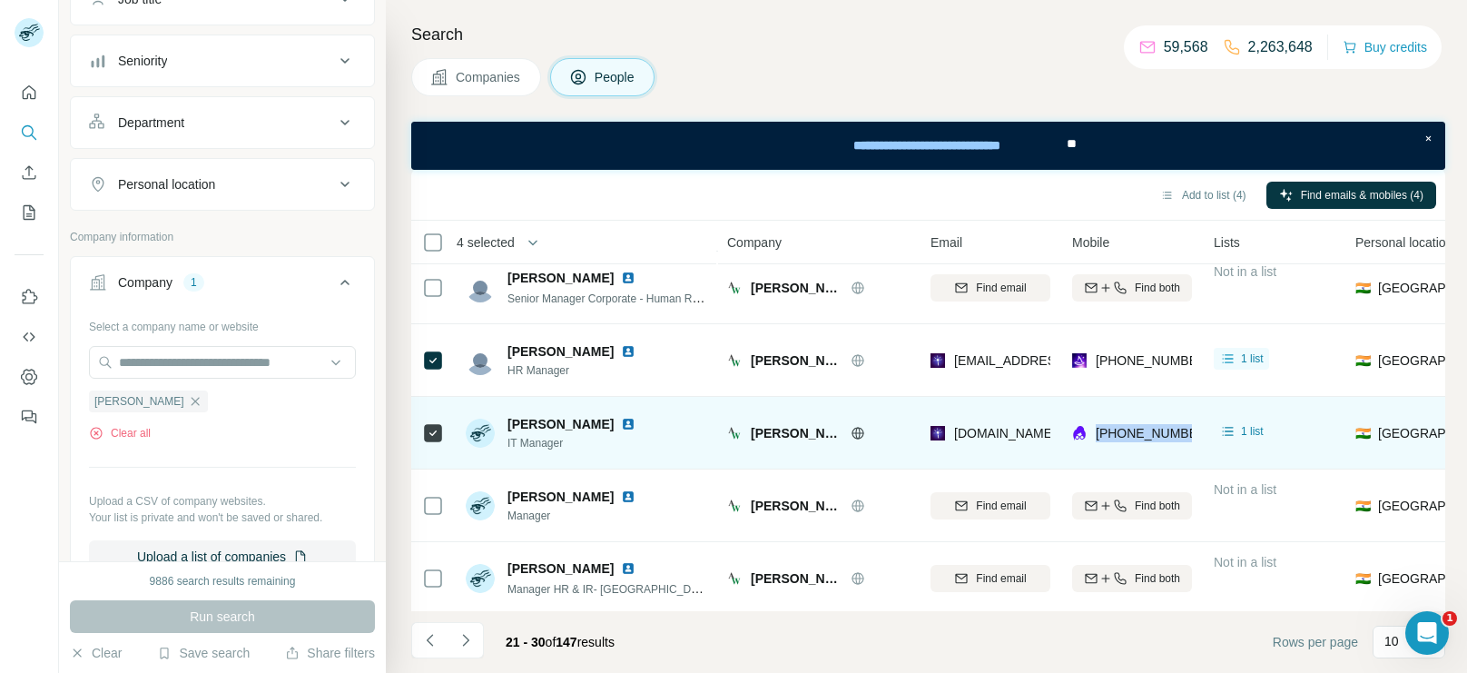
scroll to position [380, 0]
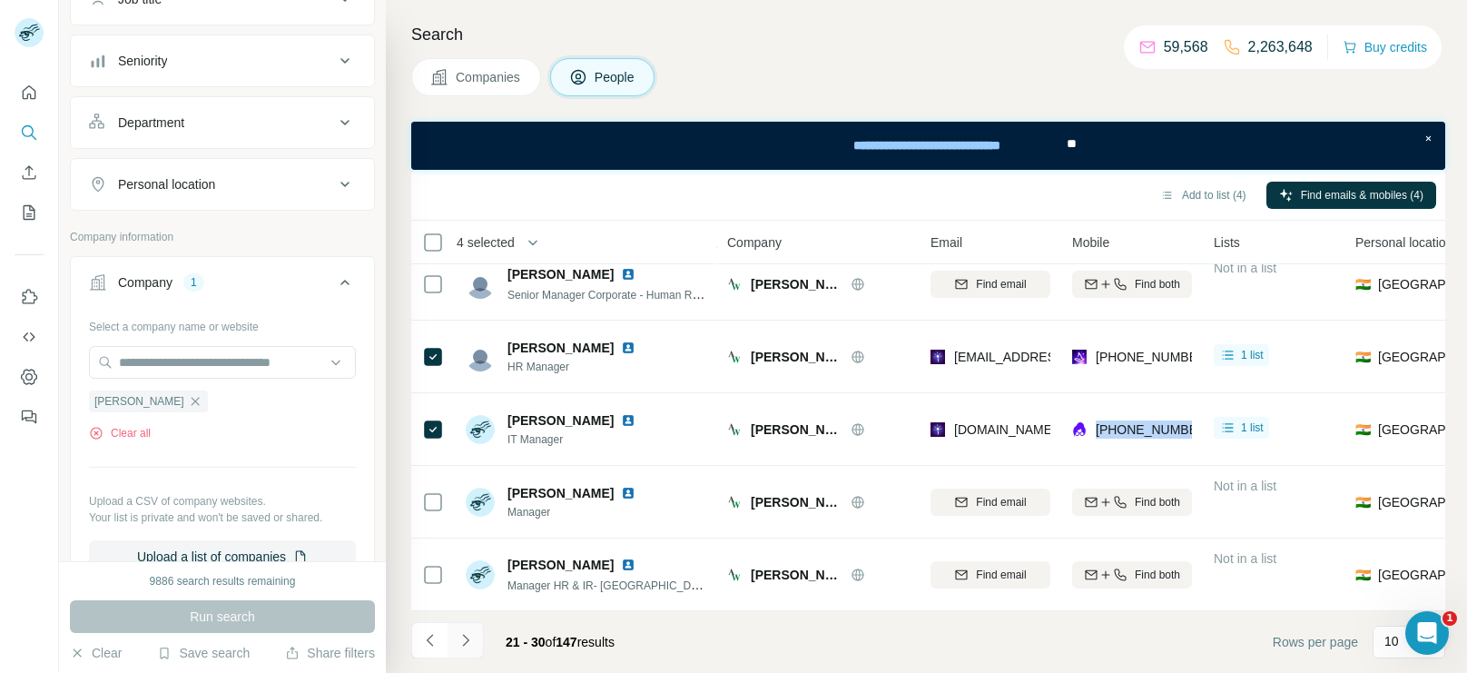
click at [476, 641] on button "Navigate to next page" at bounding box center [466, 640] width 36 height 36
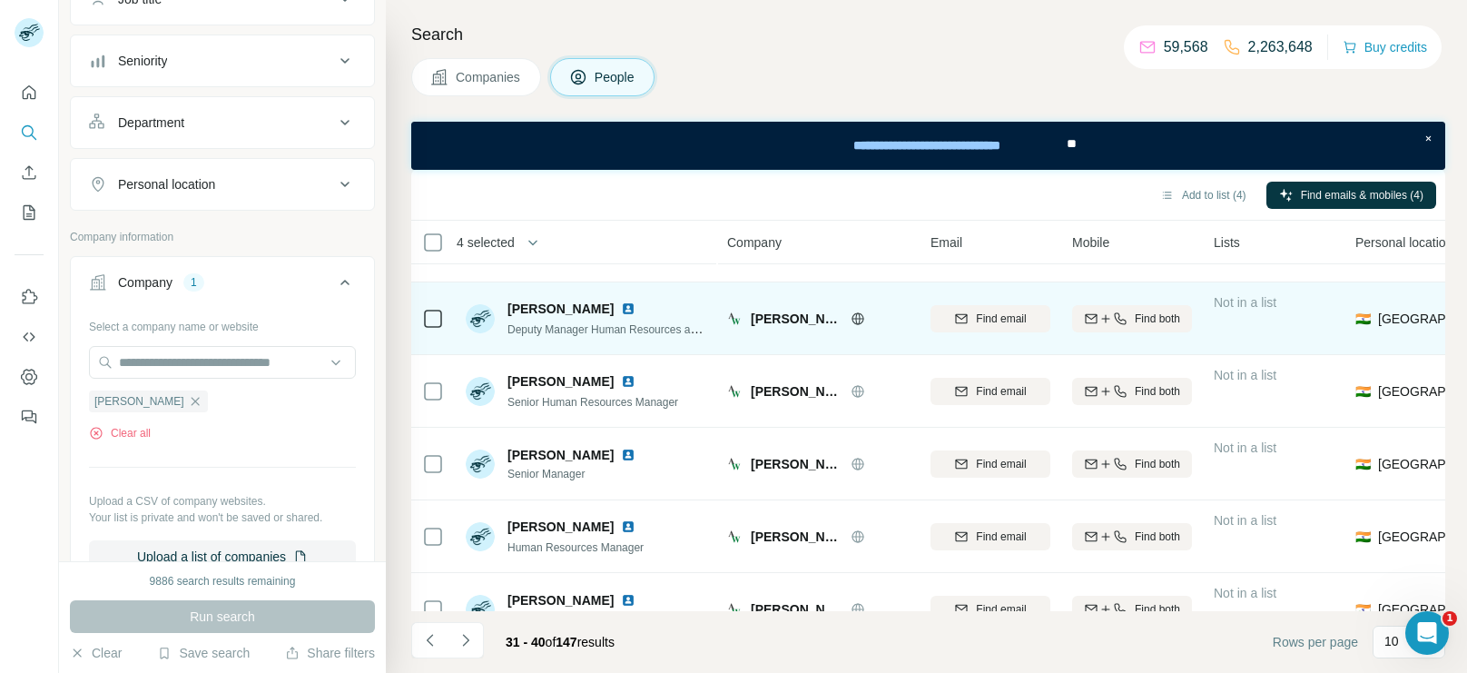
scroll to position [60, 0]
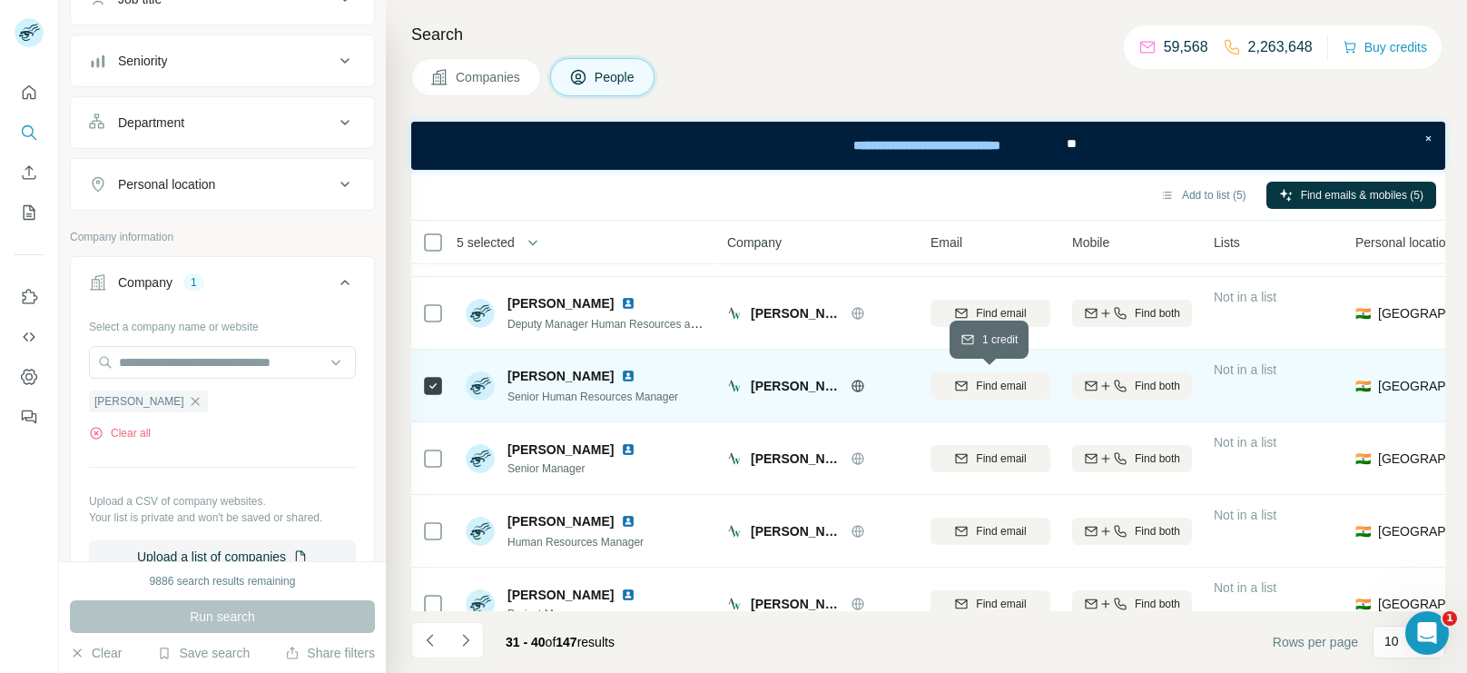
click at [986, 387] on span "Find email" at bounding box center [1001, 386] width 50 height 16
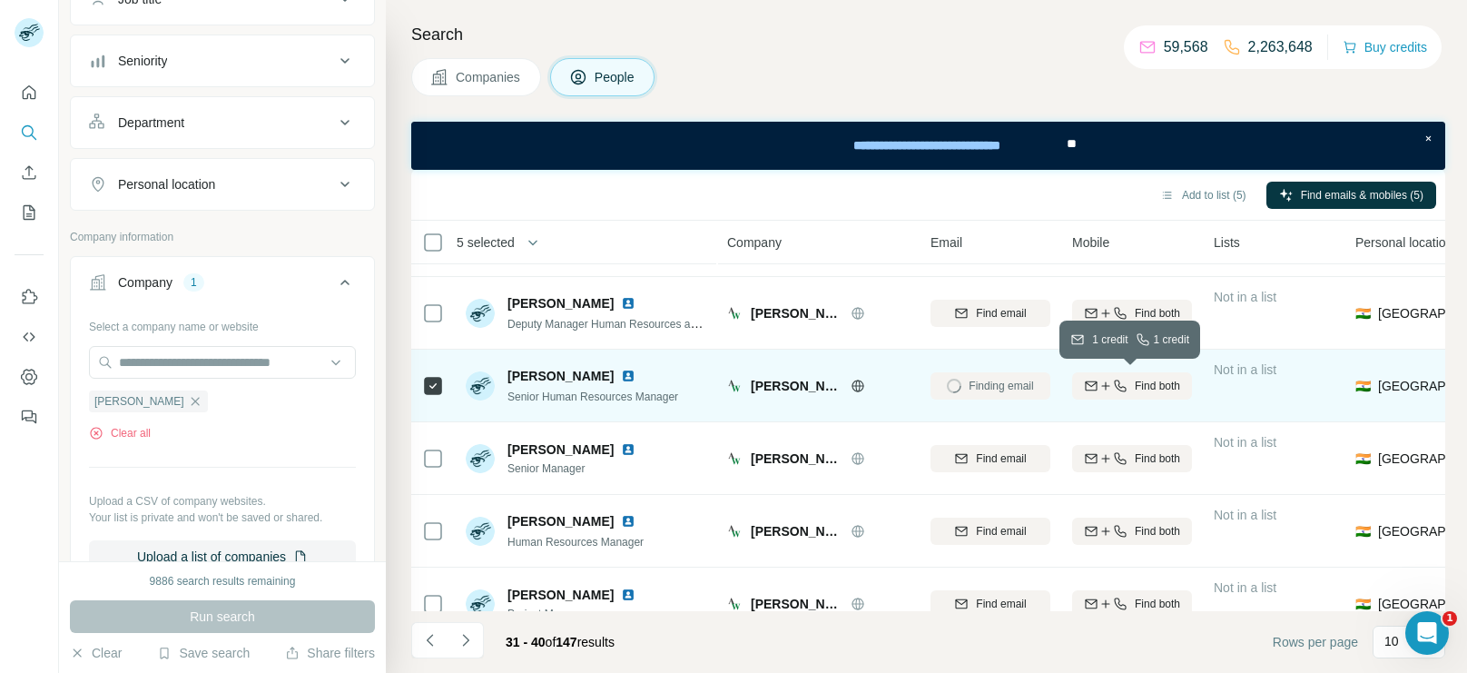
click at [1113, 386] on icon "button" at bounding box center [1120, 386] width 15 height 15
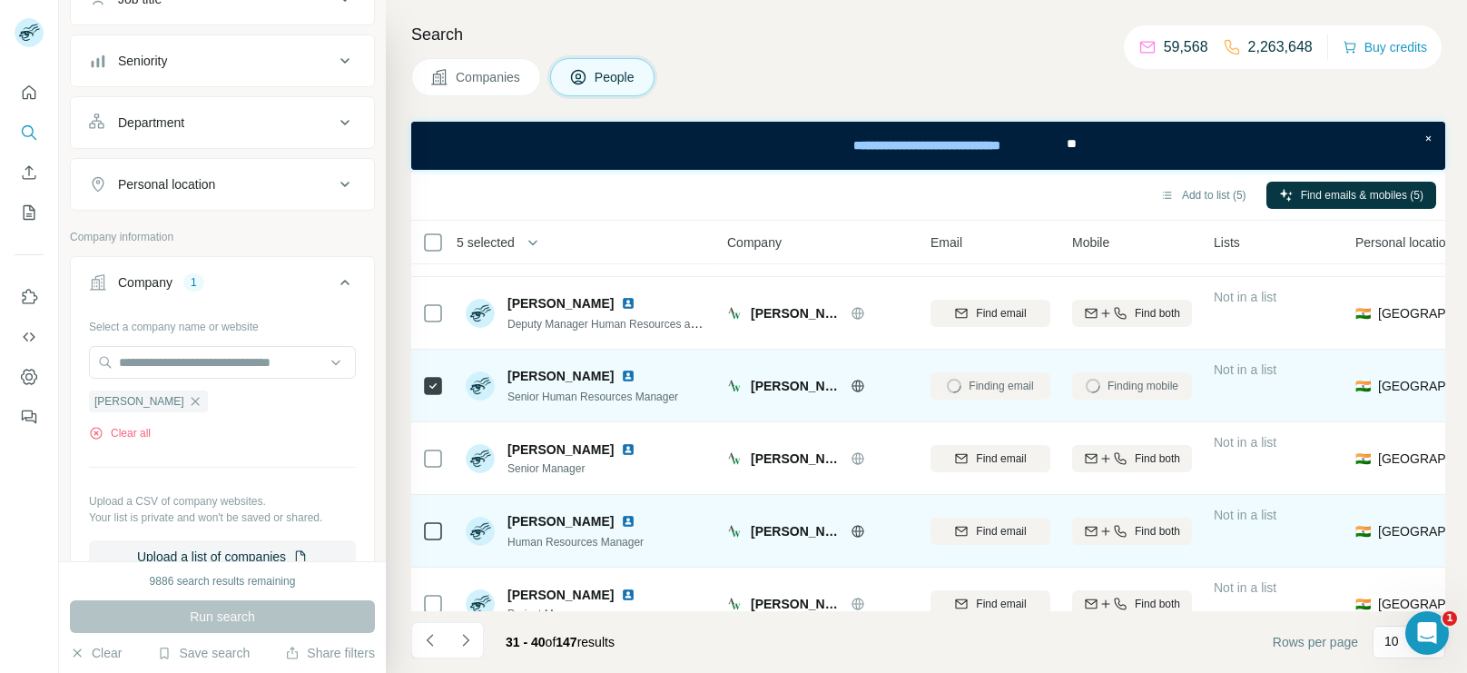
click at [430, 539] on icon at bounding box center [433, 531] width 22 height 22
click at [977, 535] on span "Find email" at bounding box center [1001, 531] width 50 height 16
click at [1117, 528] on icon "button" at bounding box center [1120, 531] width 15 height 15
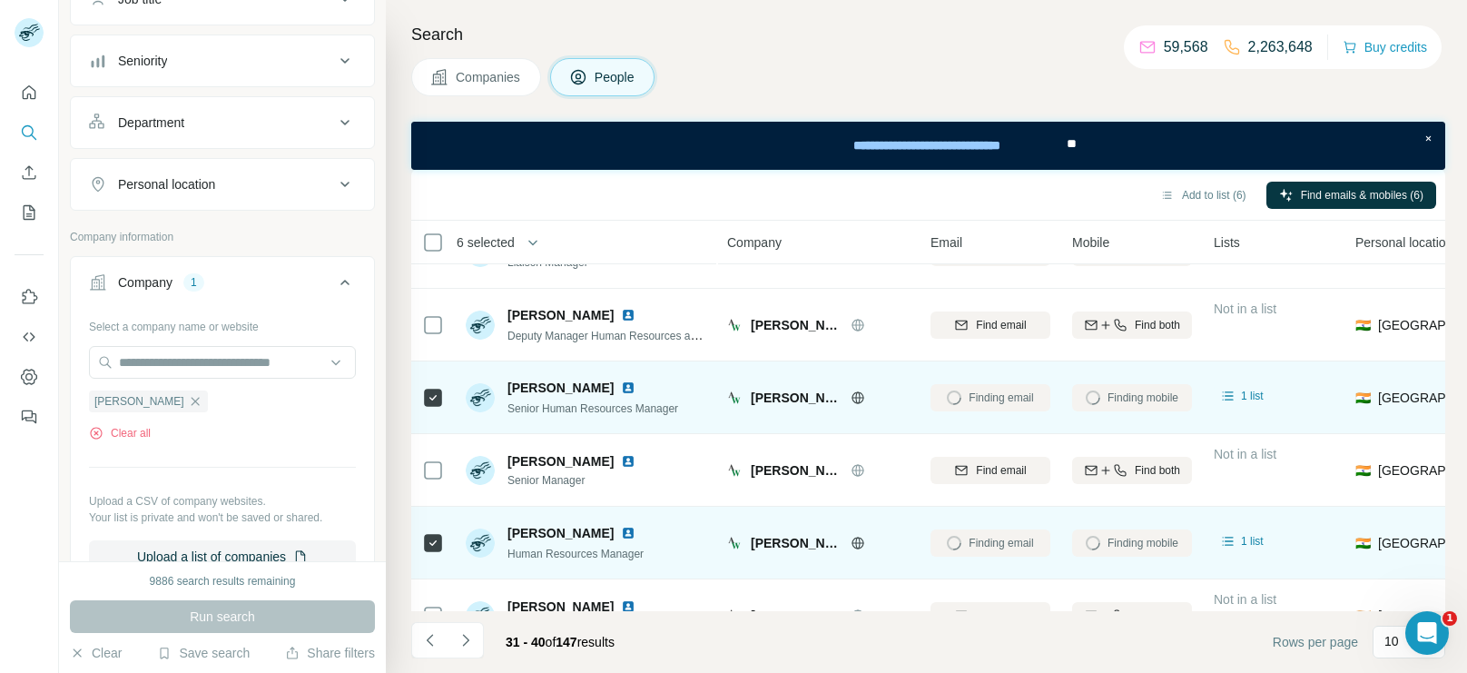
scroll to position [38, 0]
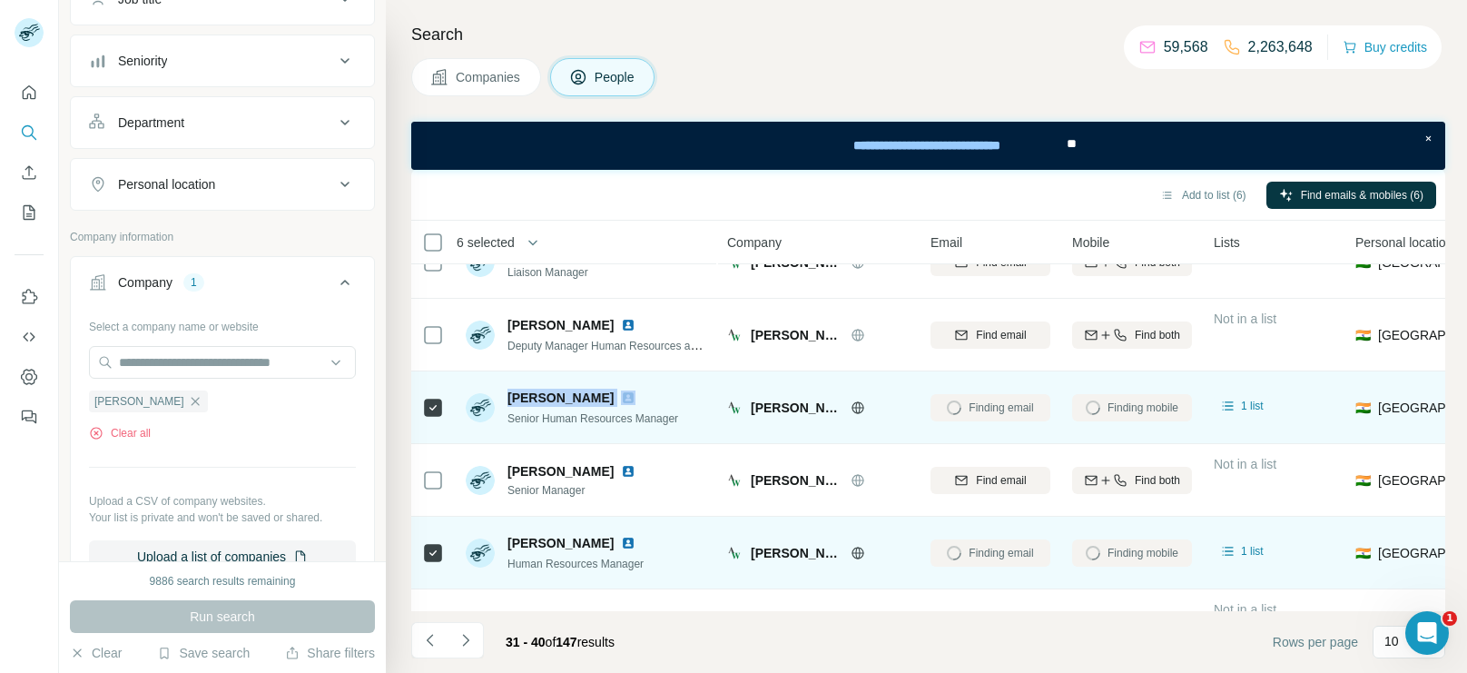
drag, startPoint x: 509, startPoint y: 390, endPoint x: 617, endPoint y: 397, distance: 109.2
click at [617, 397] on div "[PERSON_NAME]" at bounding box center [593, 398] width 171 height 18
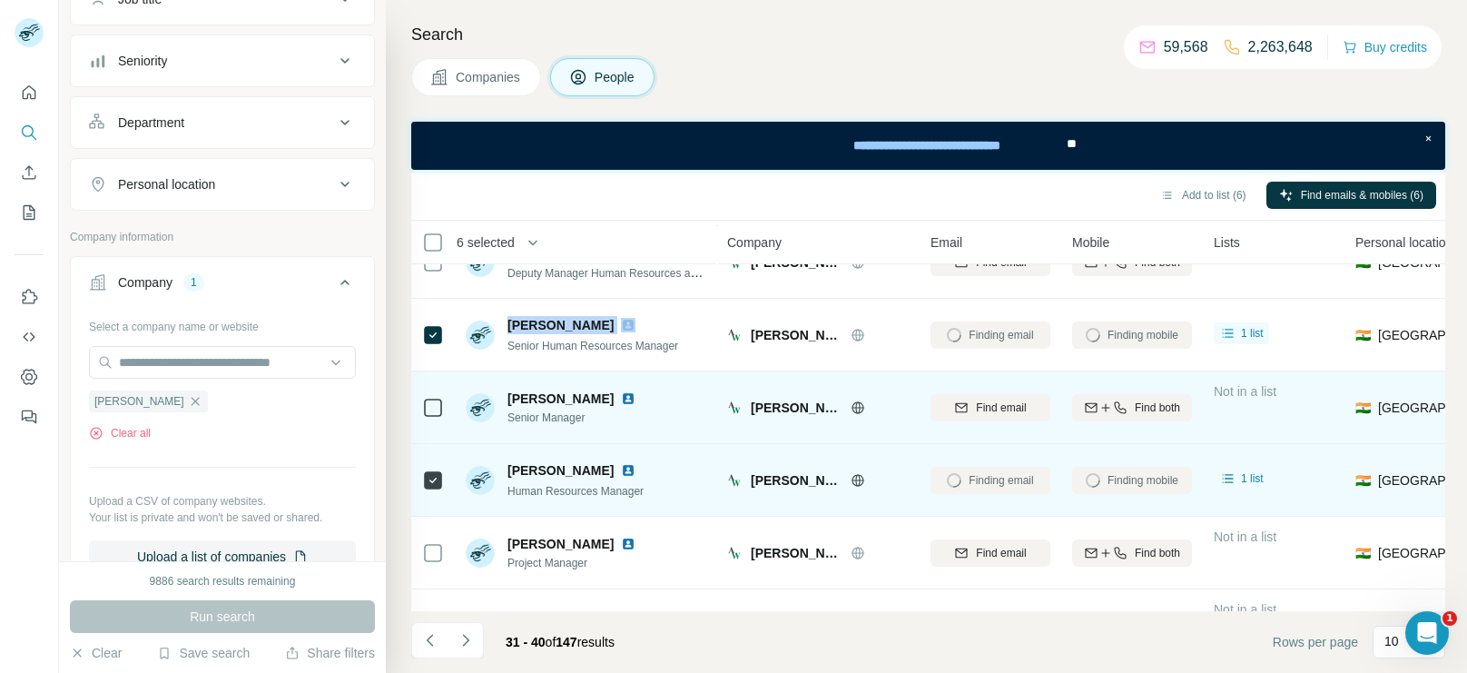
scroll to position [126, 0]
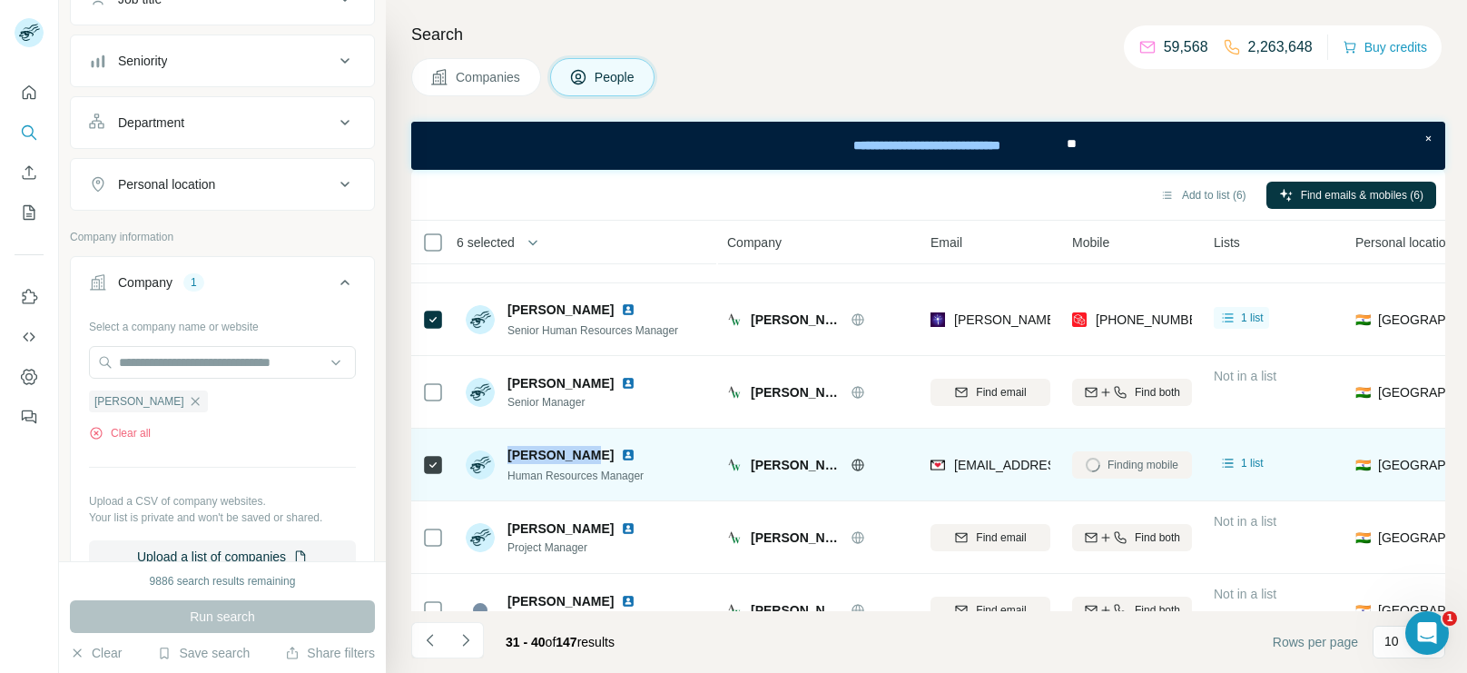
drag, startPoint x: 578, startPoint y: 451, endPoint x: 507, endPoint y: 454, distance: 71.8
click at [508, 454] on span "[PERSON_NAME]" at bounding box center [561, 455] width 106 height 18
drag, startPoint x: 649, startPoint y: 469, endPoint x: 507, endPoint y: 477, distance: 142.8
click at [507, 477] on div "[PERSON_NAME] Human Resources Manager" at bounding box center [587, 465] width 242 height 50
drag, startPoint x: 501, startPoint y: 453, endPoint x: 580, endPoint y: 459, distance: 79.3
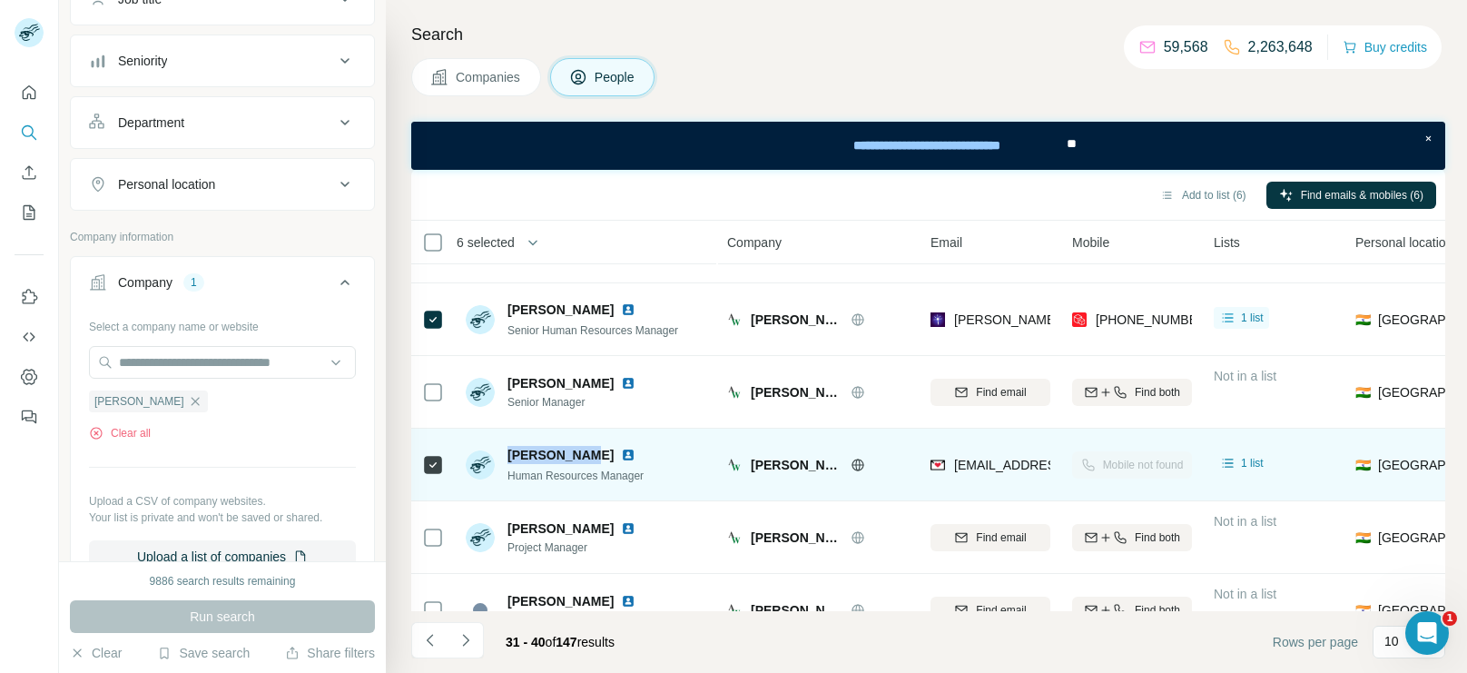
click at [580, 459] on div "[PERSON_NAME] Human Resources Manager" at bounding box center [555, 465] width 178 height 38
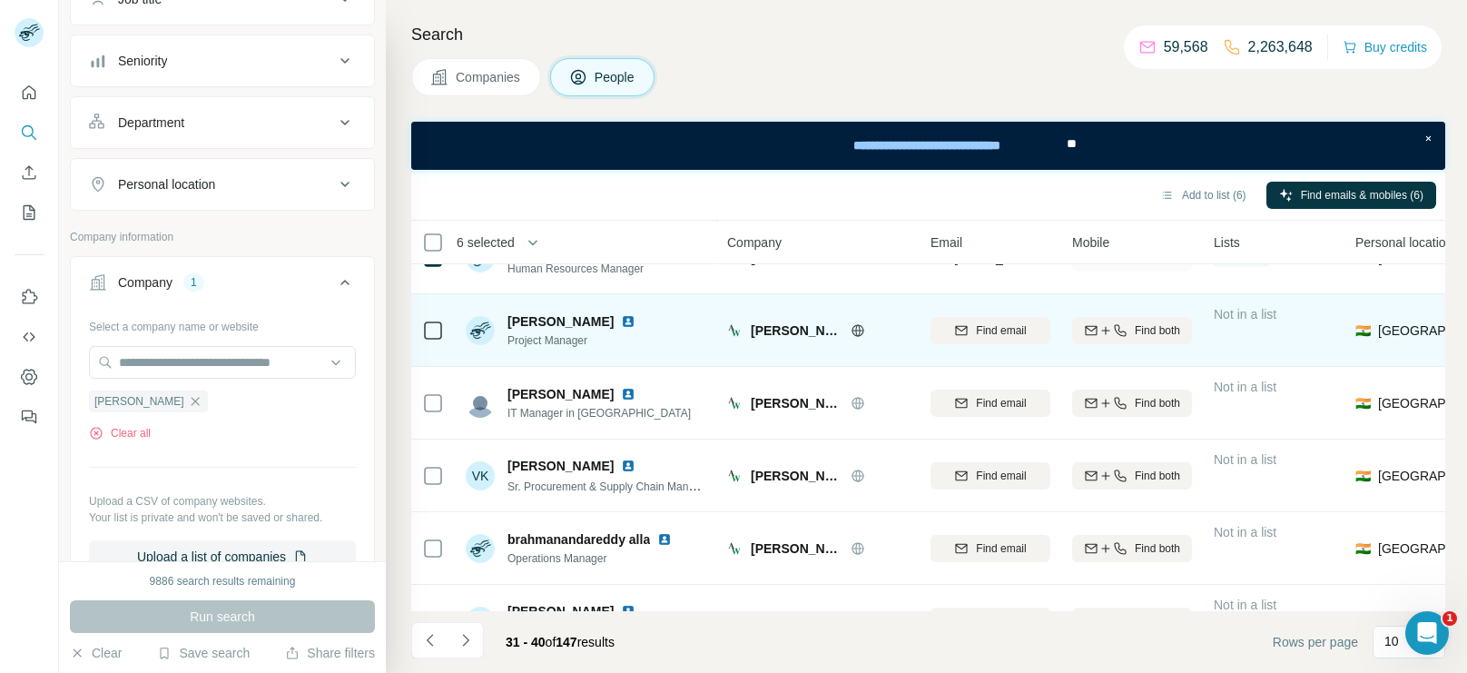
scroll to position [355, 0]
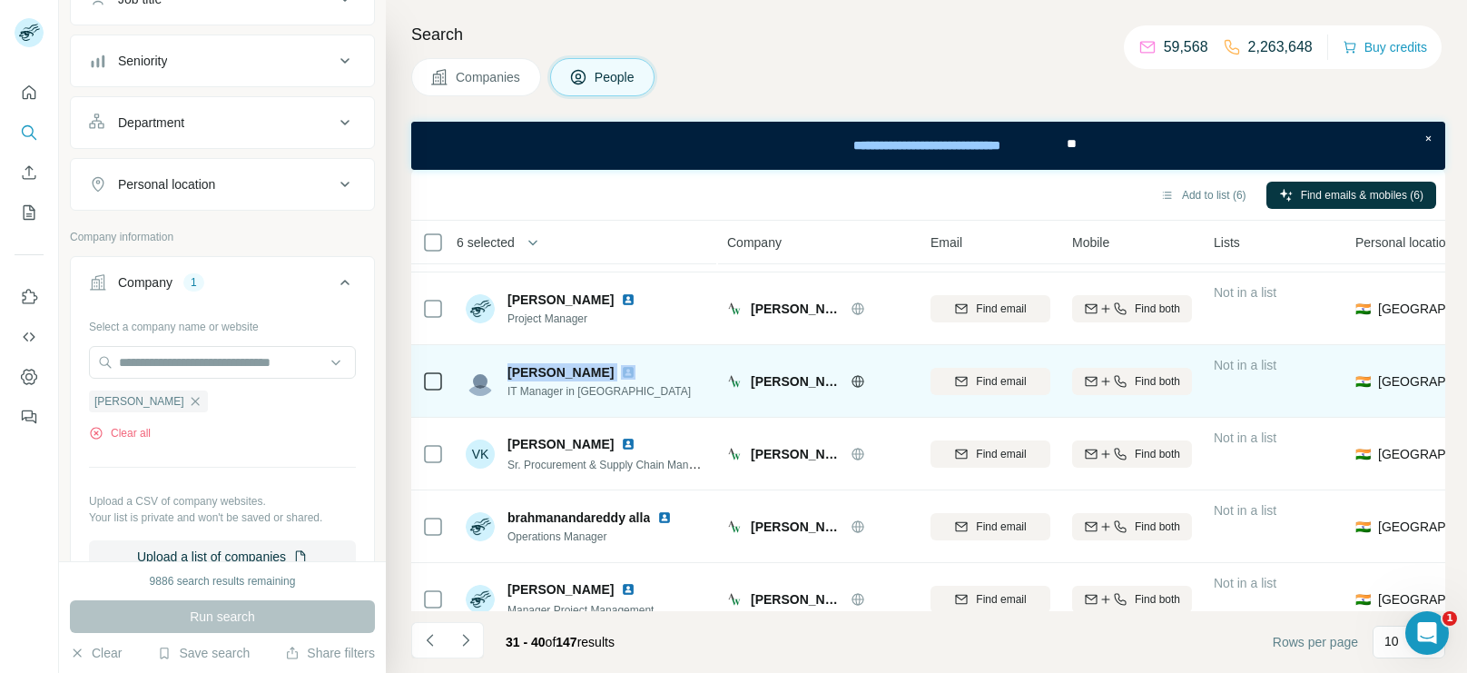
drag, startPoint x: 503, startPoint y: 373, endPoint x: 613, endPoint y: 377, distance: 109.9
click at [613, 377] on div "[PERSON_NAME] IT Manager in AWHCL" at bounding box center [578, 381] width 225 height 36
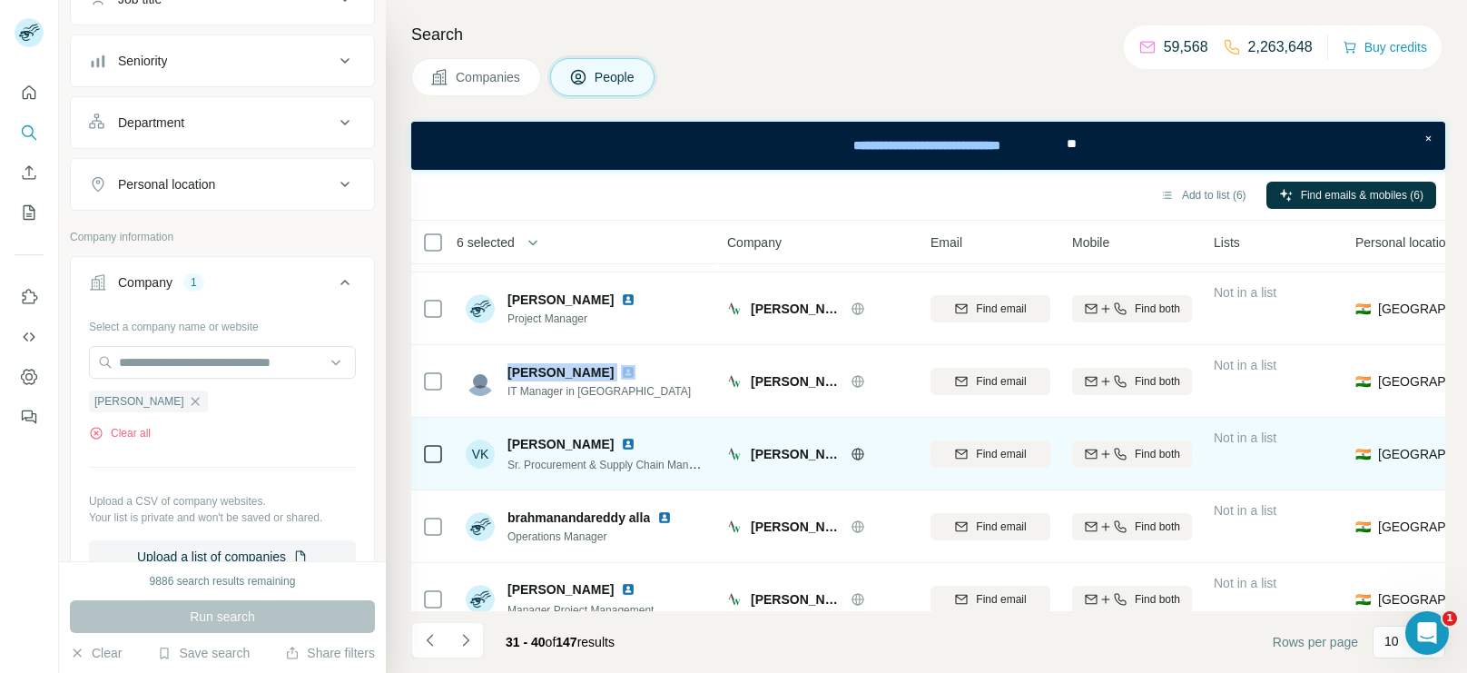
scroll to position [380, 0]
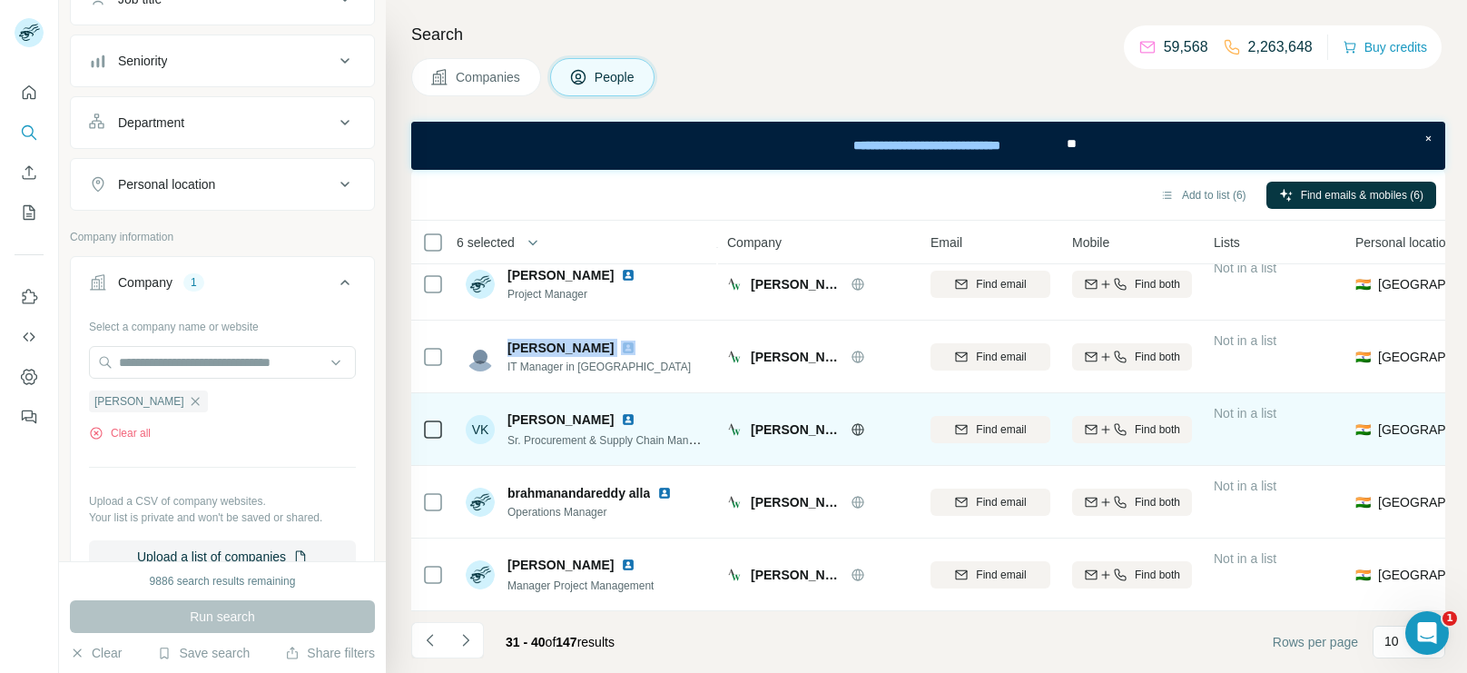
click at [627, 438] on span "Sr. Procurement & Supply Chain Manager North Zone (Regional Manager)" at bounding box center [688, 439] width 360 height 15
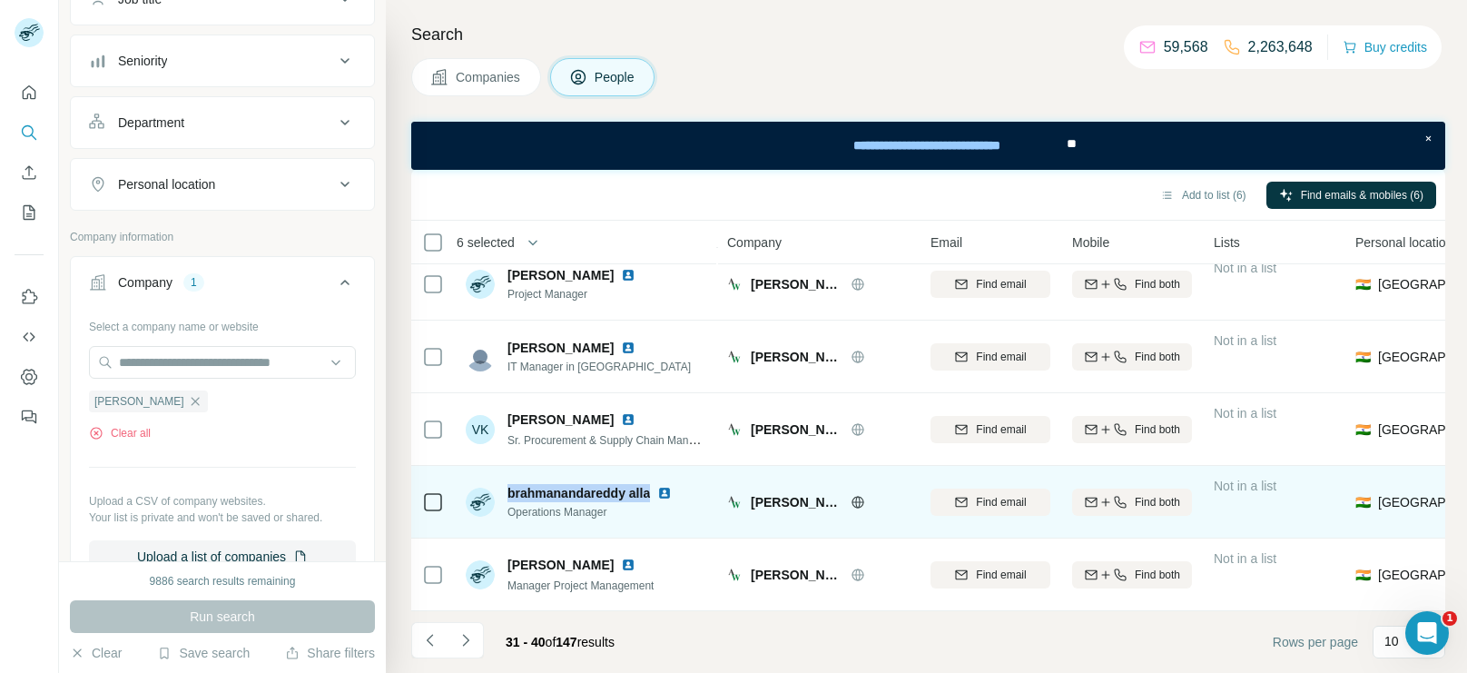
drag, startPoint x: 507, startPoint y: 487, endPoint x: 655, endPoint y: 495, distance: 148.2
click at [655, 495] on div "brahmanandareddy alla" at bounding box center [594, 493] width 172 height 18
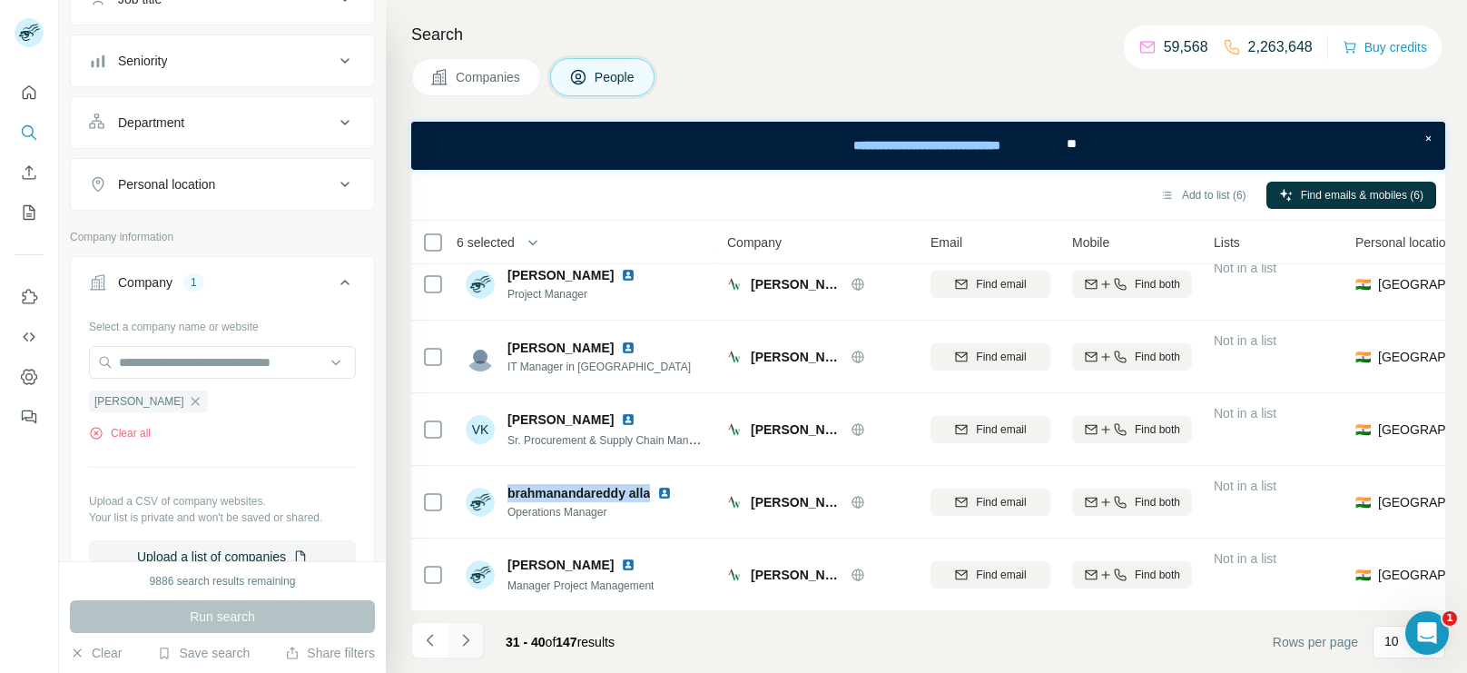
click at [457, 639] on icon "Navigate to next page" at bounding box center [466, 640] width 18 height 18
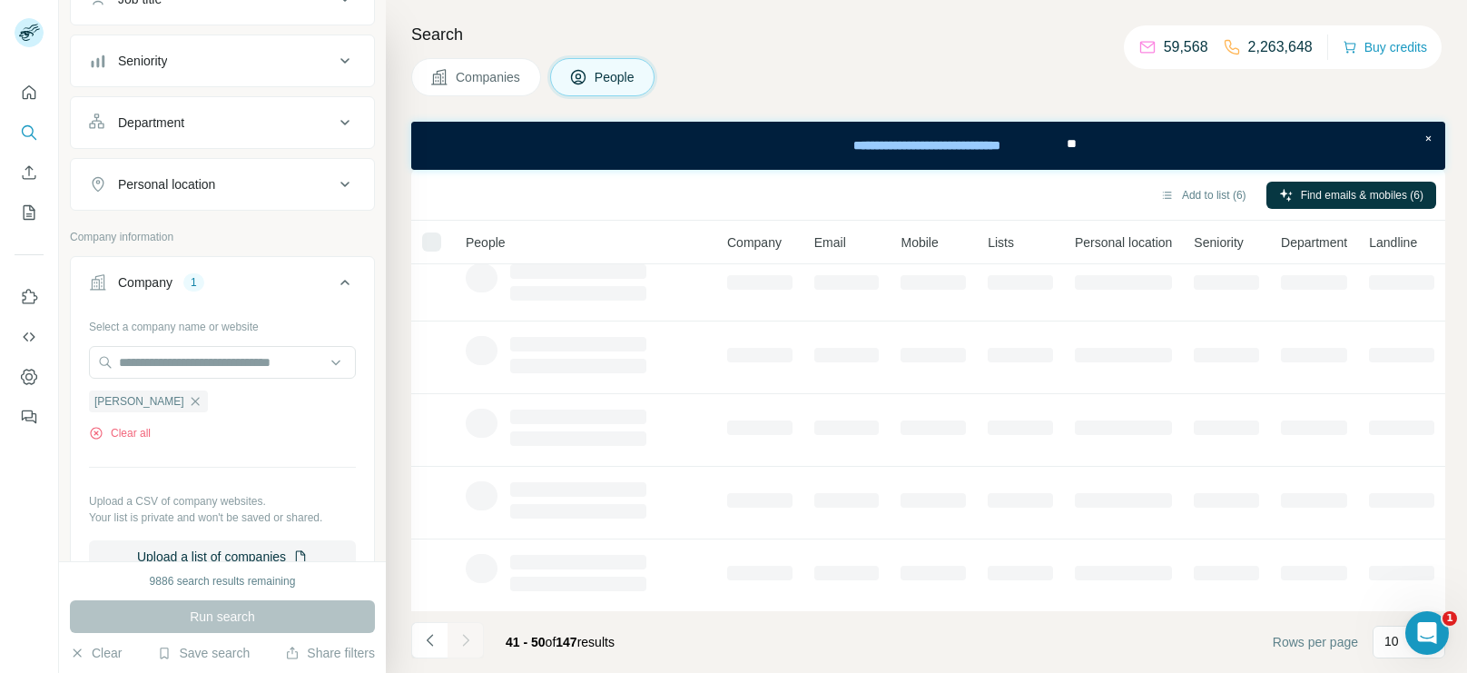
scroll to position [0, 0]
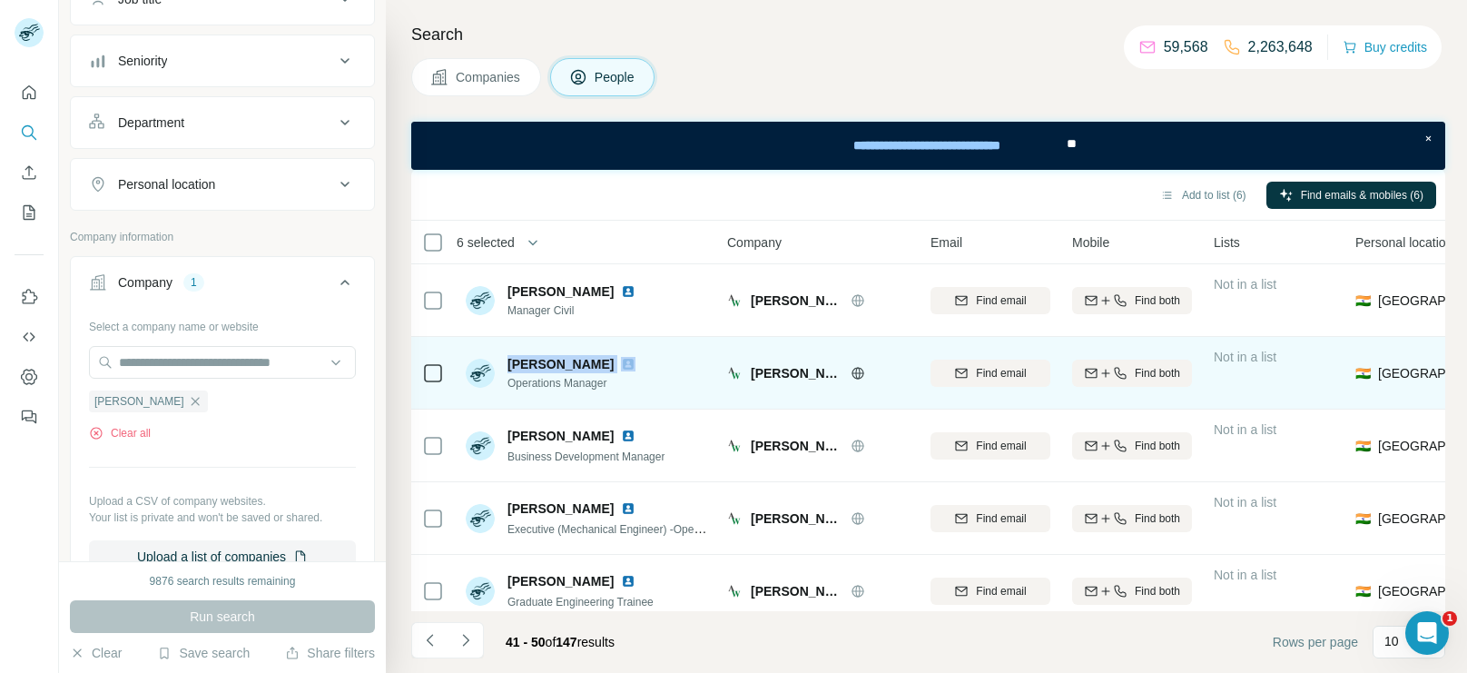
drag, startPoint x: 508, startPoint y: 366, endPoint x: 643, endPoint y: 371, distance: 135.4
click at [643, 371] on div "[PERSON_NAME]" at bounding box center [575, 364] width 135 height 18
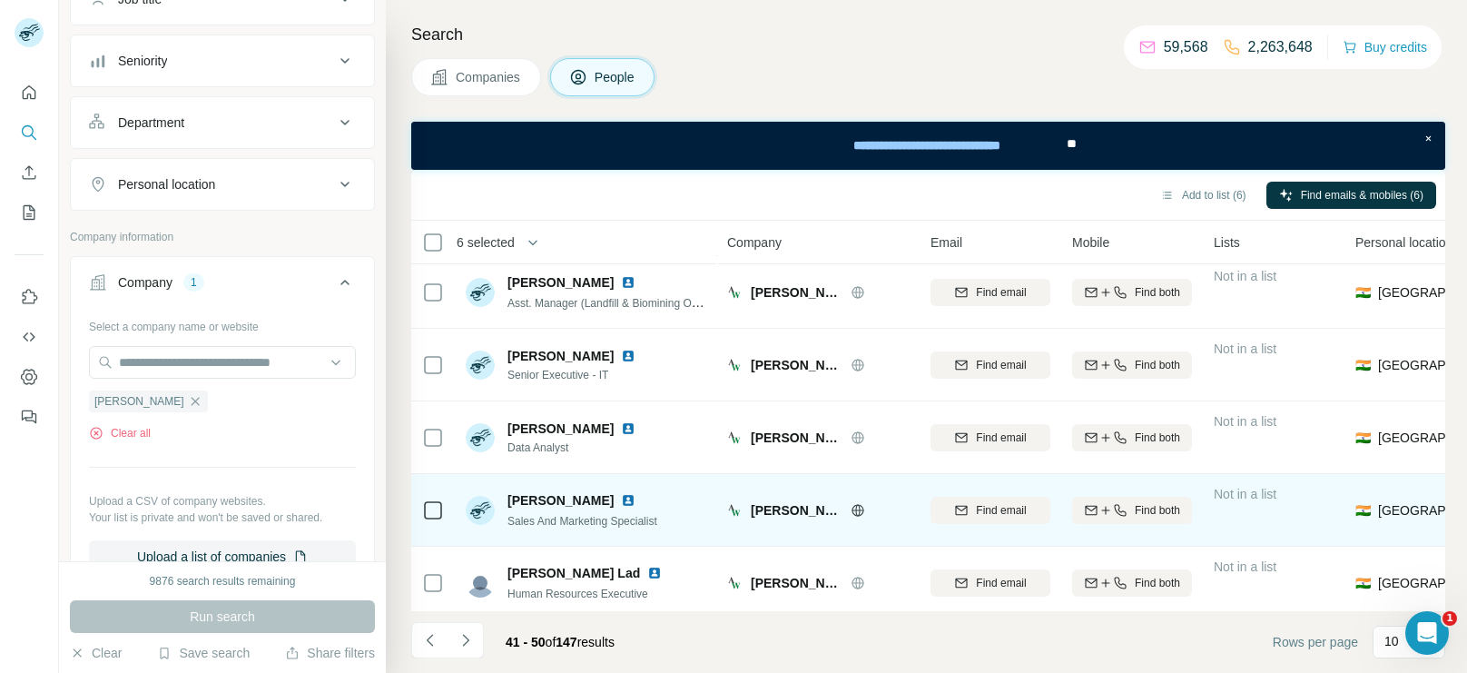
scroll to position [374, 0]
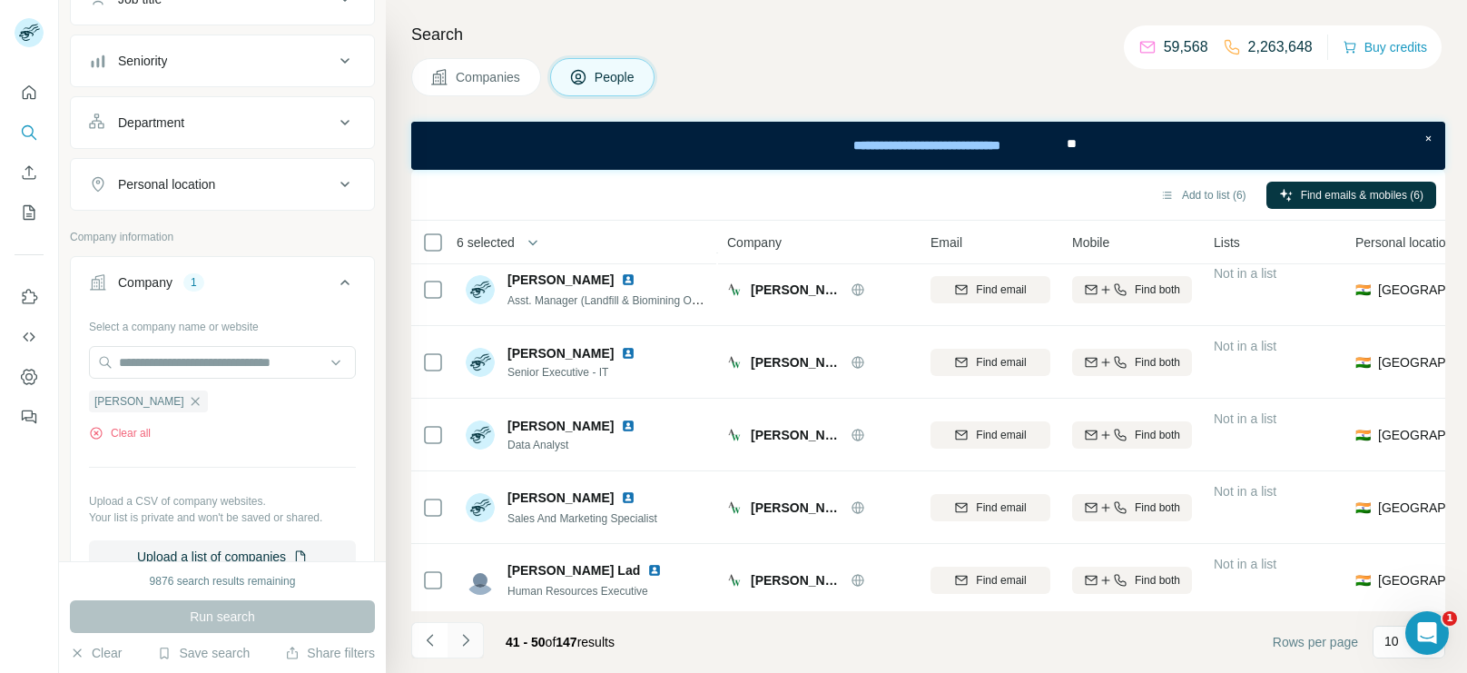
click at [469, 632] on icon "Navigate to next page" at bounding box center [466, 640] width 18 height 18
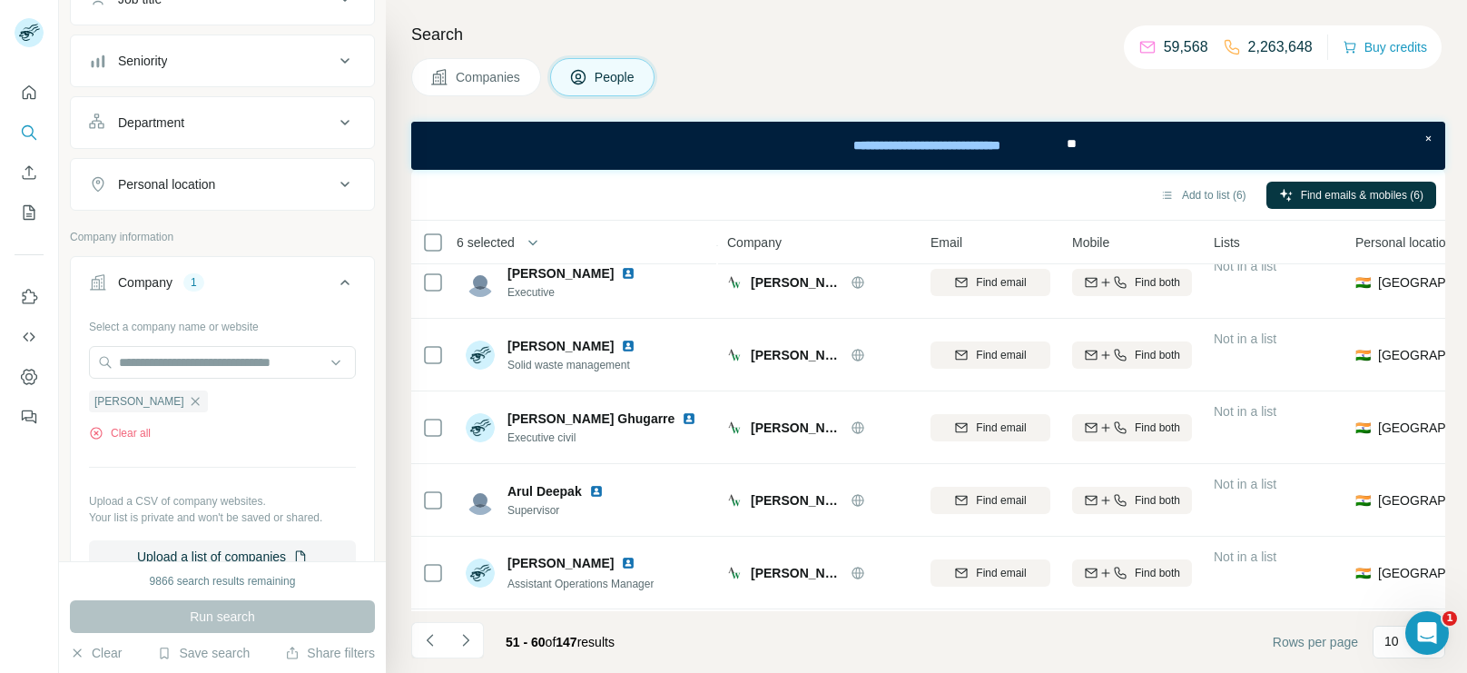
scroll to position [380, 0]
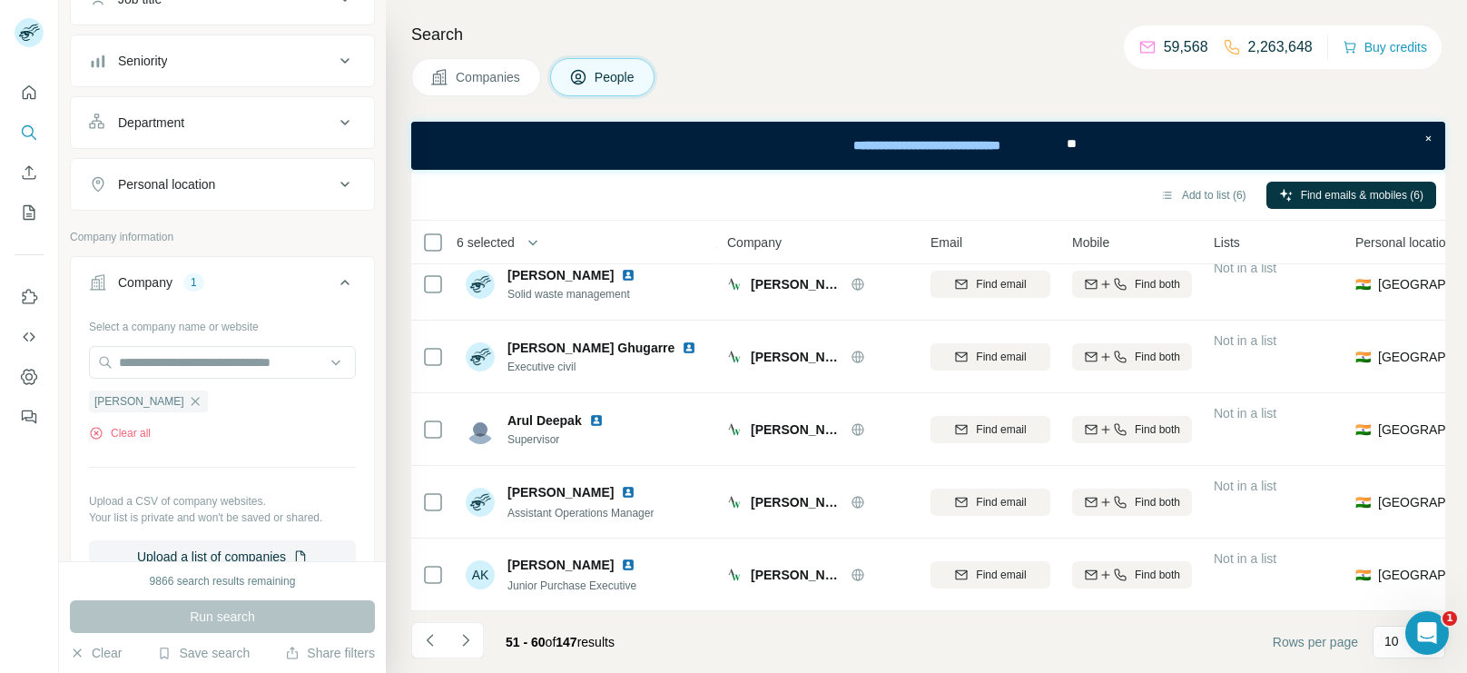
click at [487, 636] on div "51 - 60 of 147 results" at bounding box center [520, 642] width 218 height 40
click at [459, 640] on icon "Navigate to next page" at bounding box center [466, 640] width 18 height 18
click at [479, 622] on button "Navigate to next page" at bounding box center [466, 640] width 36 height 36
click at [468, 633] on icon "Navigate to next page" at bounding box center [466, 640] width 18 height 18
click at [477, 637] on button "Navigate to next page" at bounding box center [466, 640] width 36 height 36
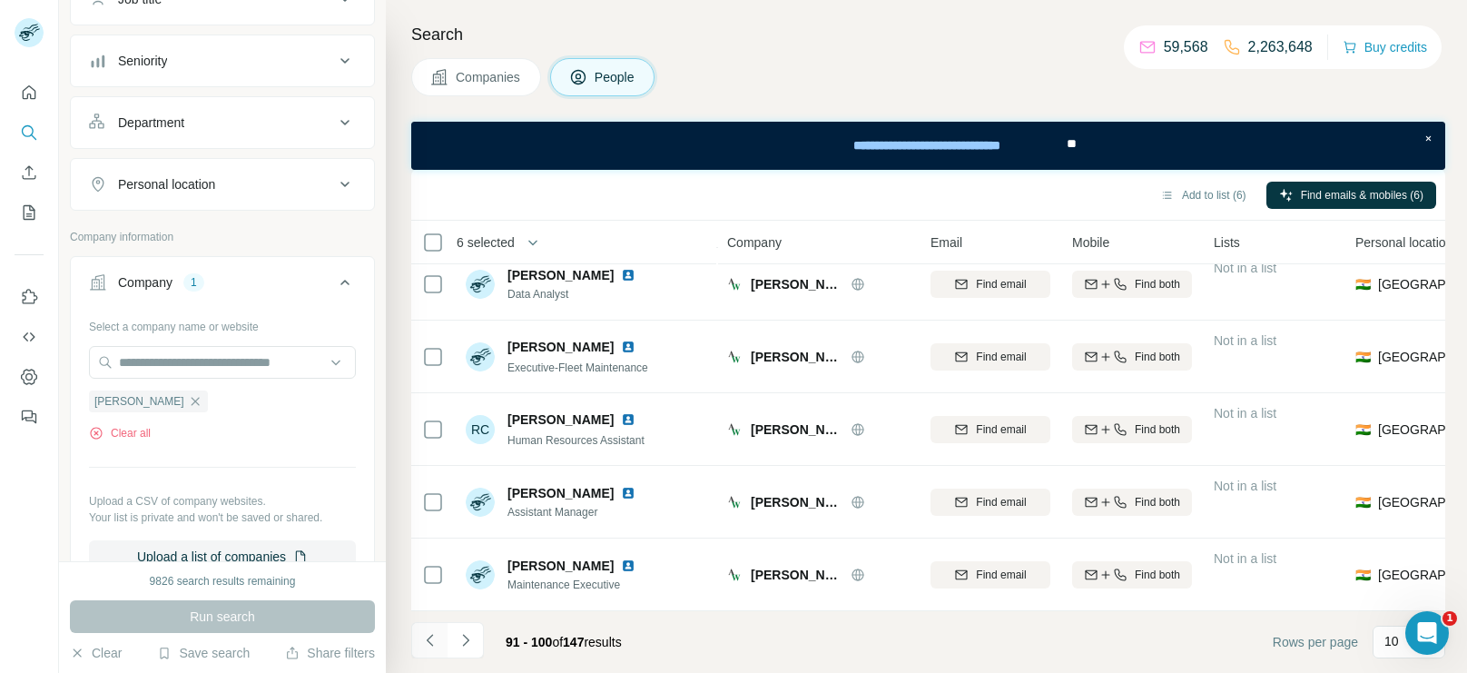
click at [426, 634] on icon "Navigate to previous page" at bounding box center [430, 640] width 18 height 18
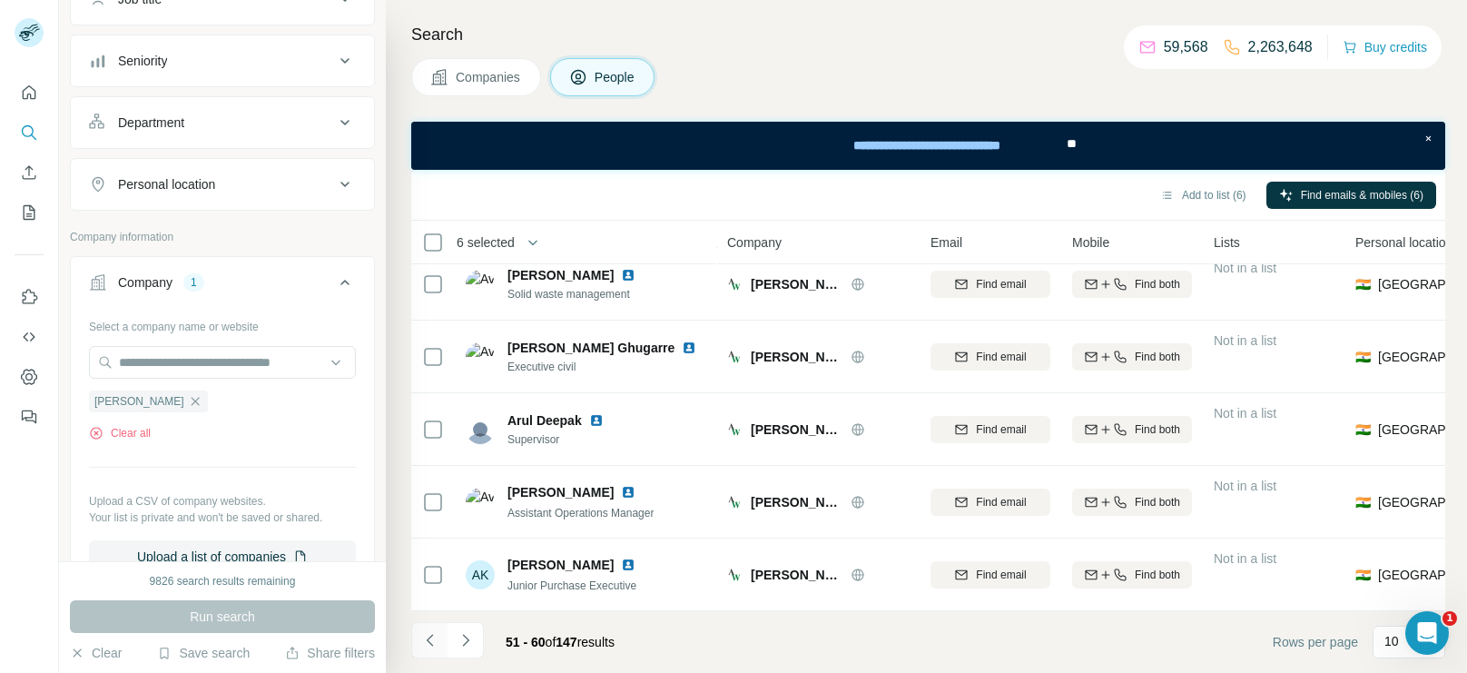
click at [426, 634] on icon "Navigate to previous page" at bounding box center [430, 640] width 18 height 18
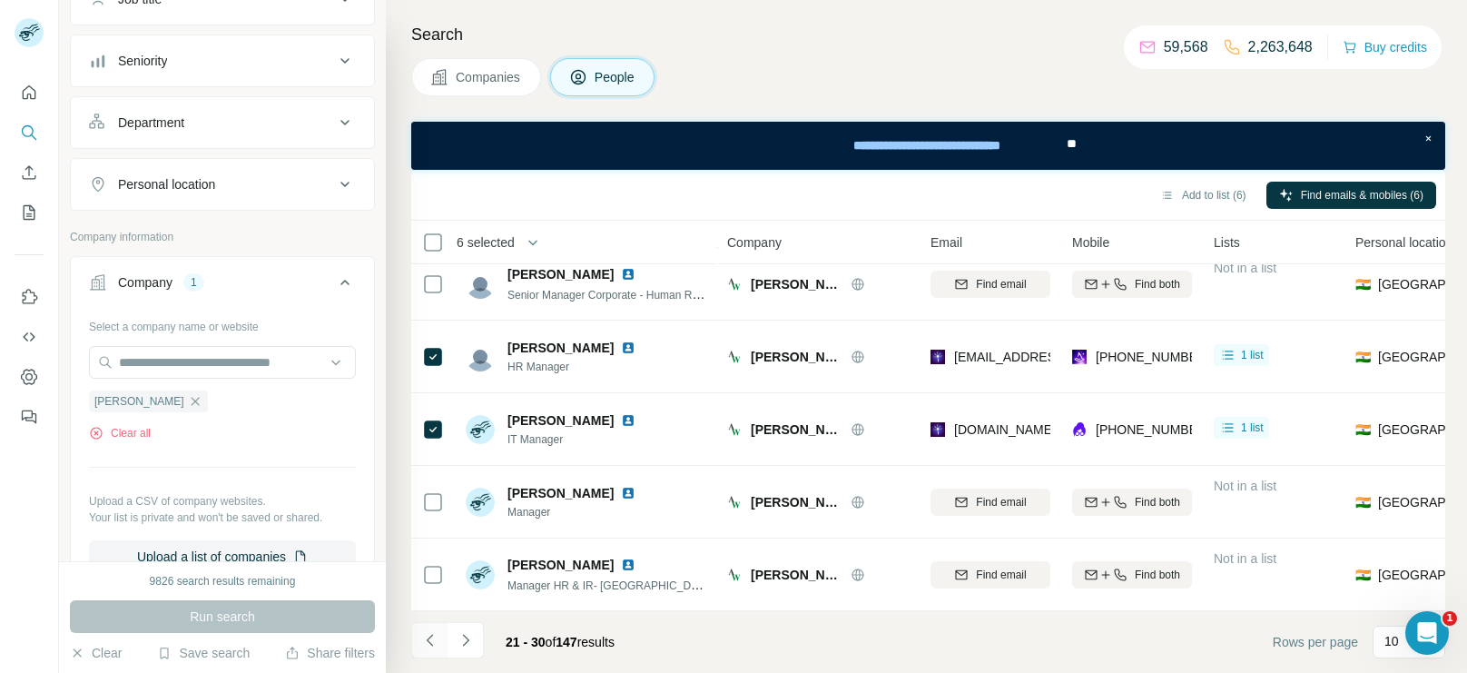
click at [426, 634] on icon "Navigate to previous page" at bounding box center [430, 640] width 18 height 18
click at [426, 634] on div at bounding box center [429, 640] width 36 height 36
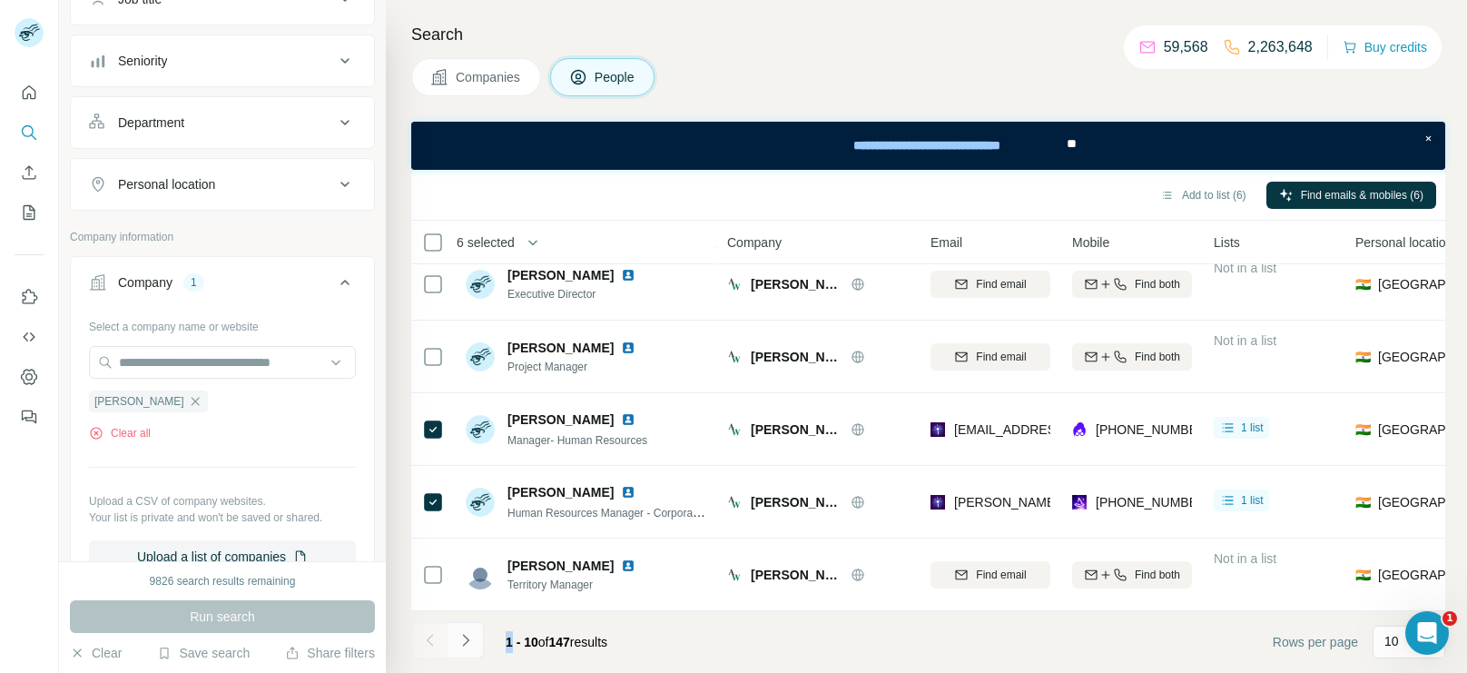
click at [469, 640] on icon "Navigate to next page" at bounding box center [466, 640] width 18 height 18
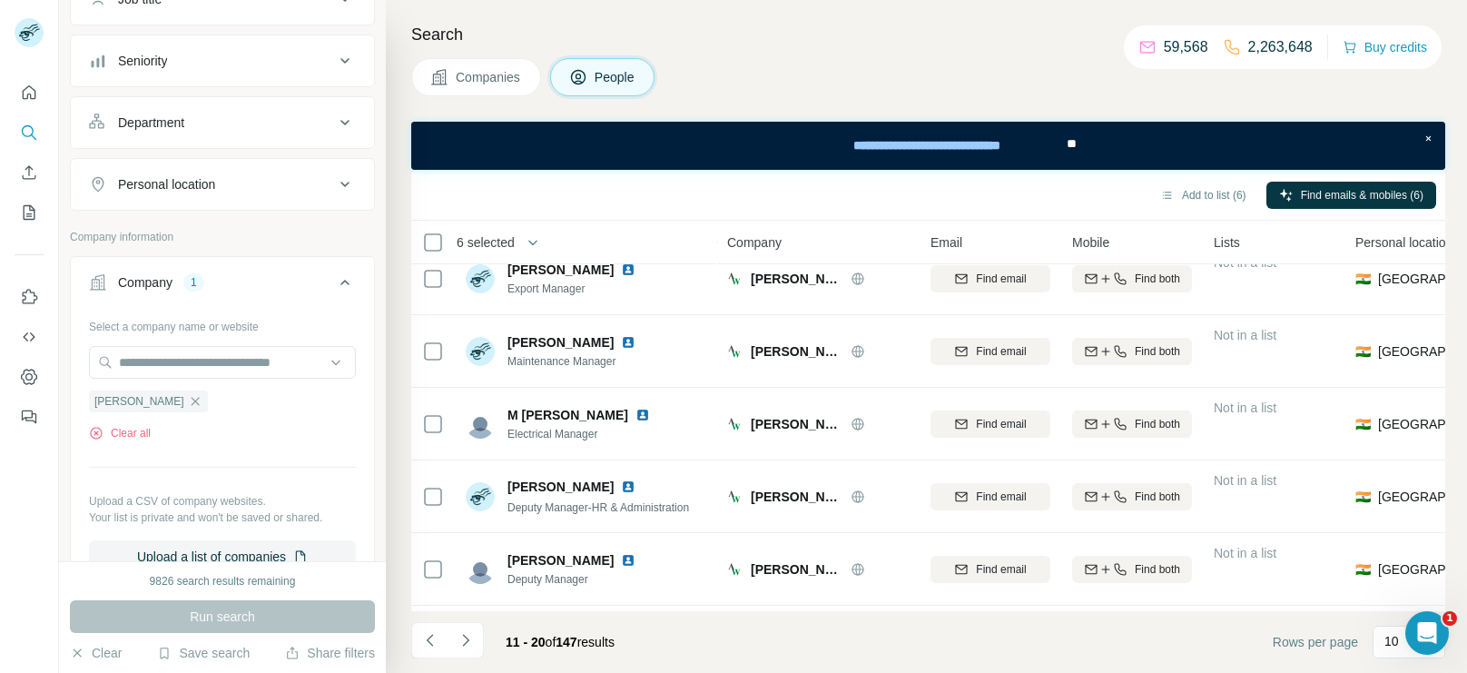
scroll to position [0, 0]
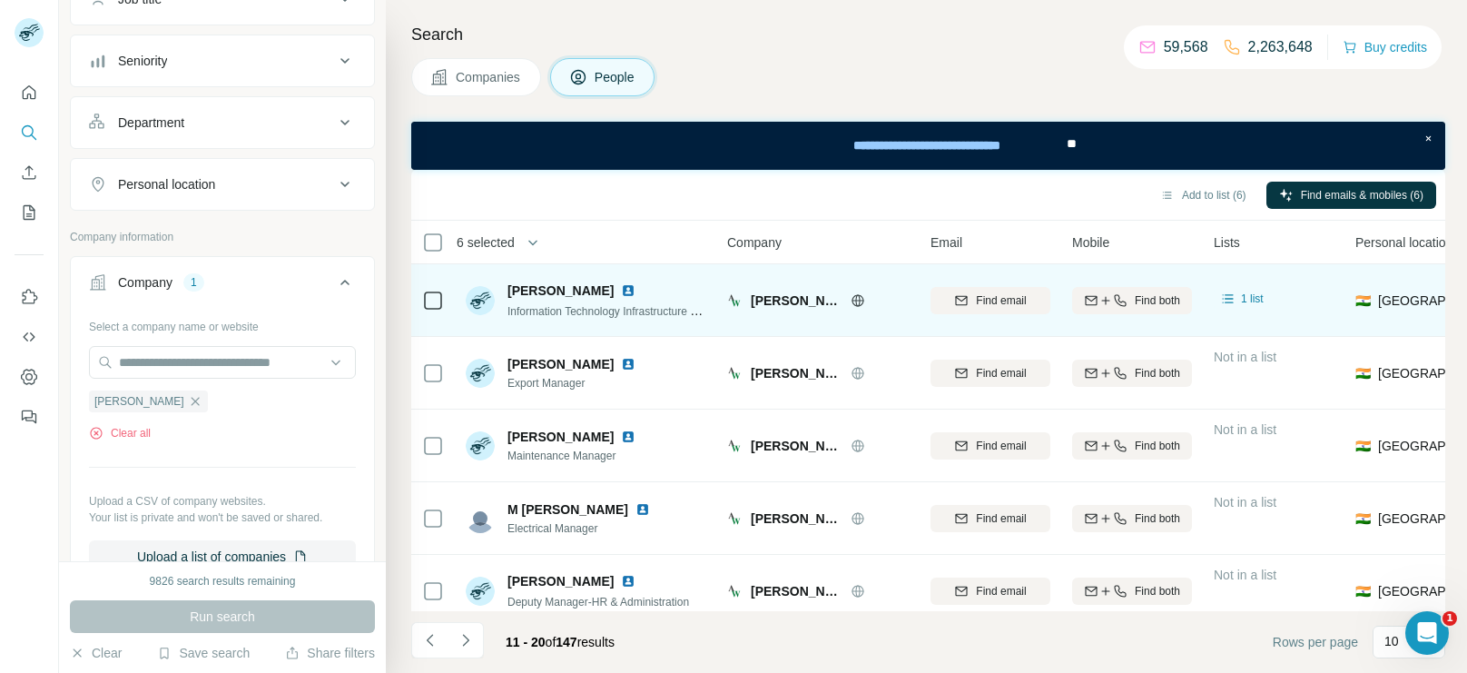
click at [655, 304] on span "Information Technology Infrastructure Manager" at bounding box center [621, 310] width 226 height 15
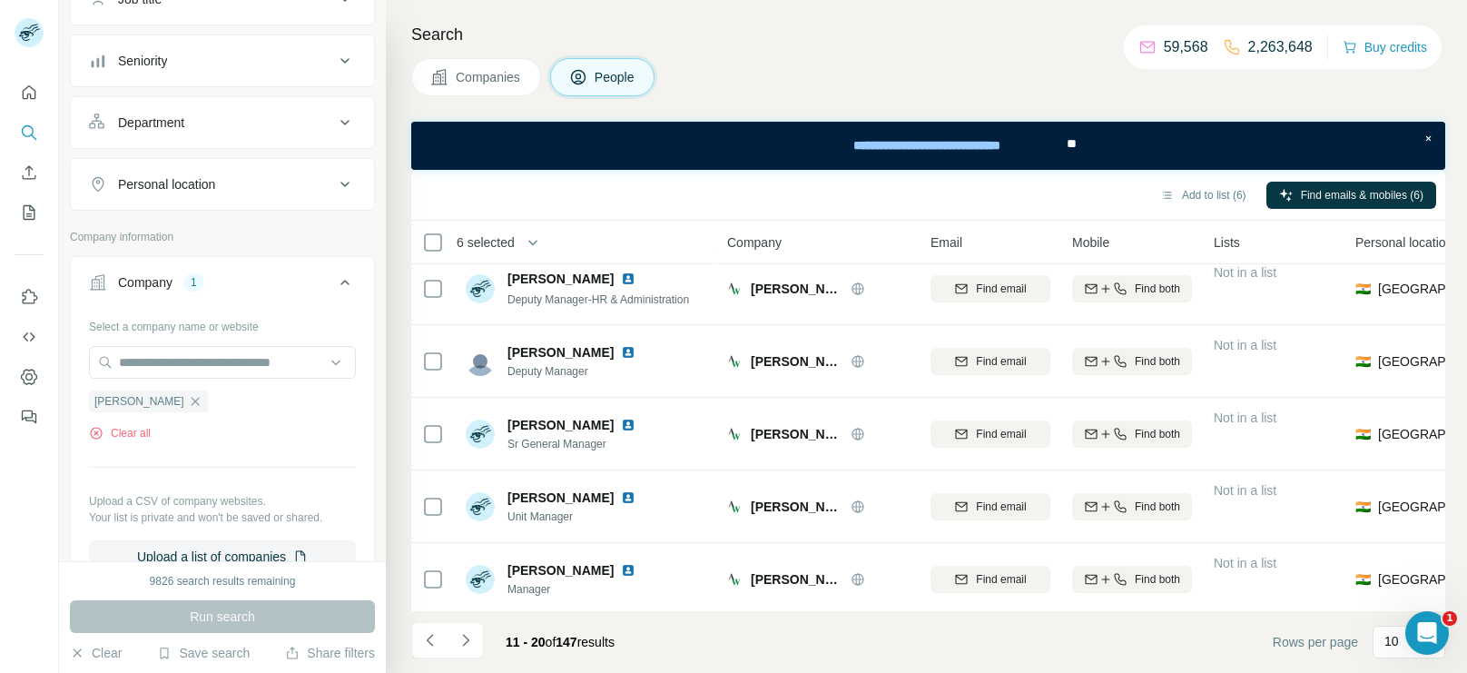
scroll to position [380, 0]
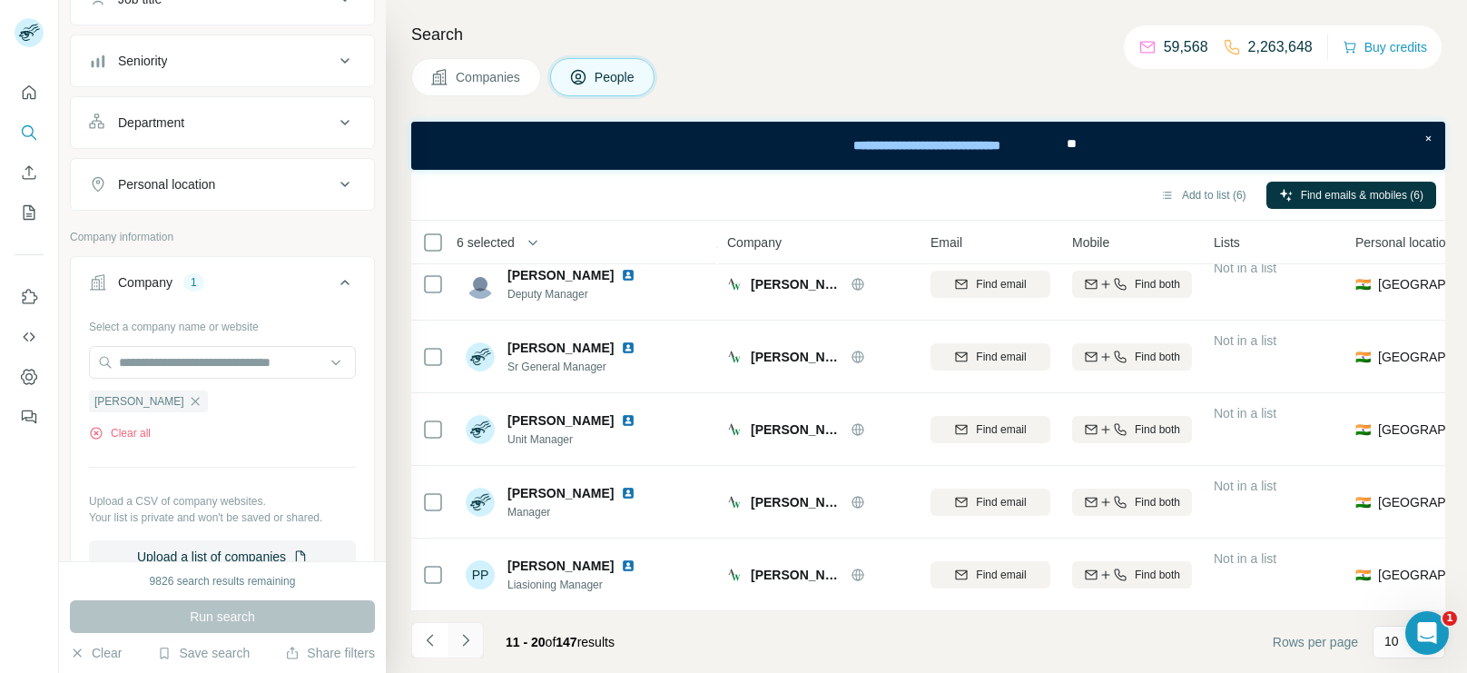
click at [477, 632] on button "Navigate to next page" at bounding box center [466, 640] width 36 height 36
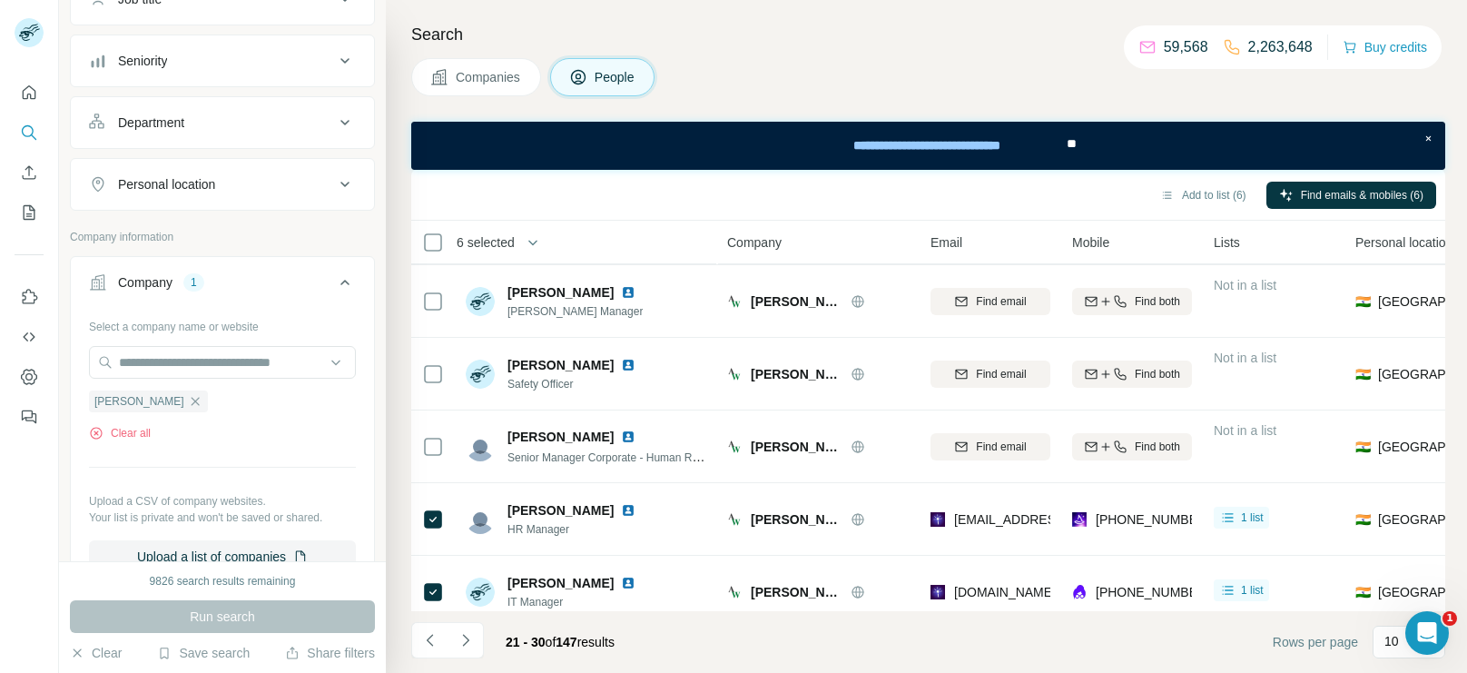
scroll to position [216, 0]
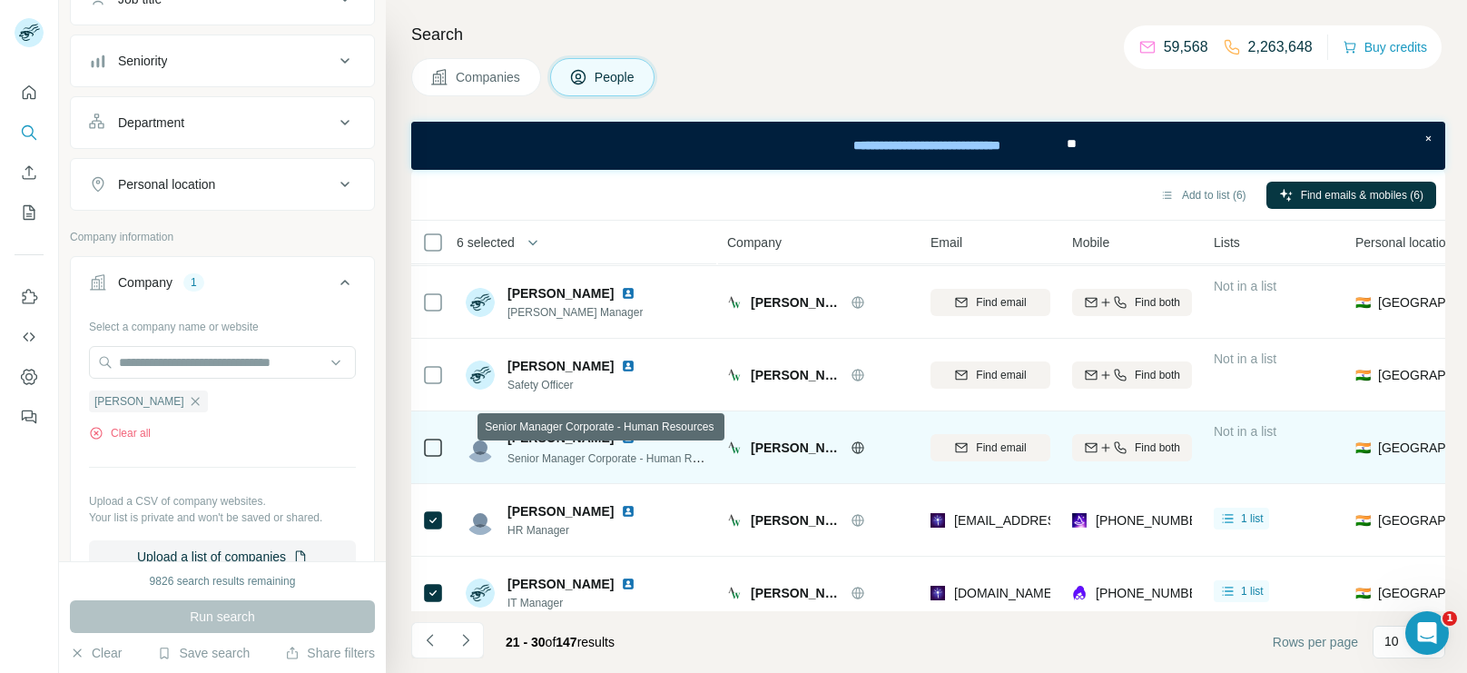
click at [620, 457] on span "Senior Manager Corporate - Human Resources" at bounding box center [622, 457] width 229 height 15
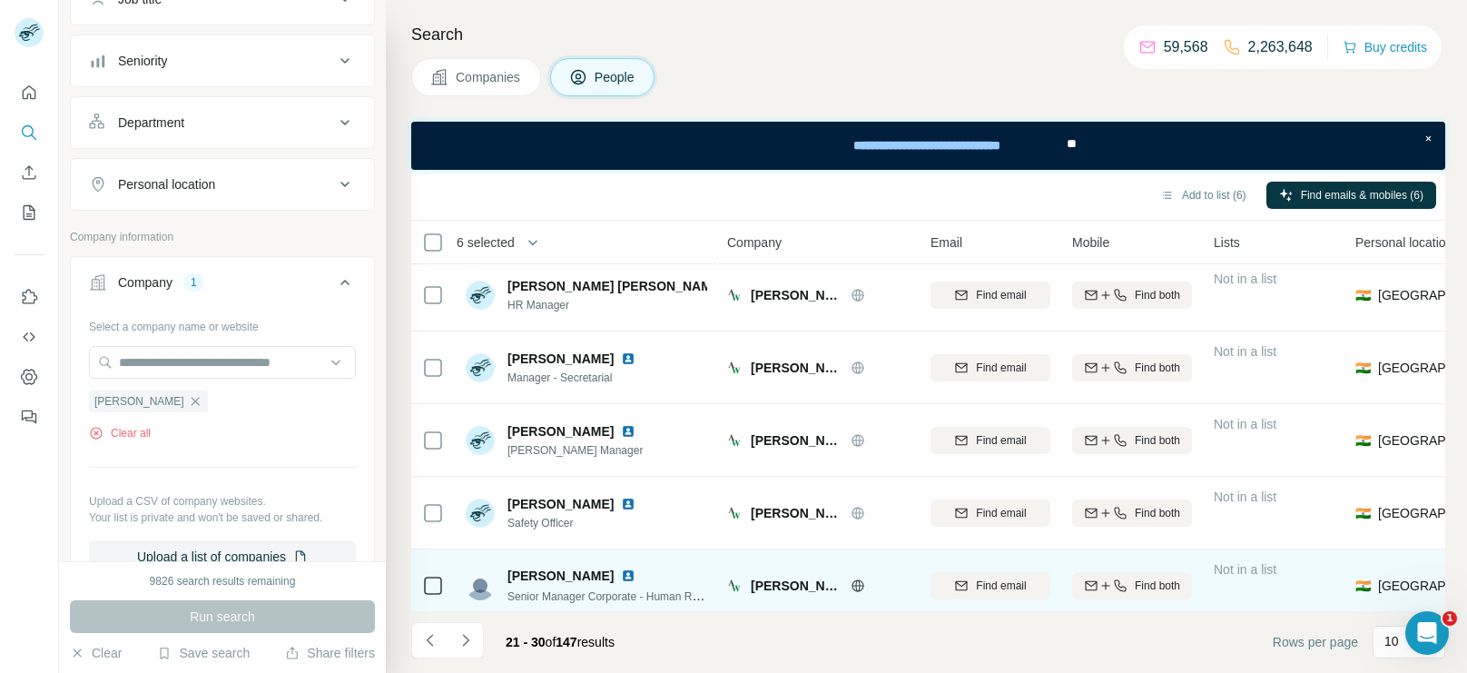
scroll to position [0, 0]
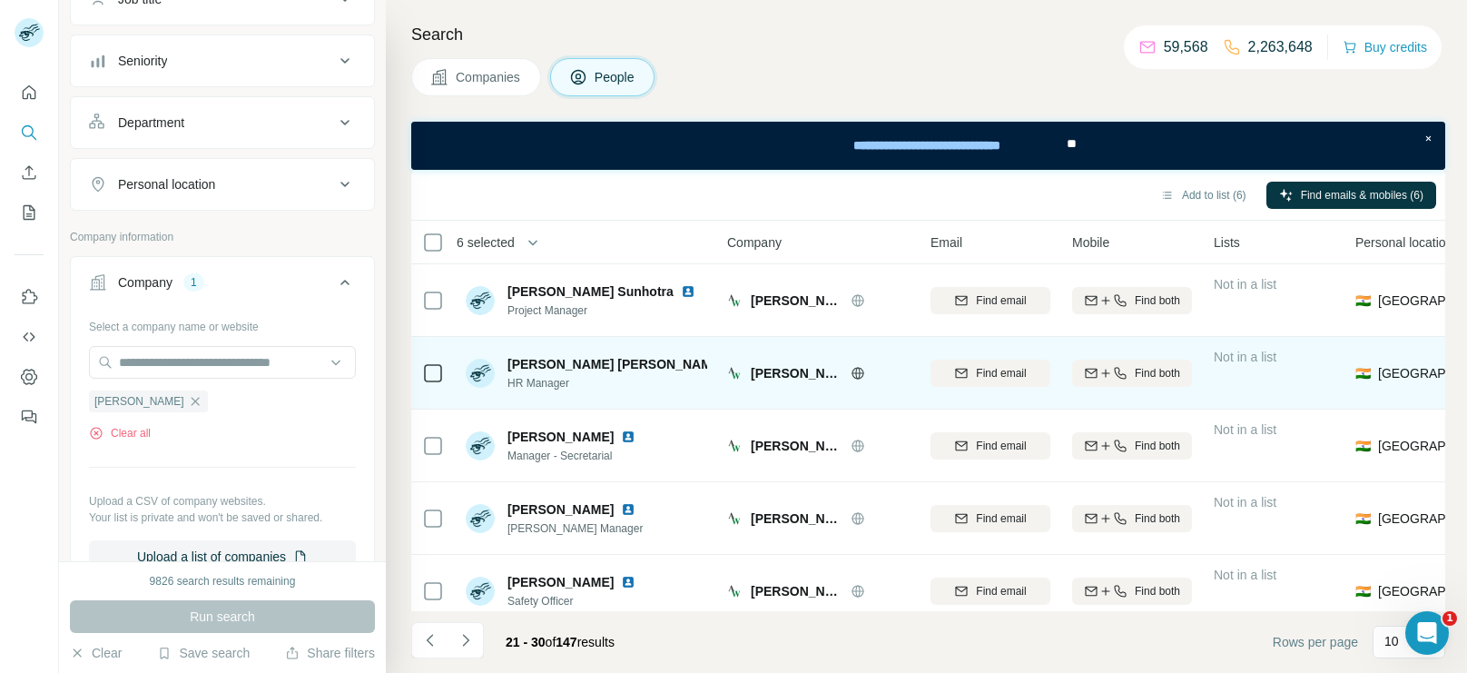
drag, startPoint x: 511, startPoint y: 359, endPoint x: 636, endPoint y: 361, distance: 124.4
click at [636, 361] on span "[PERSON_NAME] [PERSON_NAME]" at bounding box center [616, 364] width 217 height 18
drag, startPoint x: 641, startPoint y: 359, endPoint x: 509, endPoint y: 358, distance: 132.6
click at [509, 358] on span "[PERSON_NAME] [PERSON_NAME]" at bounding box center [616, 364] width 217 height 18
click at [1099, 365] on div "Find both" at bounding box center [1132, 373] width 120 height 16
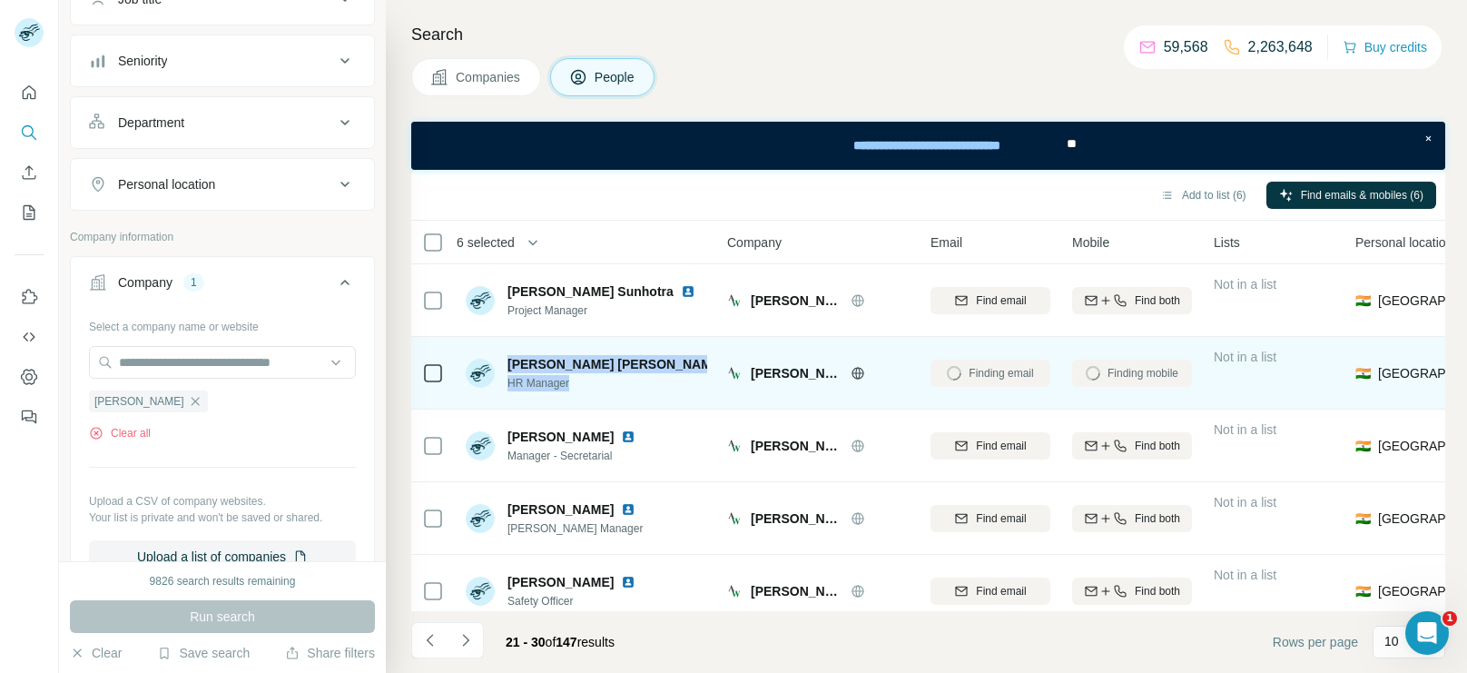
drag, startPoint x: 574, startPoint y: 387, endPoint x: 508, endPoint y: 364, distance: 70.1
click at [508, 364] on div "[PERSON_NAME] [PERSON_NAME] Manager" at bounding box center [608, 373] width 200 height 36
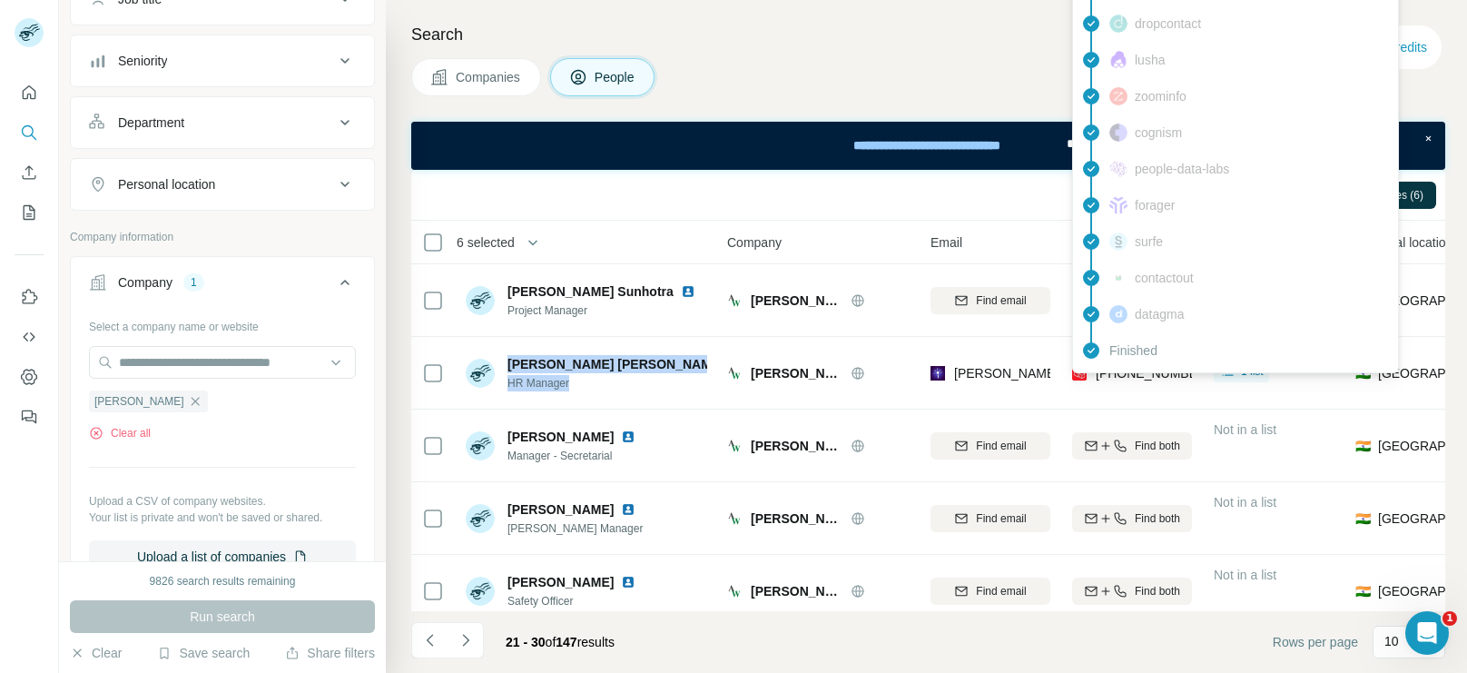
click at [1115, 365] on div "Finished" at bounding box center [1236, 350] width 318 height 36
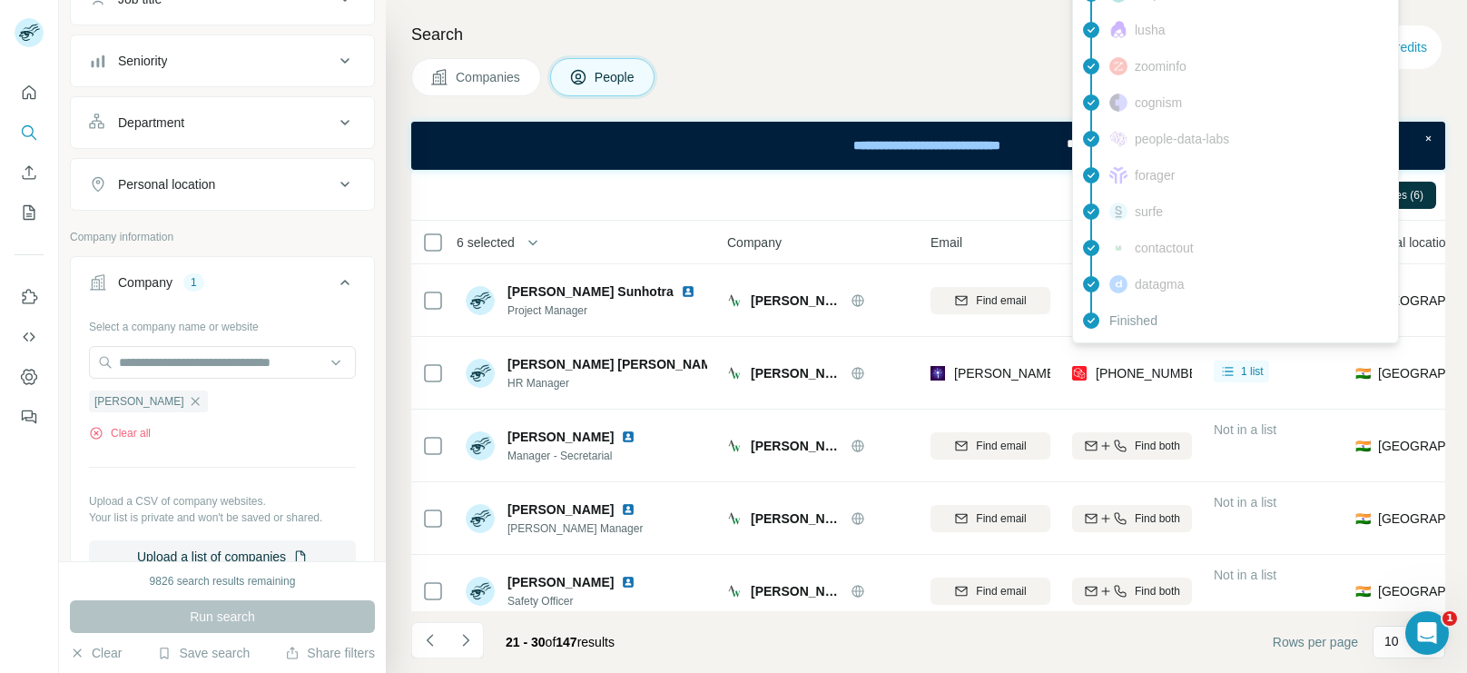
click at [1115, 366] on span "[PHONE_NUMBER]" at bounding box center [1153, 373] width 114 height 15
